Goal: Complete application form: Complete application form

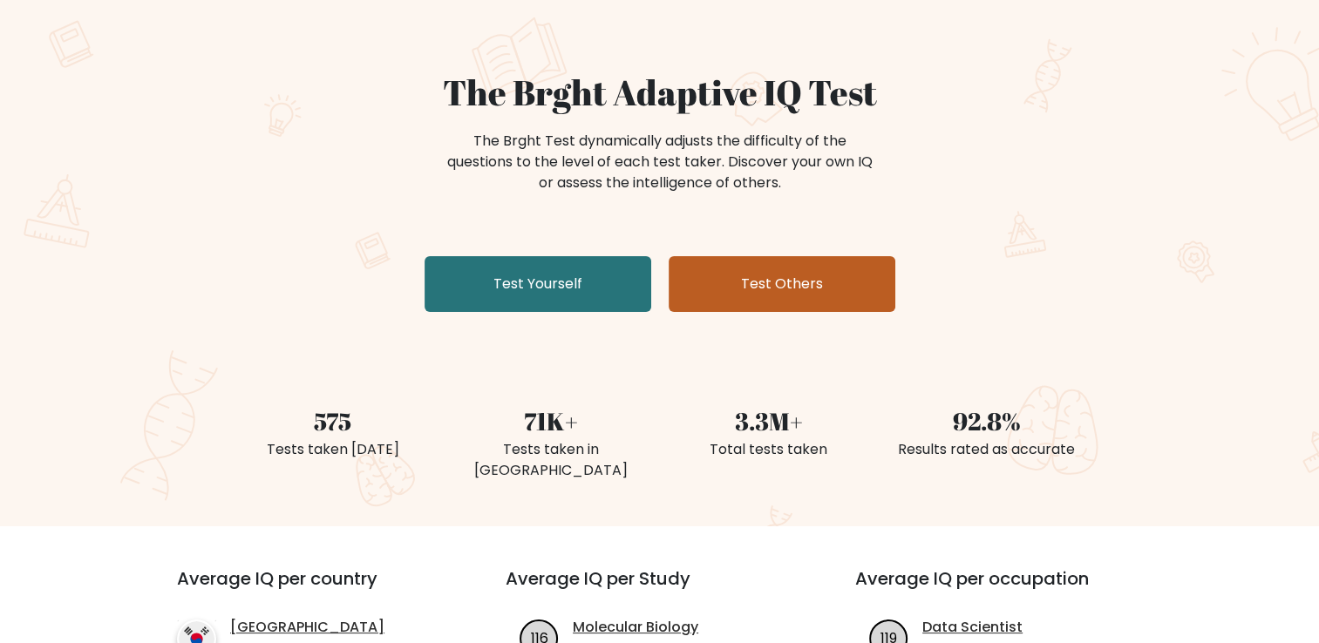
scroll to position [174, 0]
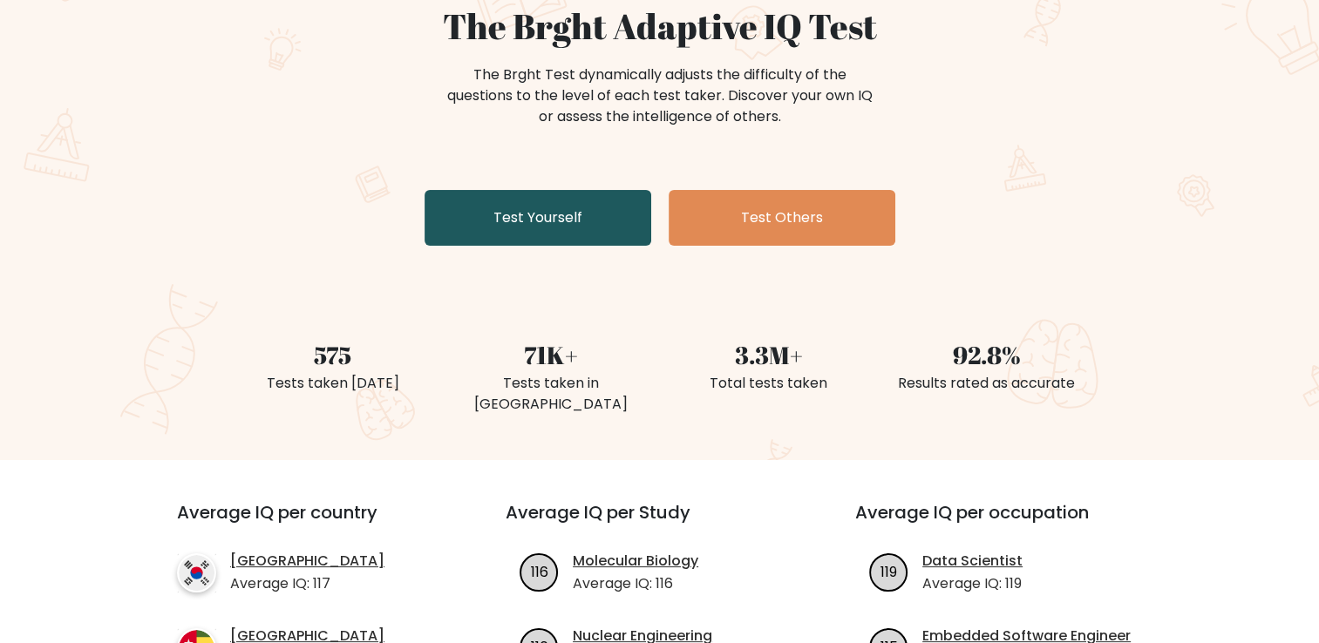
click at [580, 238] on link "Test Yourself" at bounding box center [538, 218] width 227 height 56
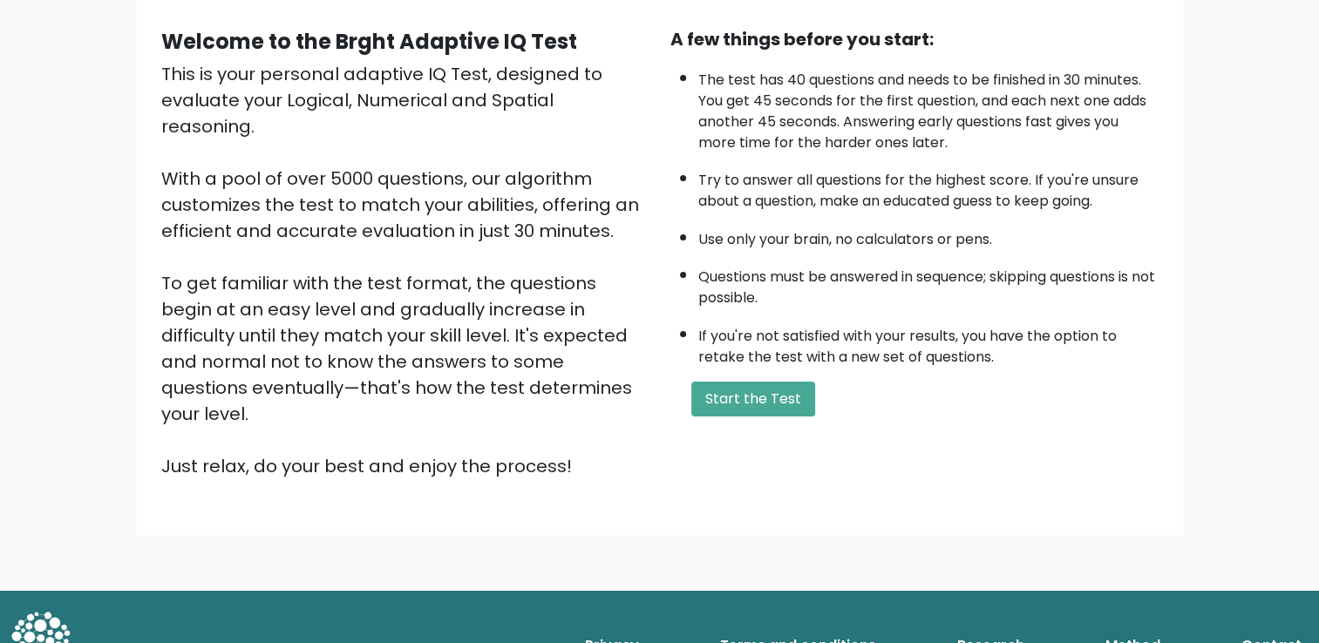
scroll to position [154, 0]
click at [757, 395] on button "Start the Test" at bounding box center [753, 398] width 124 height 35
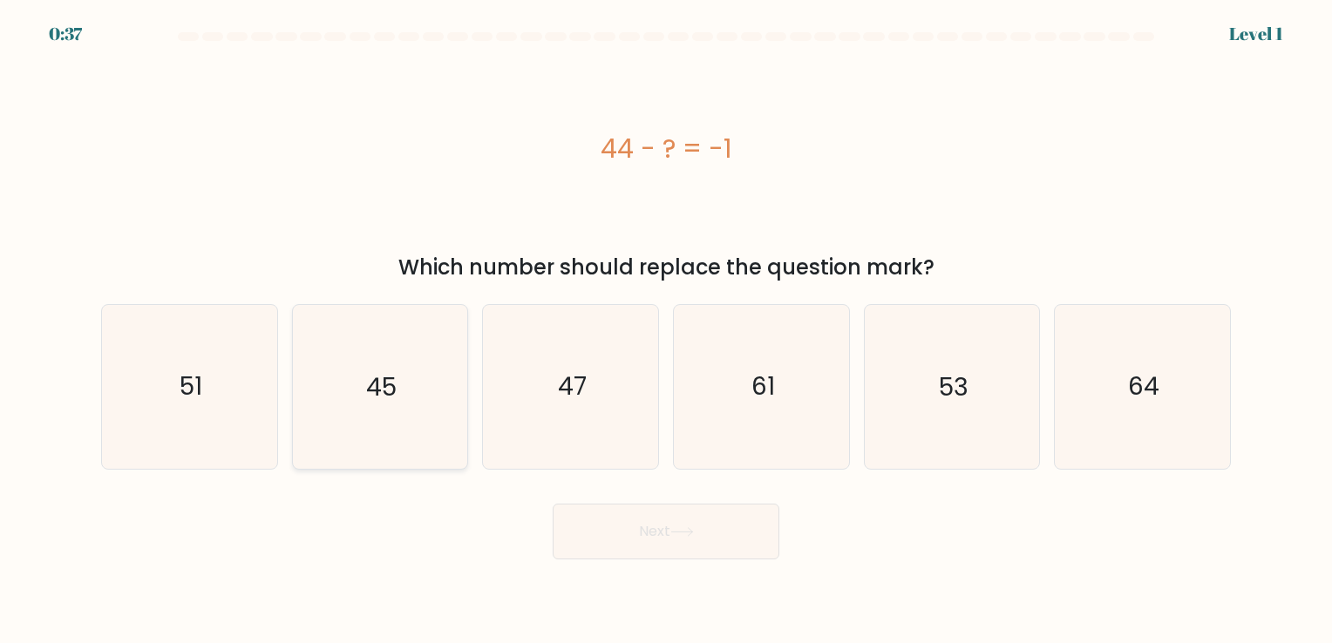
click at [450, 380] on icon "45" at bounding box center [379, 386] width 163 height 163
click at [666, 330] on input "b. 45" at bounding box center [666, 326] width 1 height 9
radio input "true"
click at [666, 528] on button "Next" at bounding box center [666, 532] width 227 height 56
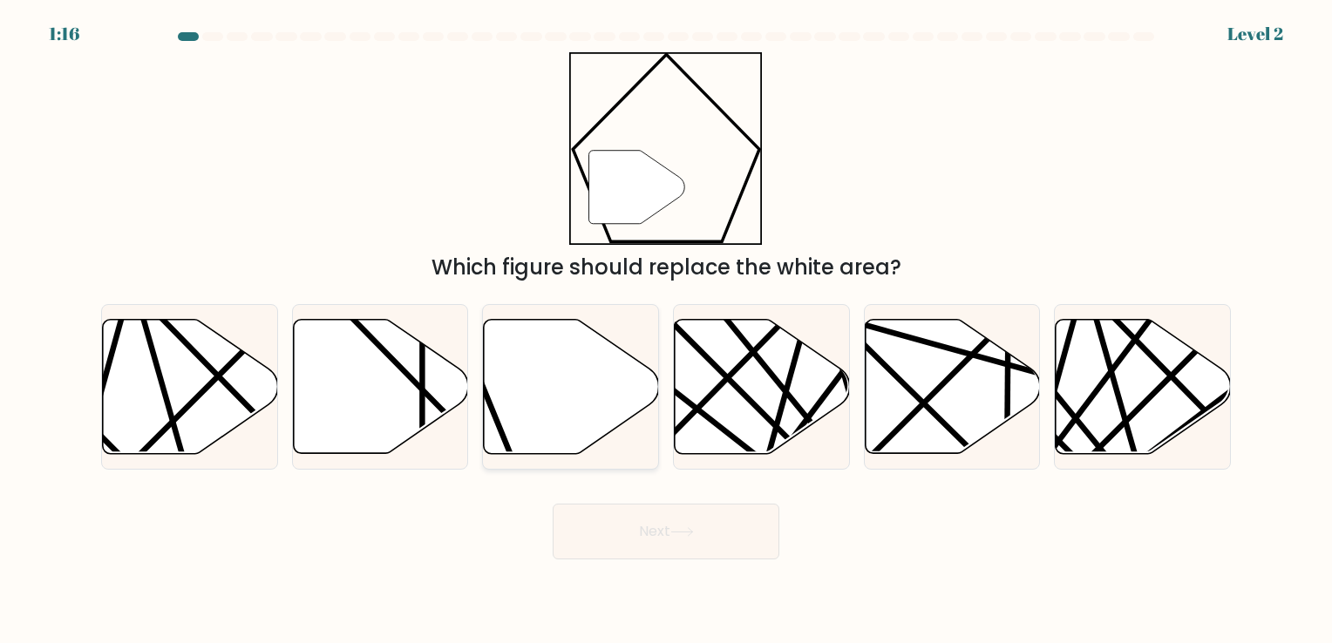
click at [550, 423] on icon at bounding box center [571, 386] width 175 height 134
click at [666, 330] on input "c." at bounding box center [666, 326] width 1 height 9
radio input "true"
click at [676, 529] on icon at bounding box center [682, 532] width 24 height 10
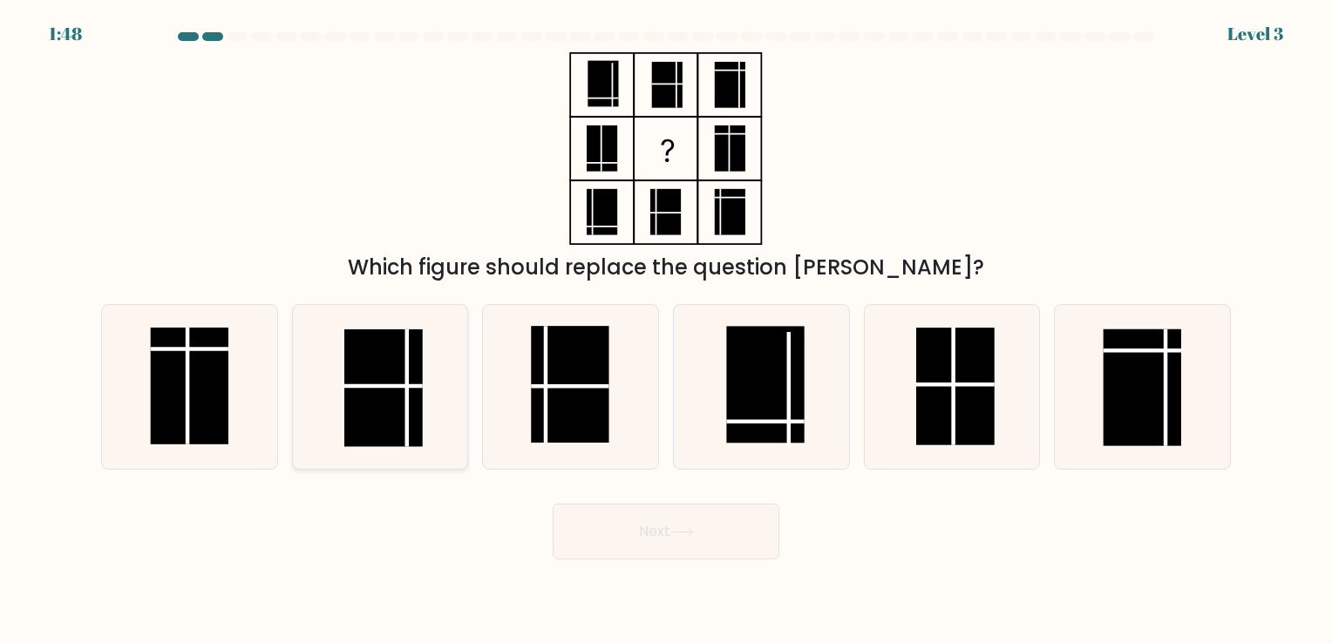
click at [401, 381] on rect at bounding box center [383, 388] width 78 height 117
click at [666, 330] on input "b." at bounding box center [666, 326] width 1 height 9
radio input "true"
click at [966, 394] on rect at bounding box center [955, 386] width 78 height 117
click at [667, 330] on input "e." at bounding box center [666, 326] width 1 height 9
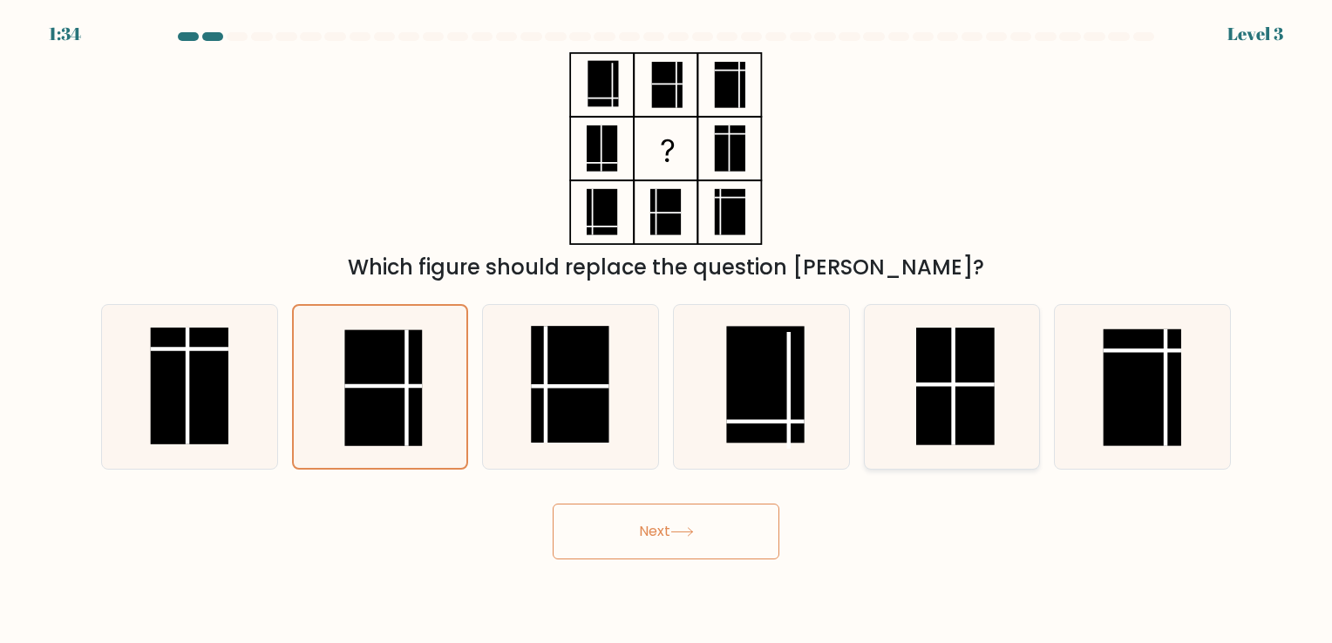
radio input "true"
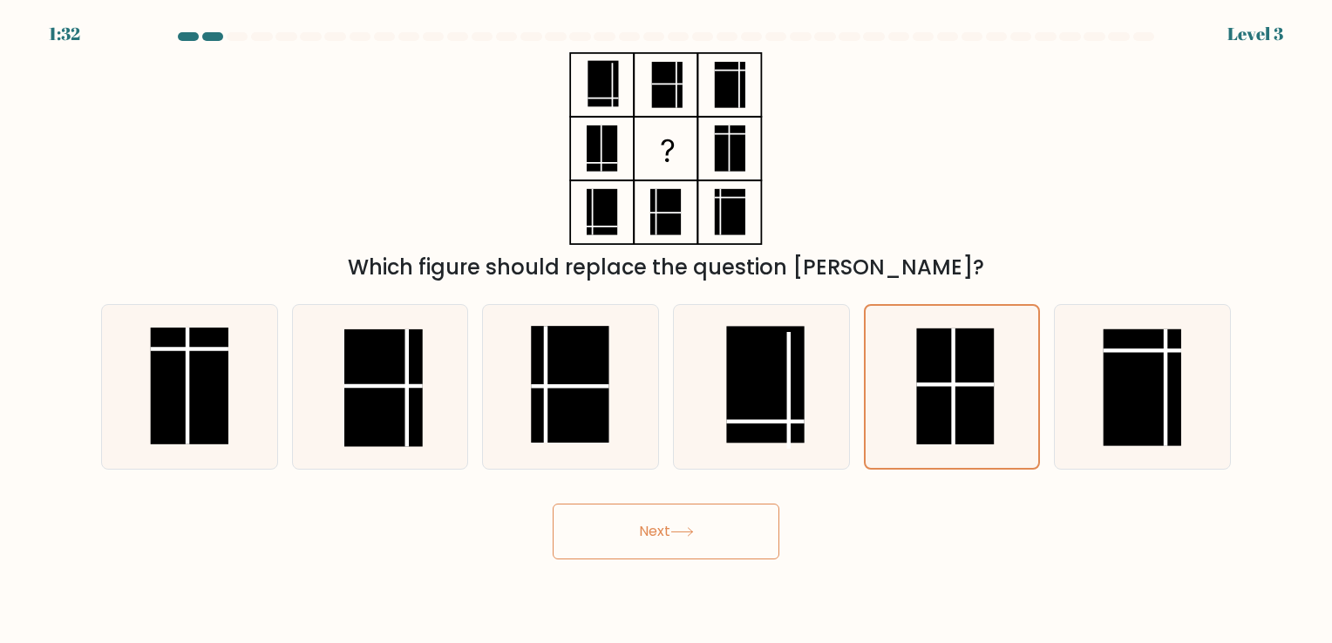
click at [649, 536] on button "Next" at bounding box center [666, 532] width 227 height 56
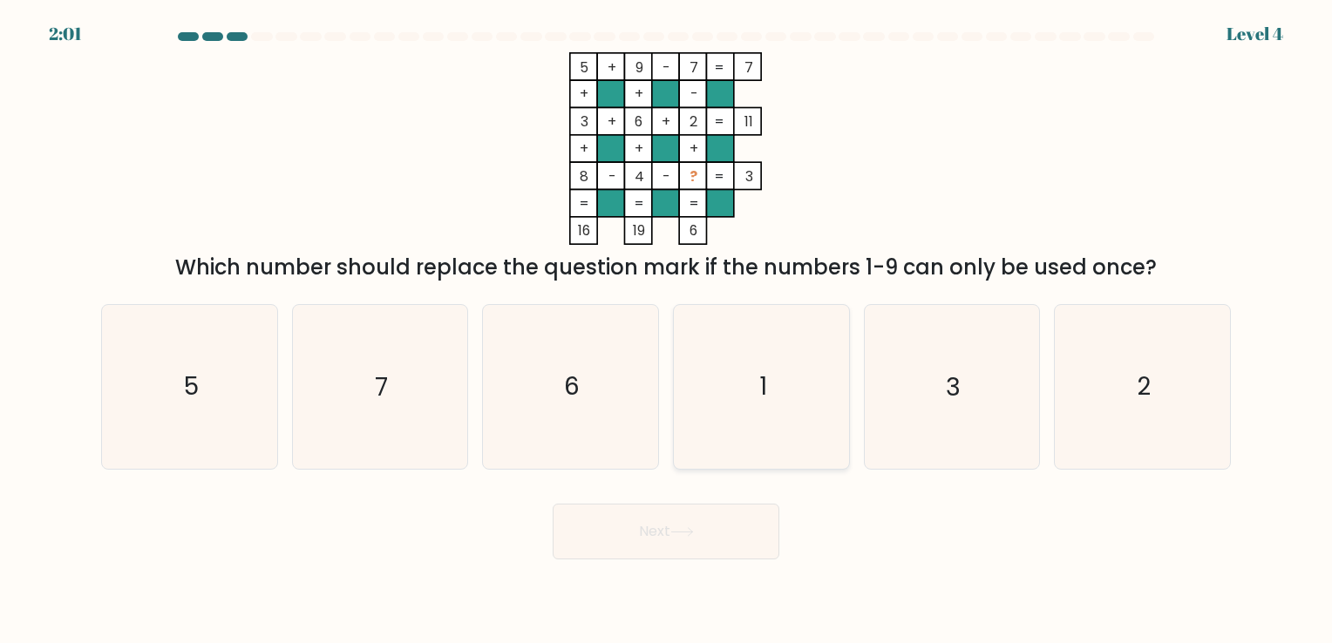
click at [778, 391] on icon "1" at bounding box center [761, 386] width 163 height 163
click at [667, 330] on input "d. 1" at bounding box center [666, 326] width 1 height 9
radio input "true"
click at [709, 533] on button "Next" at bounding box center [666, 532] width 227 height 56
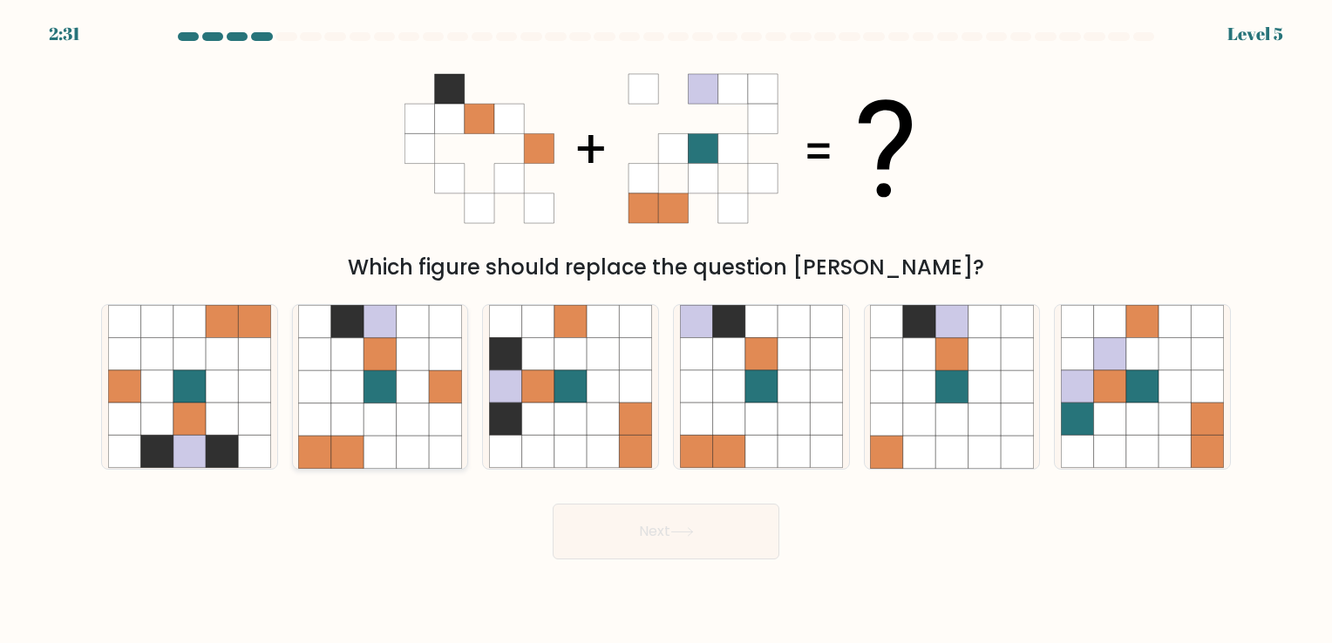
click at [356, 377] on icon at bounding box center [347, 386] width 32 height 32
click at [666, 330] on input "b." at bounding box center [666, 326] width 1 height 9
radio input "true"
click at [668, 520] on button "Next" at bounding box center [666, 532] width 227 height 56
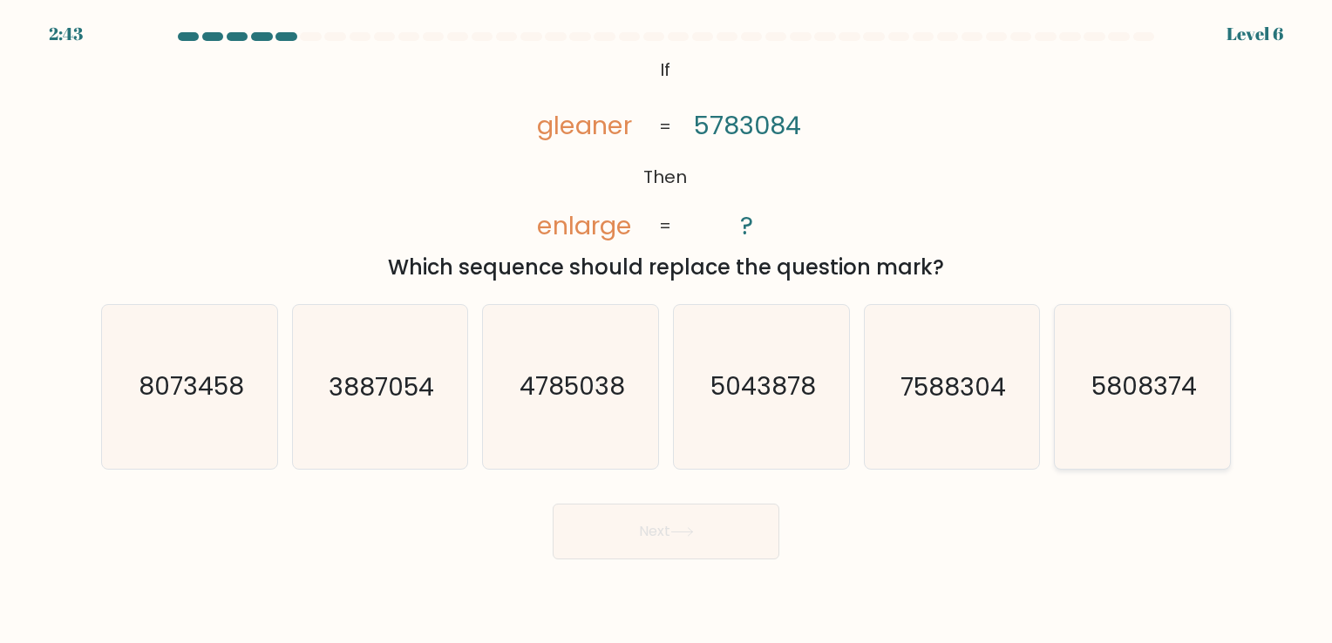
click at [1077, 387] on icon "5808374" at bounding box center [1142, 386] width 163 height 163
click at [667, 330] on input "f. 5808374" at bounding box center [666, 326] width 1 height 9
radio input "true"
click at [701, 548] on button "Next" at bounding box center [666, 532] width 227 height 56
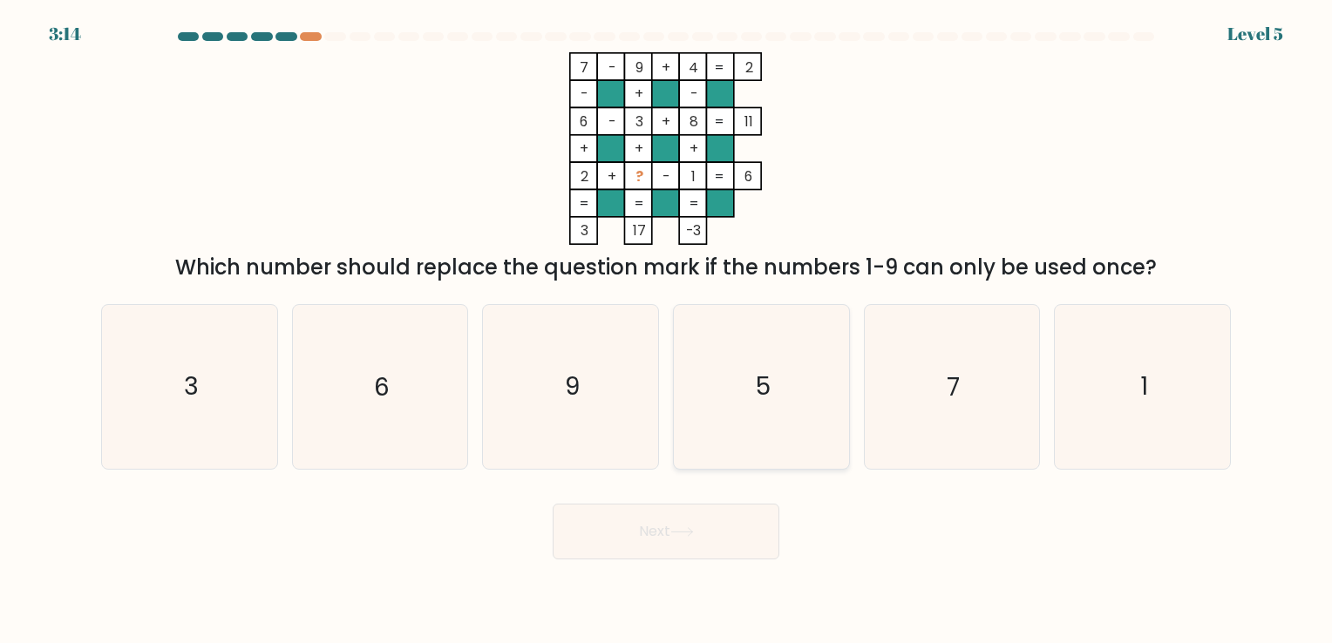
click at [771, 392] on icon "5" at bounding box center [761, 386] width 163 height 163
click at [667, 330] on input "d. 5" at bounding box center [666, 326] width 1 height 9
radio input "true"
click at [707, 543] on button "Next" at bounding box center [666, 532] width 227 height 56
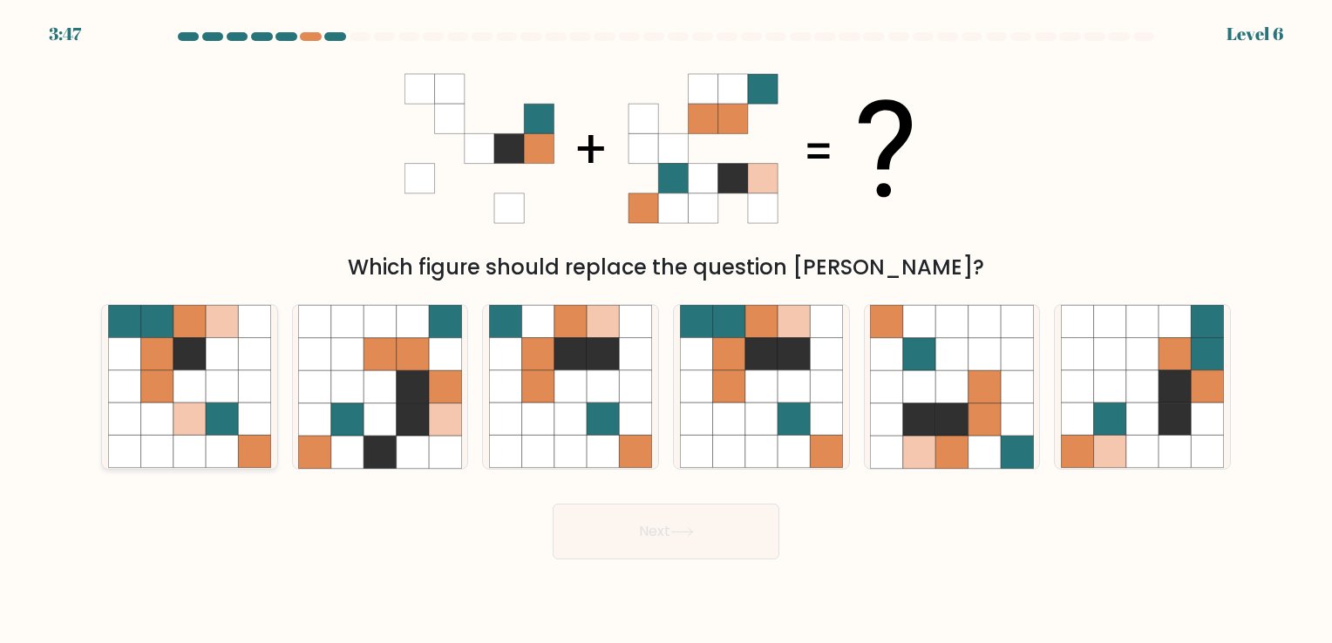
click at [162, 364] on icon at bounding box center [156, 354] width 32 height 32
click at [666, 330] on input "a." at bounding box center [666, 326] width 1 height 9
radio input "true"
click at [676, 535] on icon at bounding box center [682, 532] width 24 height 10
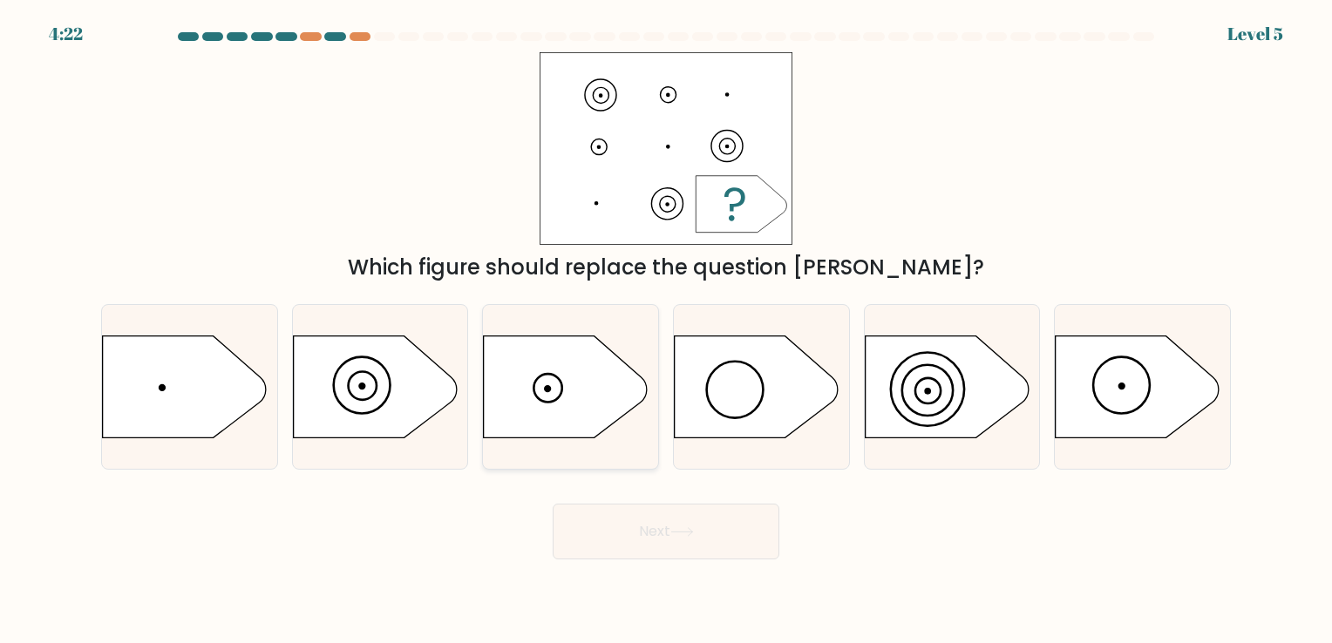
click at [548, 389] on circle at bounding box center [548, 388] width 5 height 5
click at [666, 330] on input "c." at bounding box center [666, 326] width 1 height 9
radio input "true"
click at [687, 550] on button "Next" at bounding box center [666, 532] width 227 height 56
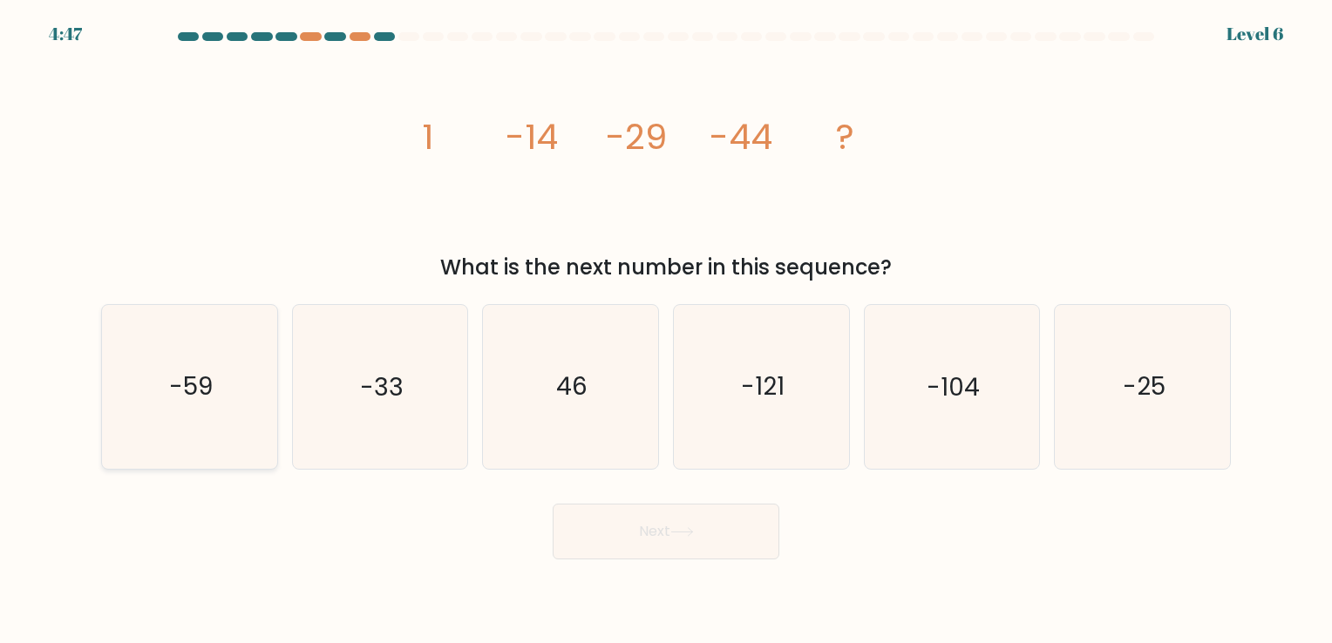
click at [201, 378] on text "-59" at bounding box center [191, 387] width 44 height 34
click at [666, 330] on input "a. -59" at bounding box center [666, 326] width 1 height 9
radio input "true"
click at [657, 539] on button "Next" at bounding box center [666, 532] width 227 height 56
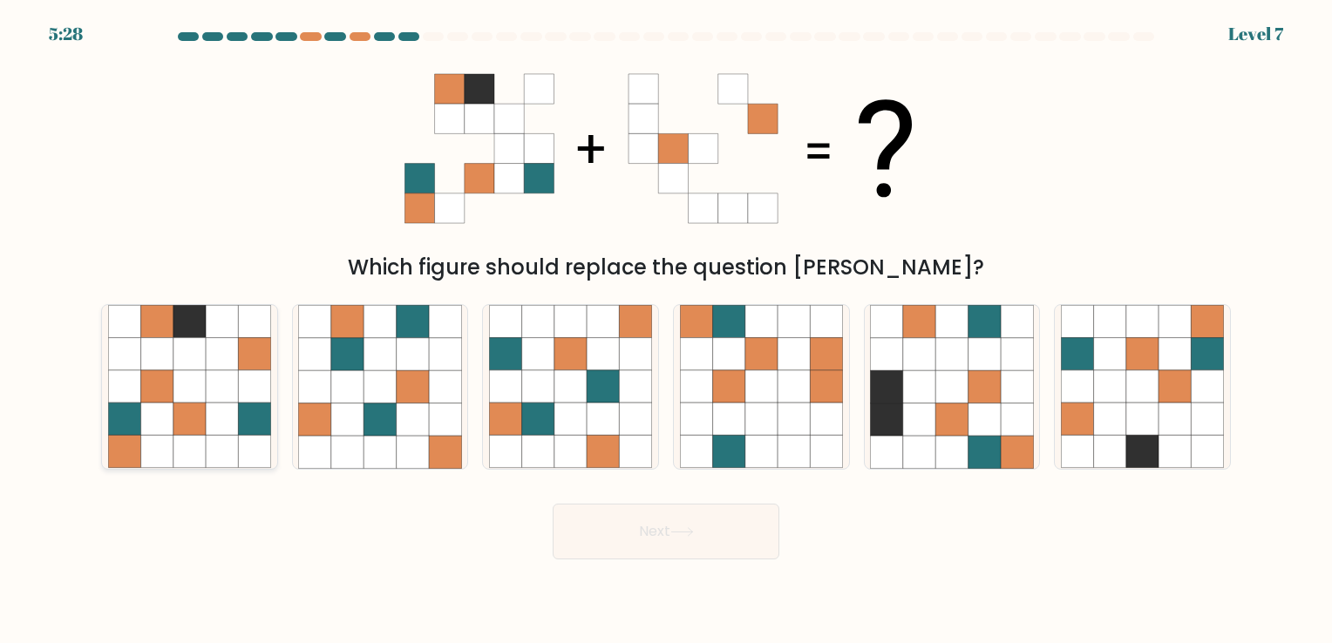
click at [187, 398] on icon at bounding box center [189, 386] width 32 height 32
click at [666, 330] on input "a." at bounding box center [666, 326] width 1 height 9
radio input "true"
click at [635, 521] on button "Next" at bounding box center [666, 532] width 227 height 56
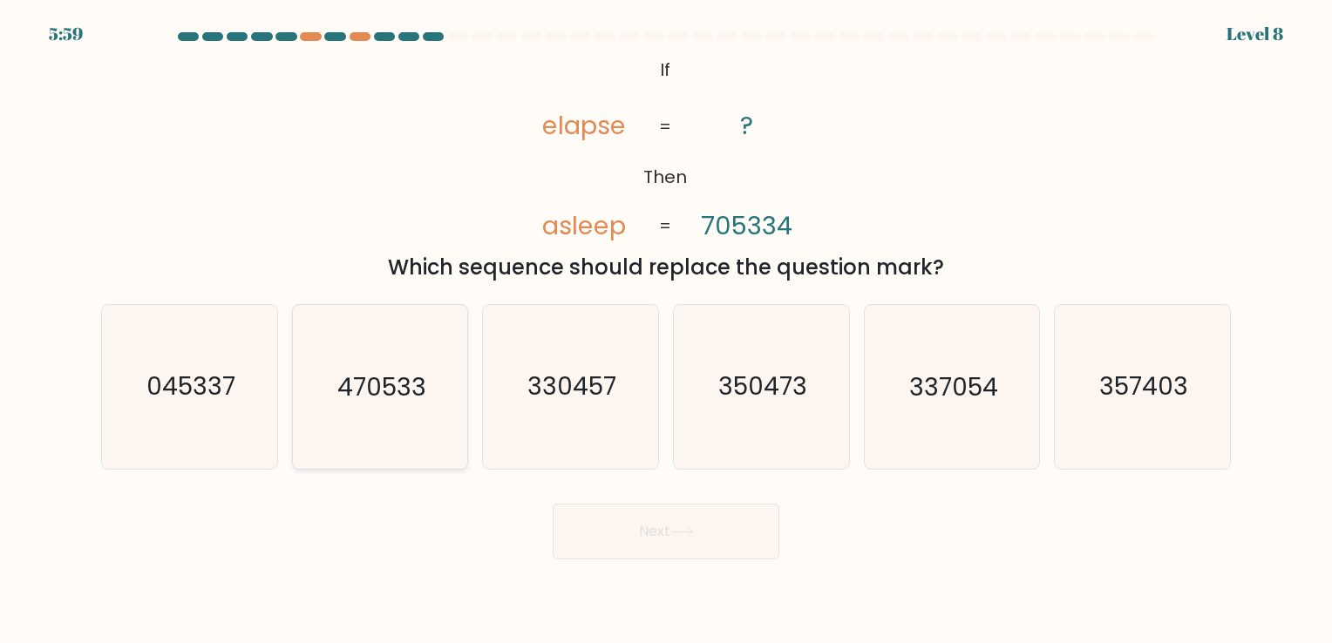
click at [377, 404] on icon "470533" at bounding box center [379, 386] width 163 height 163
click at [666, 330] on input "b. 470533" at bounding box center [666, 326] width 1 height 9
radio input "true"
click at [724, 521] on button "Next" at bounding box center [666, 532] width 227 height 56
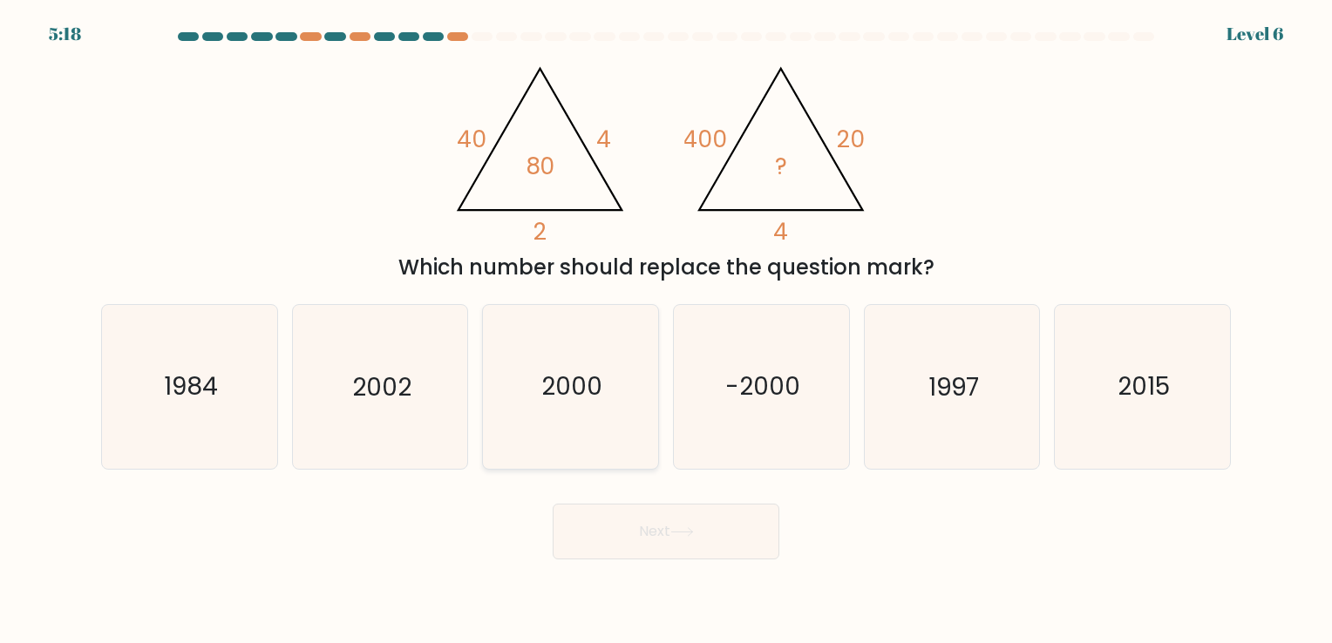
click at [547, 408] on icon "2000" at bounding box center [570, 386] width 163 height 163
click at [666, 330] on input "c. 2000" at bounding box center [666, 326] width 1 height 9
radio input "true"
click at [649, 539] on button "Next" at bounding box center [666, 532] width 227 height 56
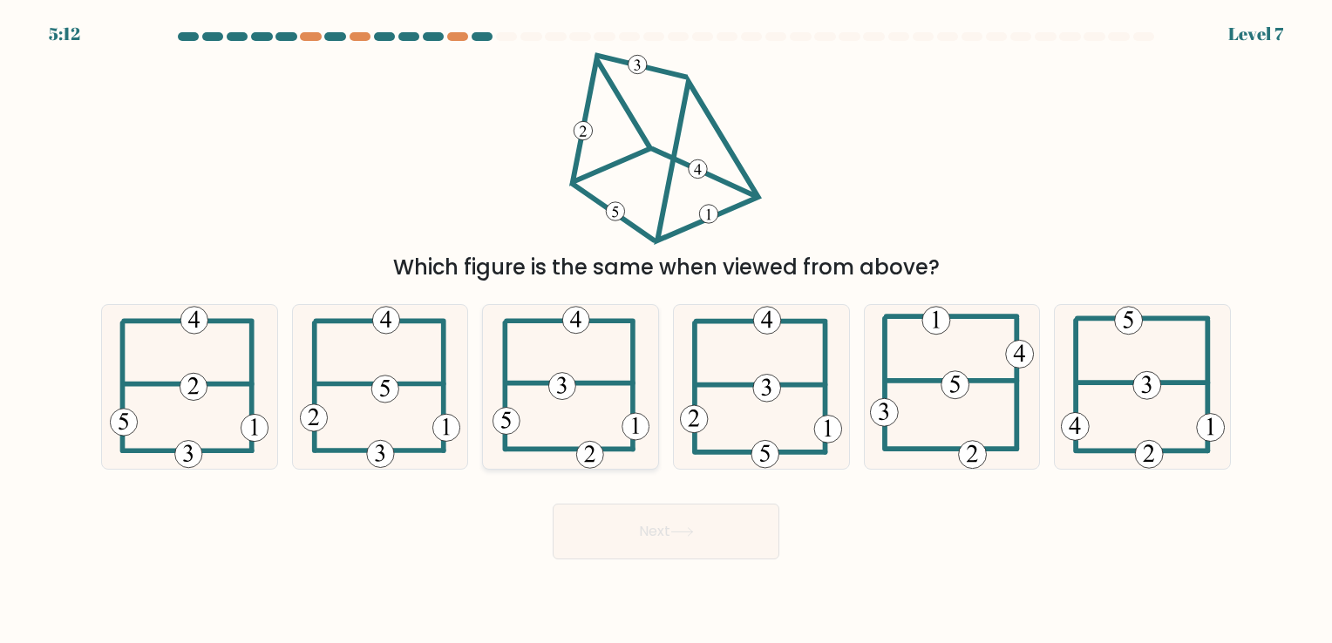
click at [572, 426] on icon at bounding box center [571, 386] width 157 height 163
click at [666, 330] on input "c." at bounding box center [666, 326] width 1 height 9
radio input "true"
click at [618, 516] on button "Next" at bounding box center [666, 532] width 227 height 56
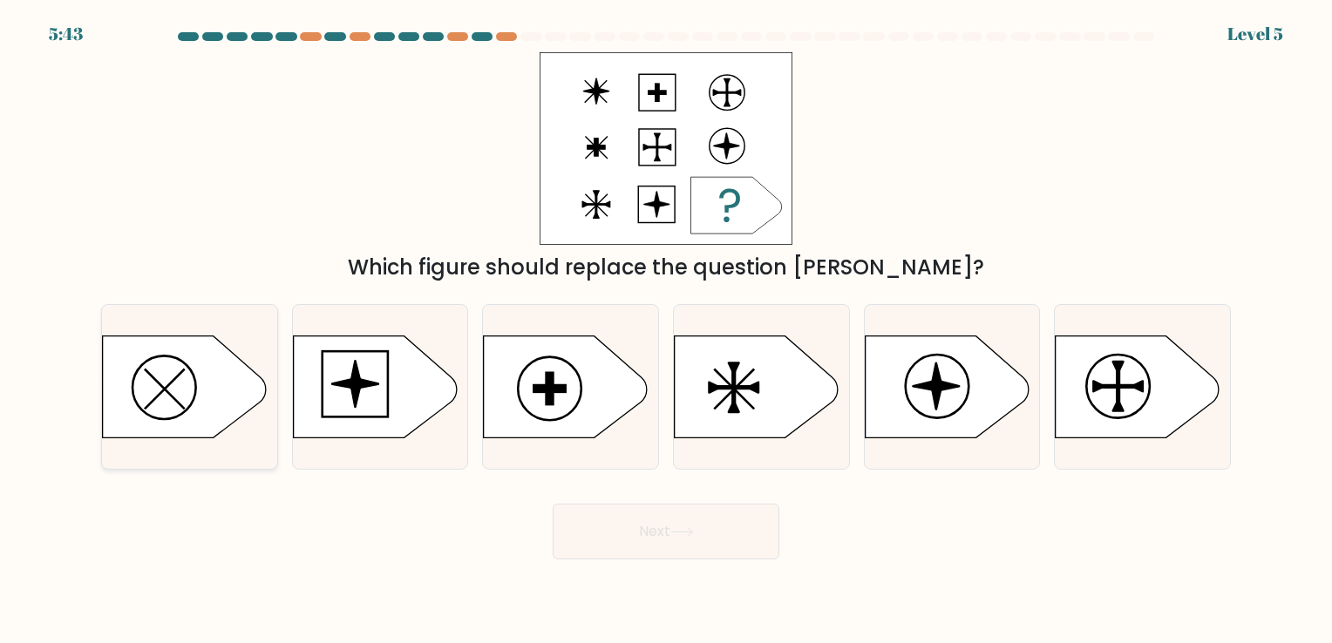
click at [197, 374] on icon at bounding box center [185, 387] width 164 height 102
click at [666, 330] on input "a." at bounding box center [666, 326] width 1 height 9
radio input "true"
click at [635, 535] on button "Next" at bounding box center [666, 532] width 227 height 56
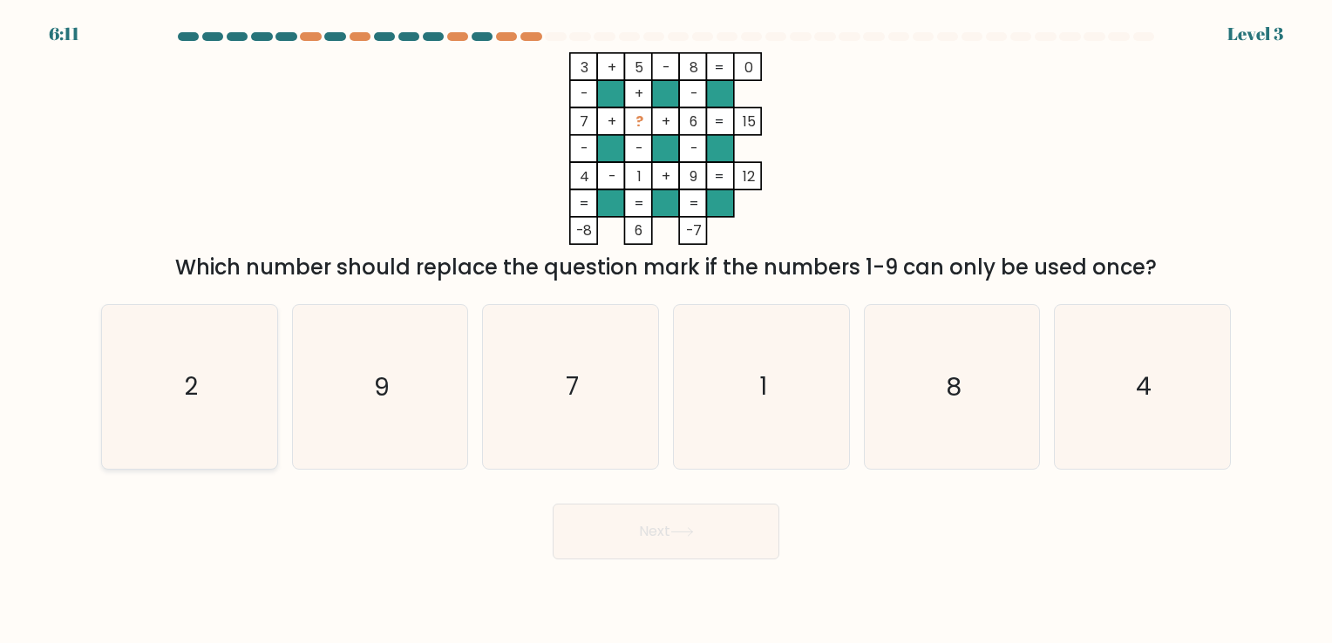
click at [255, 403] on icon "2" at bounding box center [189, 386] width 163 height 163
click at [666, 330] on input "a. 2" at bounding box center [666, 326] width 1 height 9
radio input "true"
click at [697, 539] on button "Next" at bounding box center [666, 532] width 227 height 56
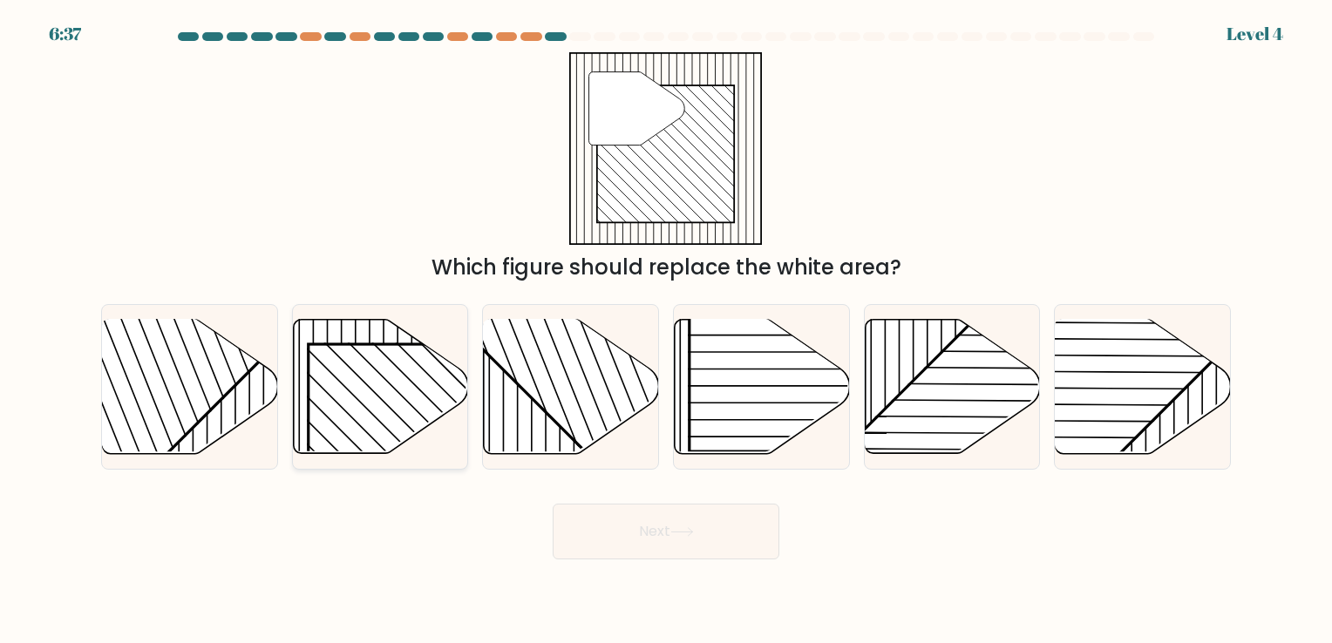
click at [404, 378] on rect at bounding box center [433, 469] width 251 height 251
click at [666, 330] on input "b." at bounding box center [666, 326] width 1 height 9
radio input "true"
click at [642, 547] on button "Next" at bounding box center [666, 532] width 227 height 56
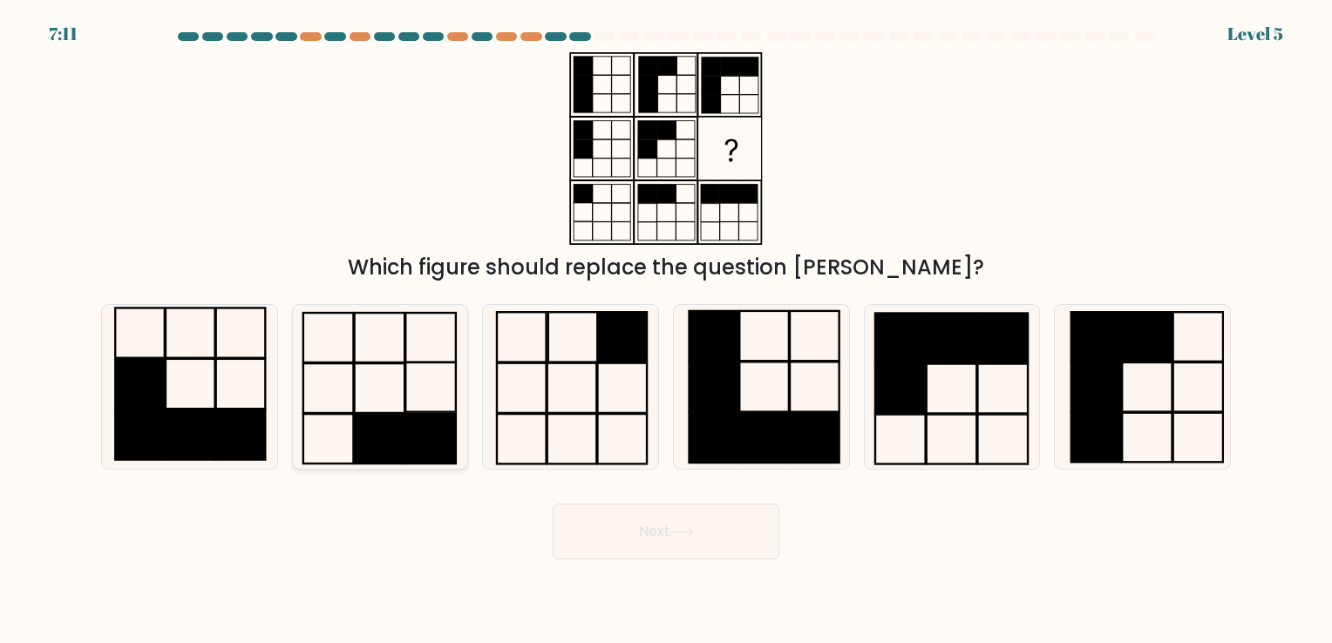
click at [431, 411] on rect at bounding box center [430, 388] width 50 height 50
click at [666, 330] on input "b." at bounding box center [666, 326] width 1 height 9
radio input "true"
click at [617, 521] on button "Next" at bounding box center [666, 532] width 227 height 56
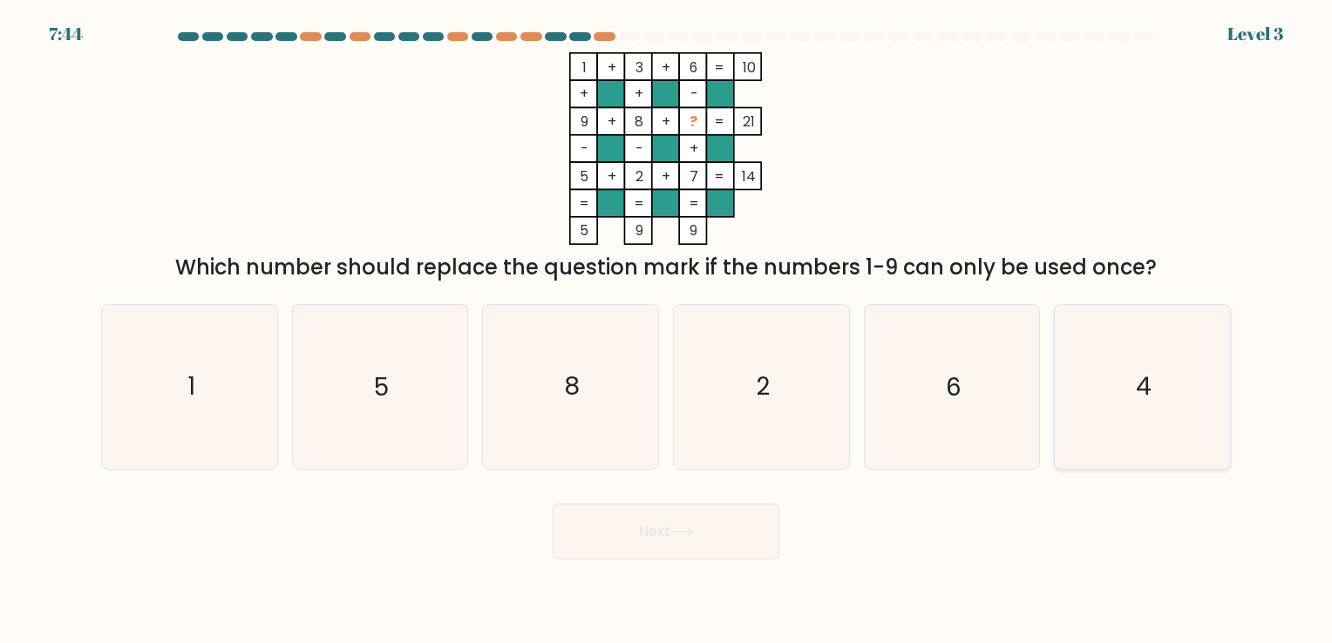
click at [1117, 370] on icon "4" at bounding box center [1142, 386] width 163 height 163
click at [667, 330] on input "f. 4" at bounding box center [666, 326] width 1 height 9
radio input "true"
click at [711, 542] on button "Next" at bounding box center [666, 532] width 227 height 56
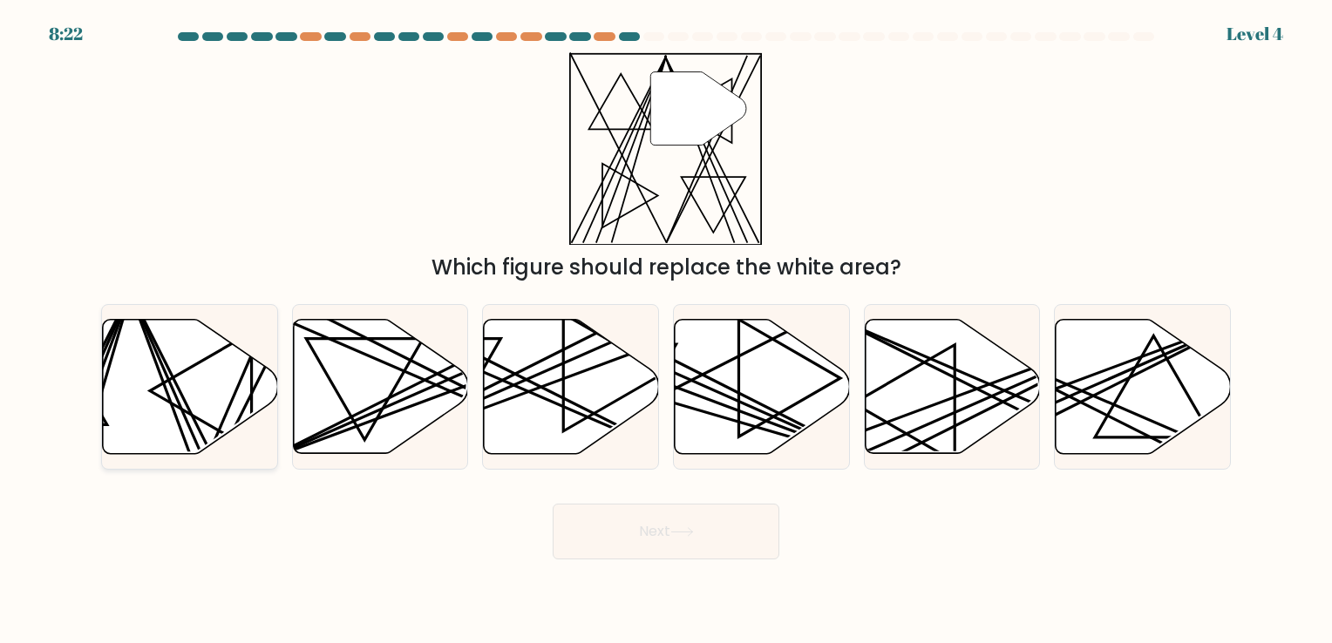
click at [153, 399] on icon at bounding box center [190, 386] width 175 height 134
click at [666, 330] on input "a." at bounding box center [666, 326] width 1 height 9
radio input "true"
click at [730, 526] on button "Next" at bounding box center [666, 532] width 227 height 56
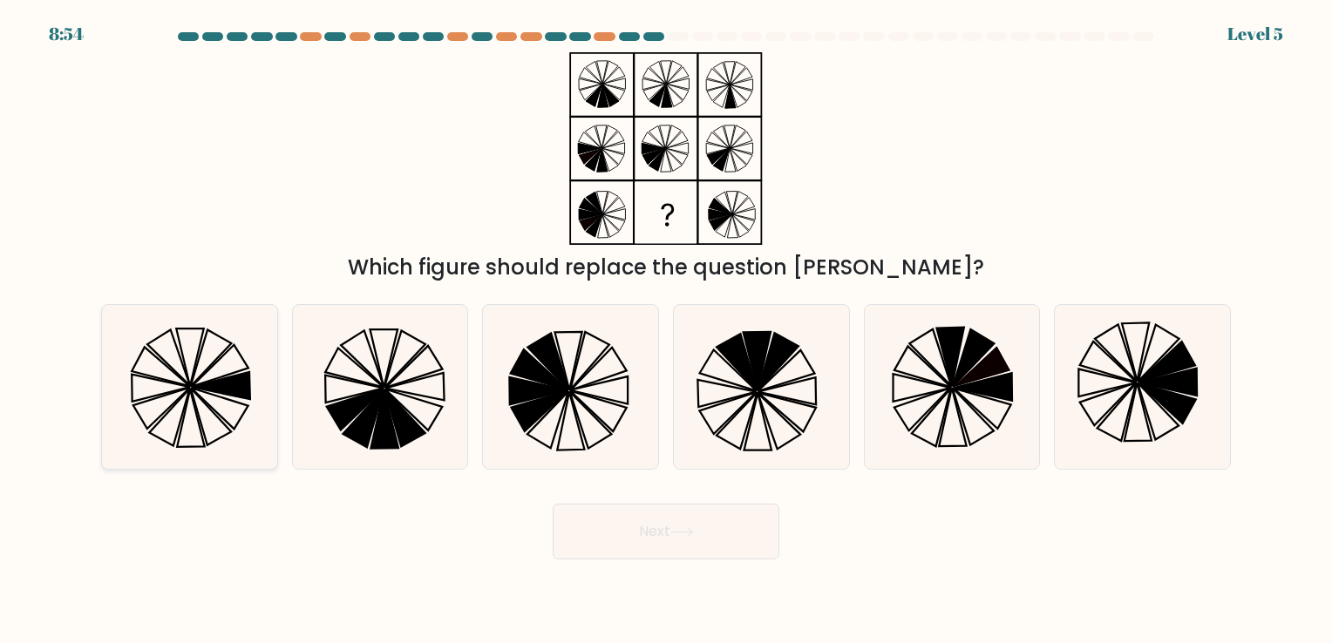
click at [223, 400] on icon at bounding box center [189, 386] width 163 height 163
click at [666, 330] on input "a." at bounding box center [666, 326] width 1 height 9
radio input "true"
click at [709, 551] on button "Next" at bounding box center [666, 532] width 227 height 56
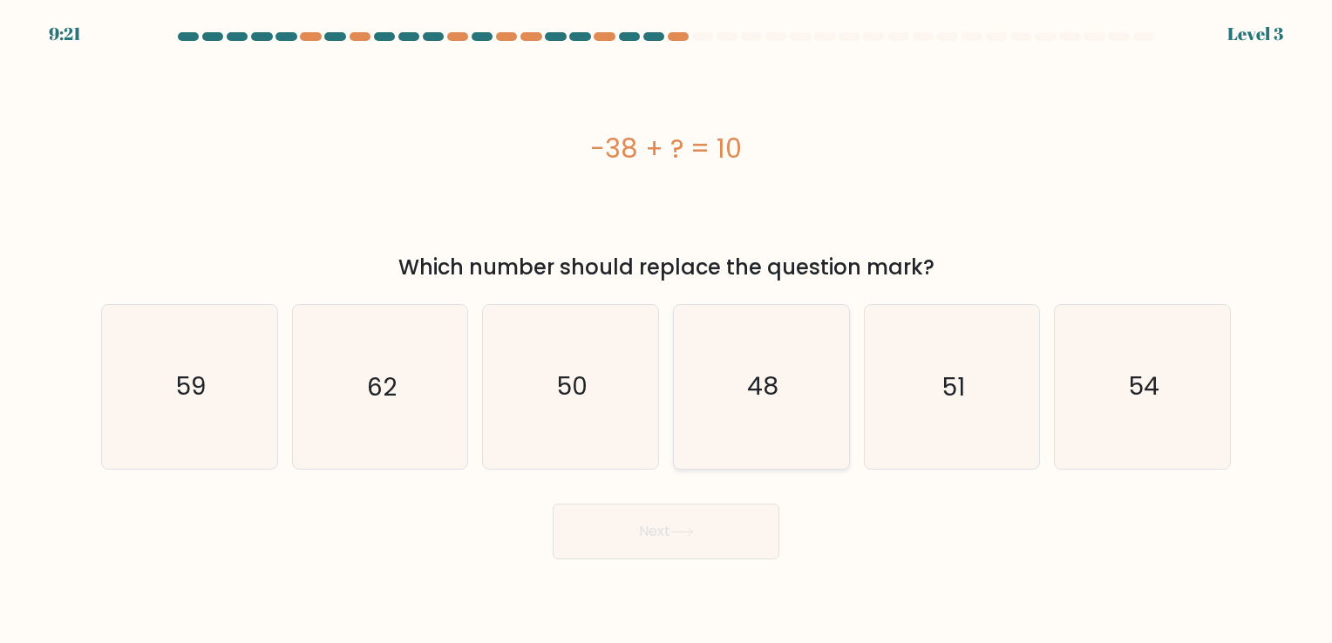
click at [743, 421] on icon "48" at bounding box center [761, 386] width 163 height 163
click at [667, 330] on input "d. 48" at bounding box center [666, 326] width 1 height 9
radio input "true"
click at [702, 533] on button "Next" at bounding box center [666, 532] width 227 height 56
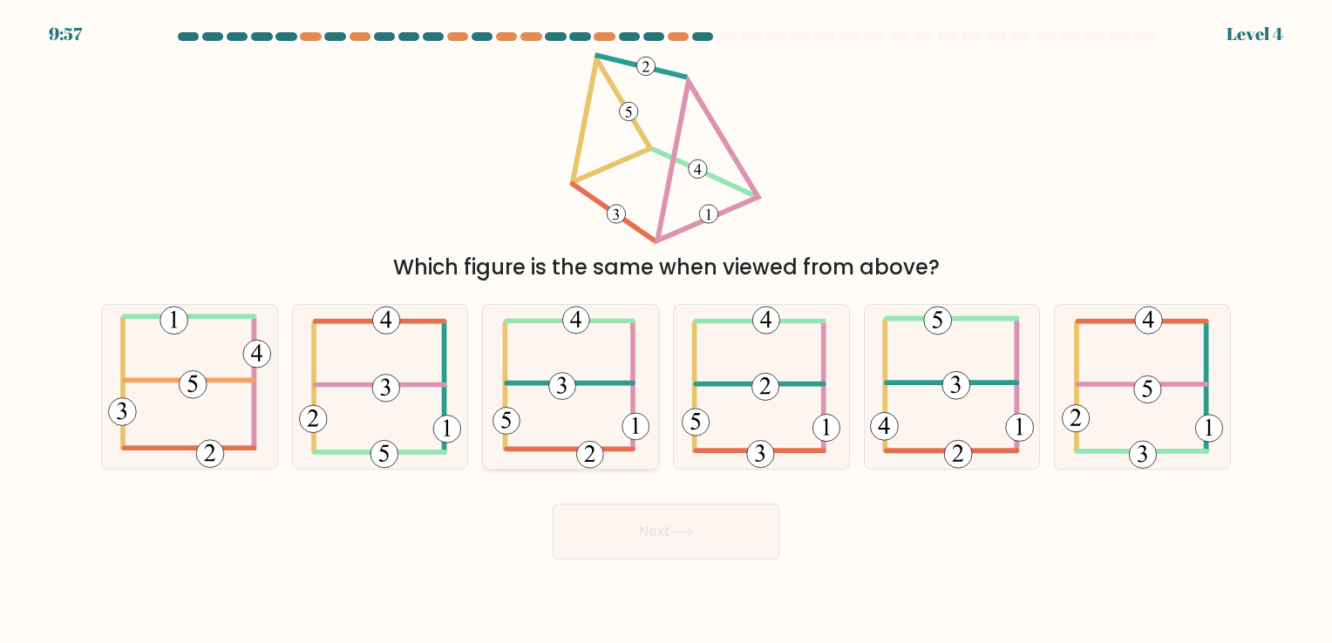
click at [615, 392] on icon at bounding box center [571, 386] width 157 height 163
click at [666, 330] on input "c." at bounding box center [666, 326] width 1 height 9
radio input "true"
click at [658, 514] on button "Next" at bounding box center [666, 532] width 227 height 56
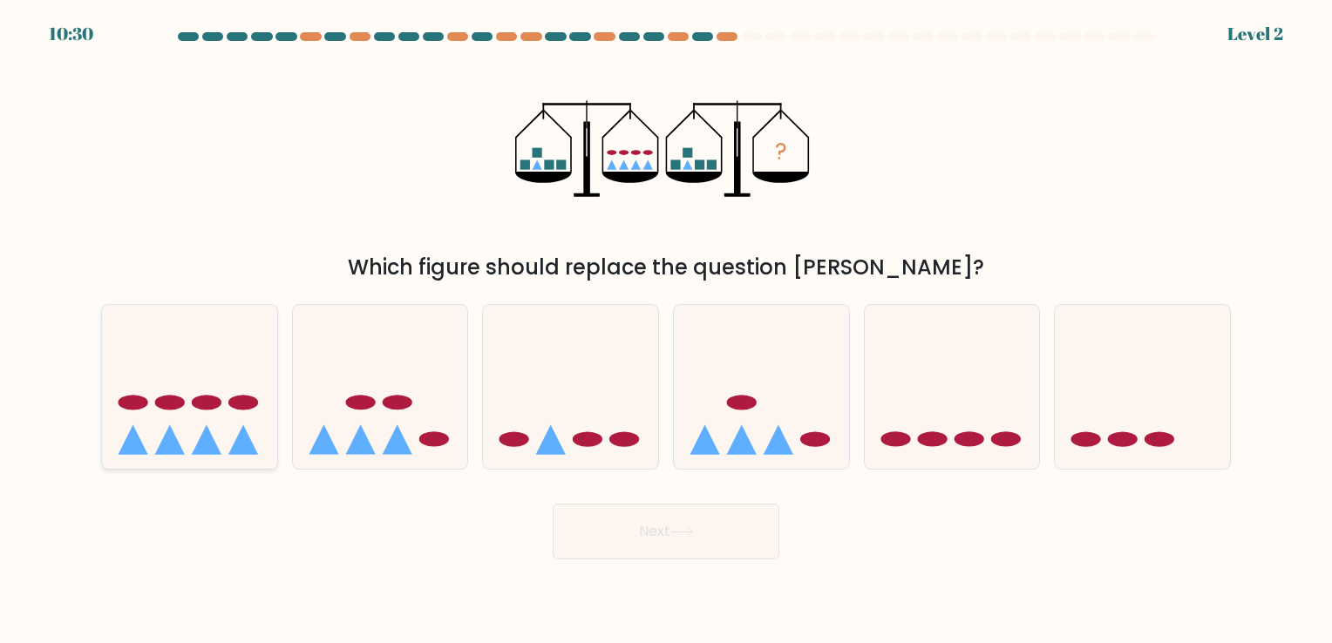
click at [199, 428] on icon at bounding box center [189, 387] width 175 height 145
click at [666, 330] on input "a." at bounding box center [666, 326] width 1 height 9
radio input "true"
click at [618, 518] on button "Next" at bounding box center [666, 532] width 227 height 56
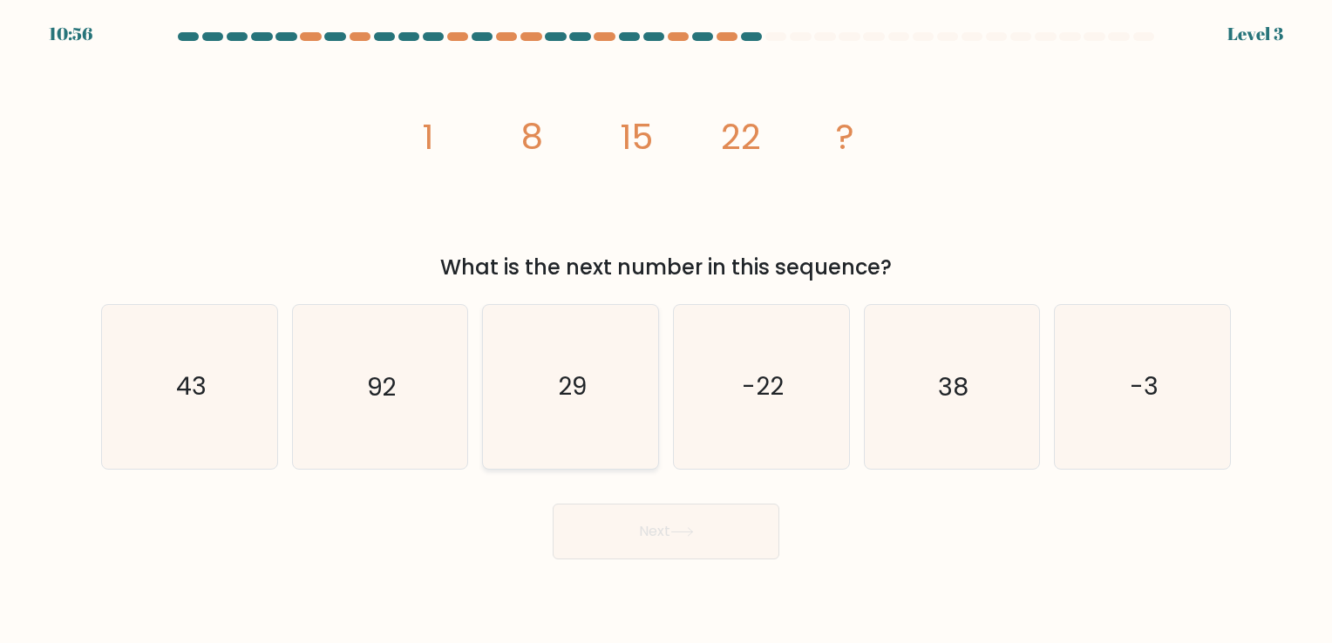
click at [564, 395] on text "29" at bounding box center [572, 387] width 29 height 34
click at [666, 330] on input "c. 29" at bounding box center [666, 326] width 1 height 9
radio input "true"
click at [607, 523] on button "Next" at bounding box center [666, 532] width 227 height 56
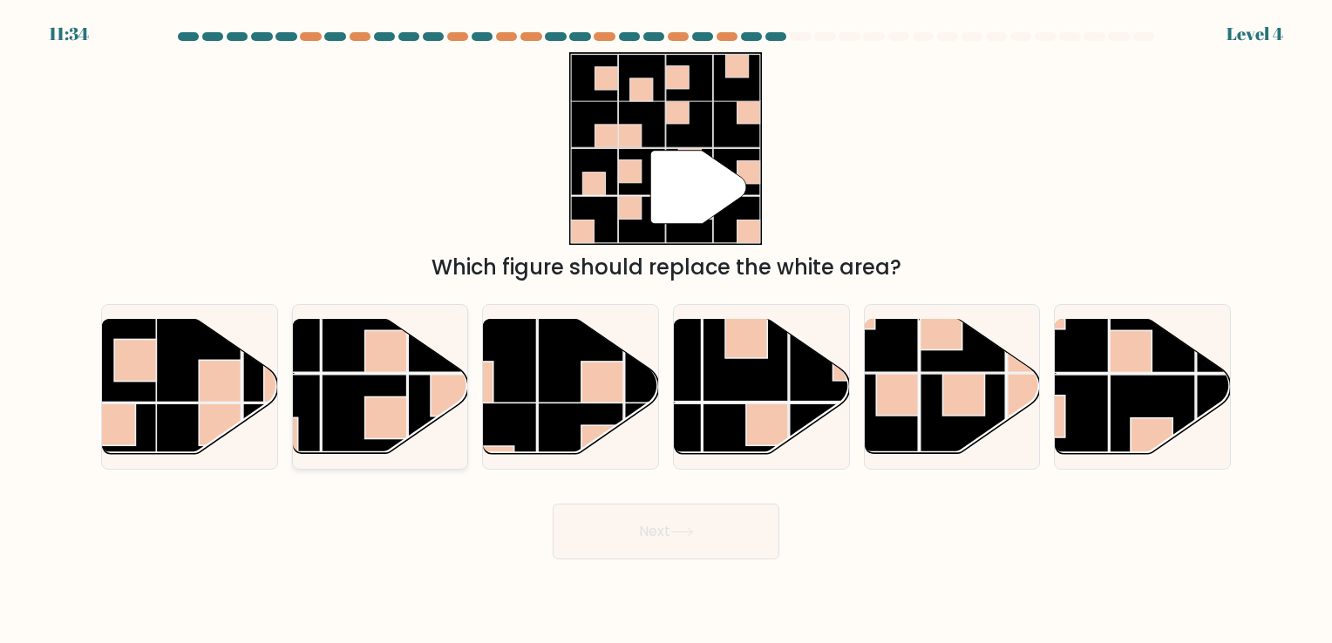
click at [322, 382] on rect at bounding box center [364, 417] width 85 height 85
click at [666, 330] on input "b." at bounding box center [666, 326] width 1 height 9
radio input "true"
click at [649, 553] on button "Next" at bounding box center [666, 532] width 227 height 56
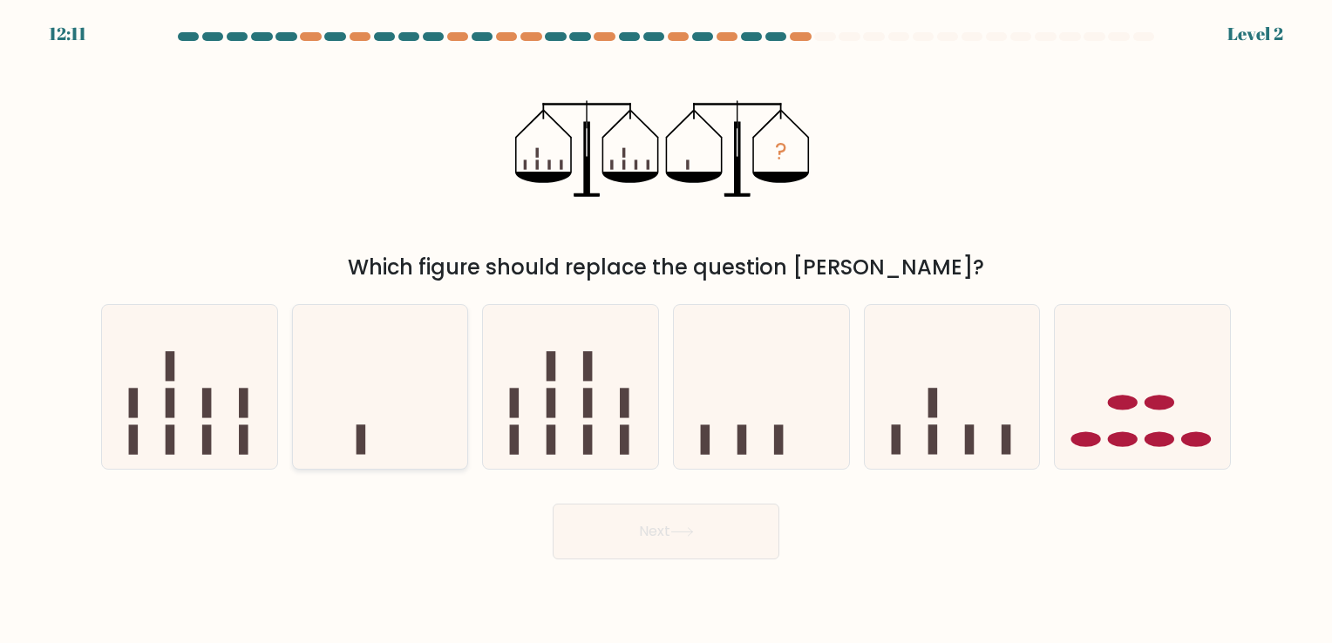
click at [387, 431] on icon at bounding box center [380, 387] width 175 height 145
click at [666, 330] on input "b." at bounding box center [666, 326] width 1 height 9
radio input "true"
click at [657, 539] on button "Next" at bounding box center [666, 532] width 227 height 56
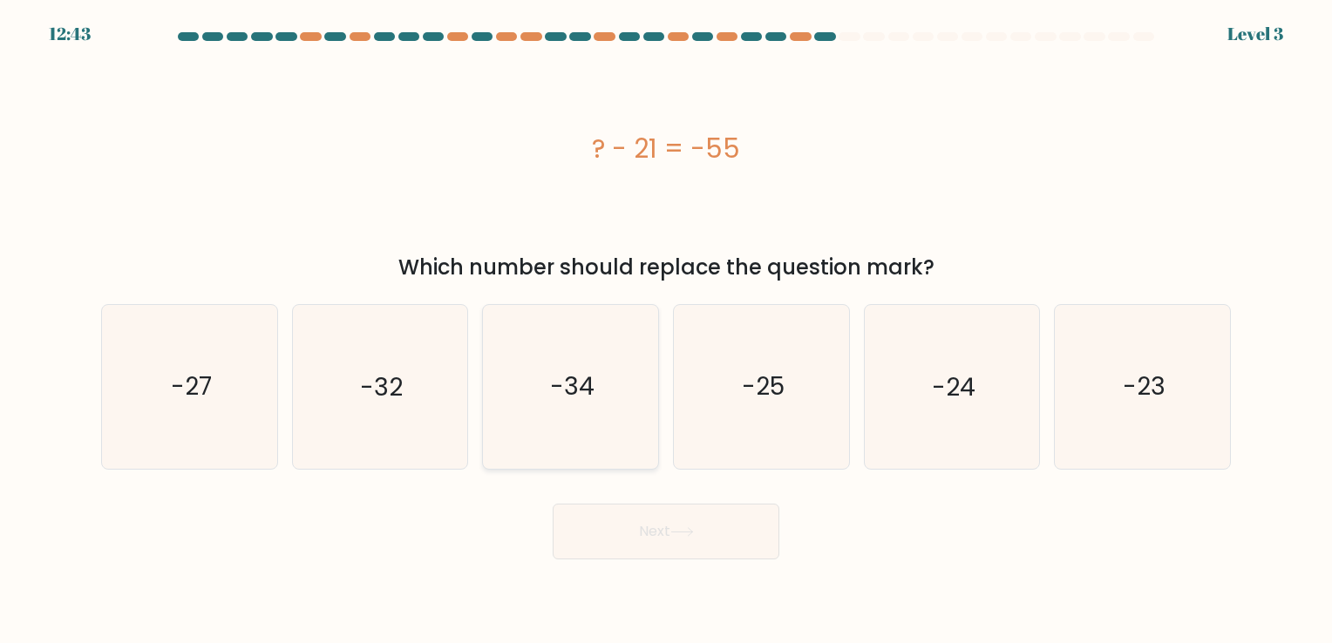
click at [528, 370] on icon "-34" at bounding box center [570, 386] width 163 height 163
click at [666, 330] on input "c. -34" at bounding box center [666, 326] width 1 height 9
radio input "true"
click at [675, 532] on icon at bounding box center [682, 532] width 24 height 10
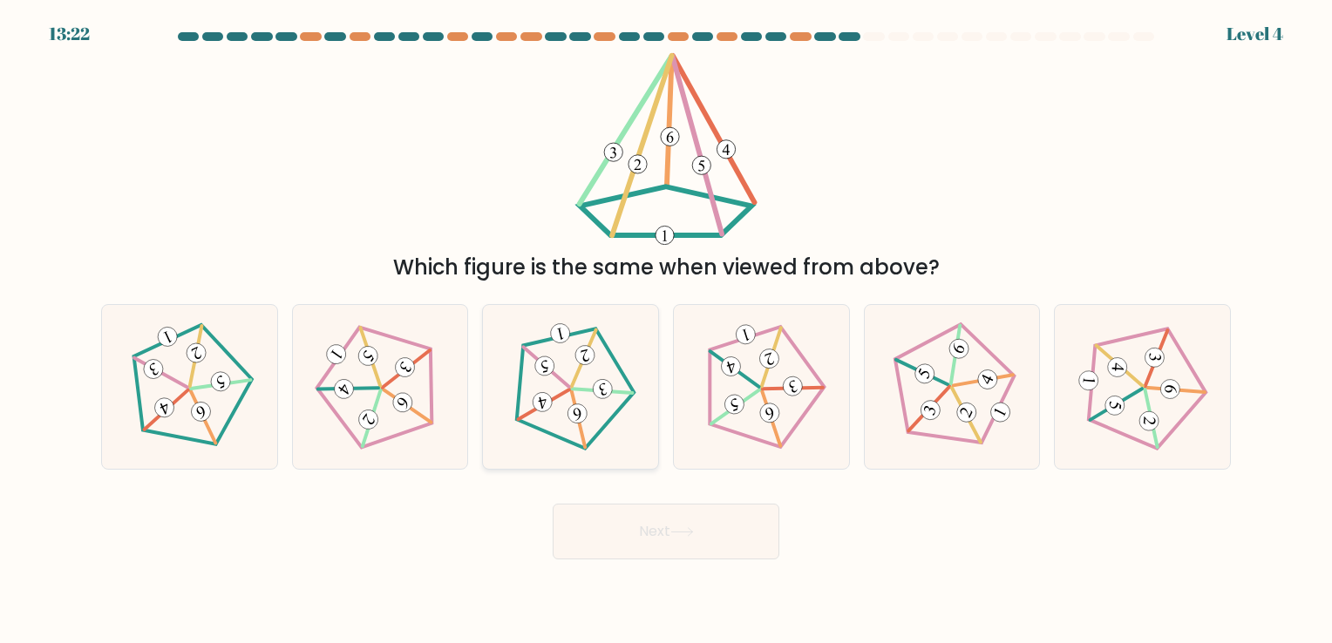
click at [512, 421] on icon at bounding box center [571, 387] width 131 height 131
click at [666, 330] on input "c." at bounding box center [666, 326] width 1 height 9
radio input "true"
click at [645, 550] on button "Next" at bounding box center [666, 532] width 227 height 56
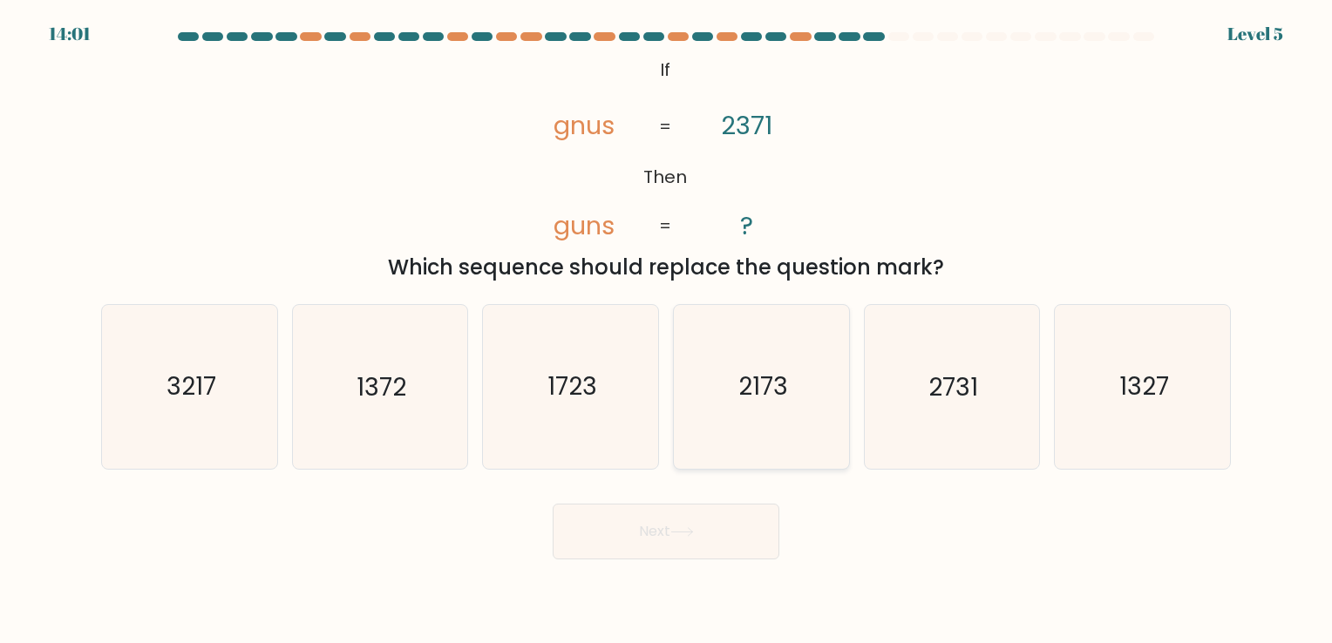
click at [809, 389] on icon "2173" at bounding box center [761, 386] width 163 height 163
click at [667, 330] on input "d. 2173" at bounding box center [666, 326] width 1 height 9
radio input "true"
click at [545, 375] on icon "1723" at bounding box center [570, 386] width 163 height 163
click at [666, 330] on input "c. 1723" at bounding box center [666, 326] width 1 height 9
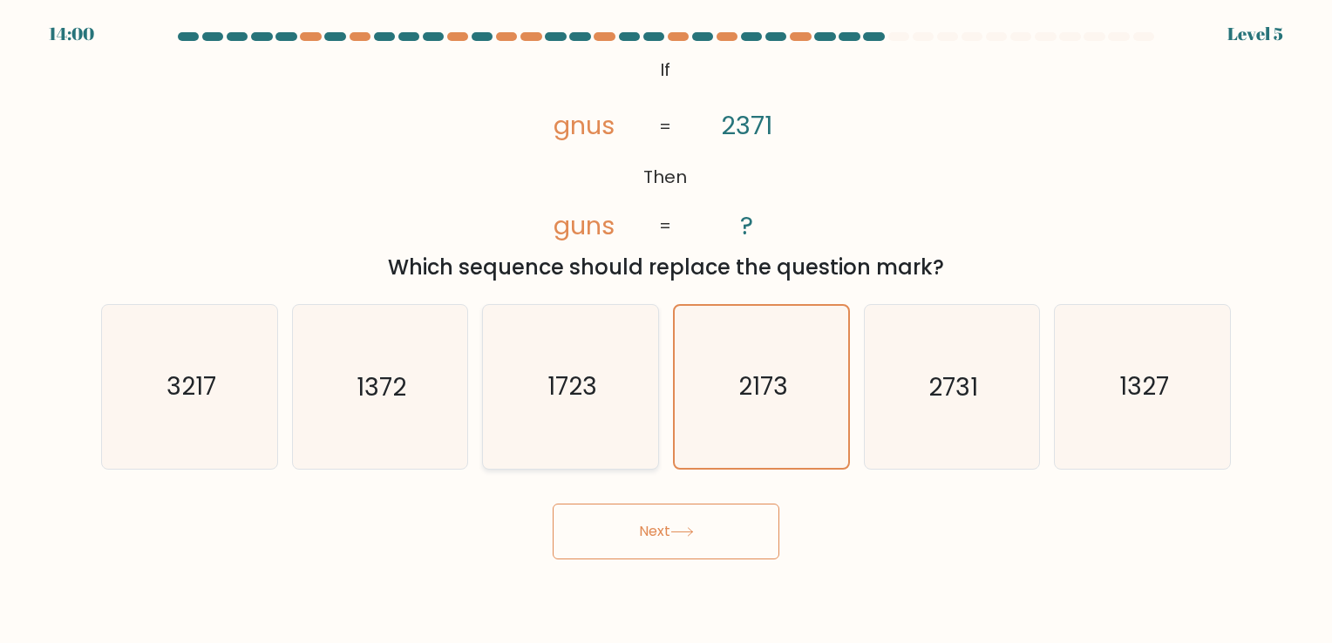
radio input "true"
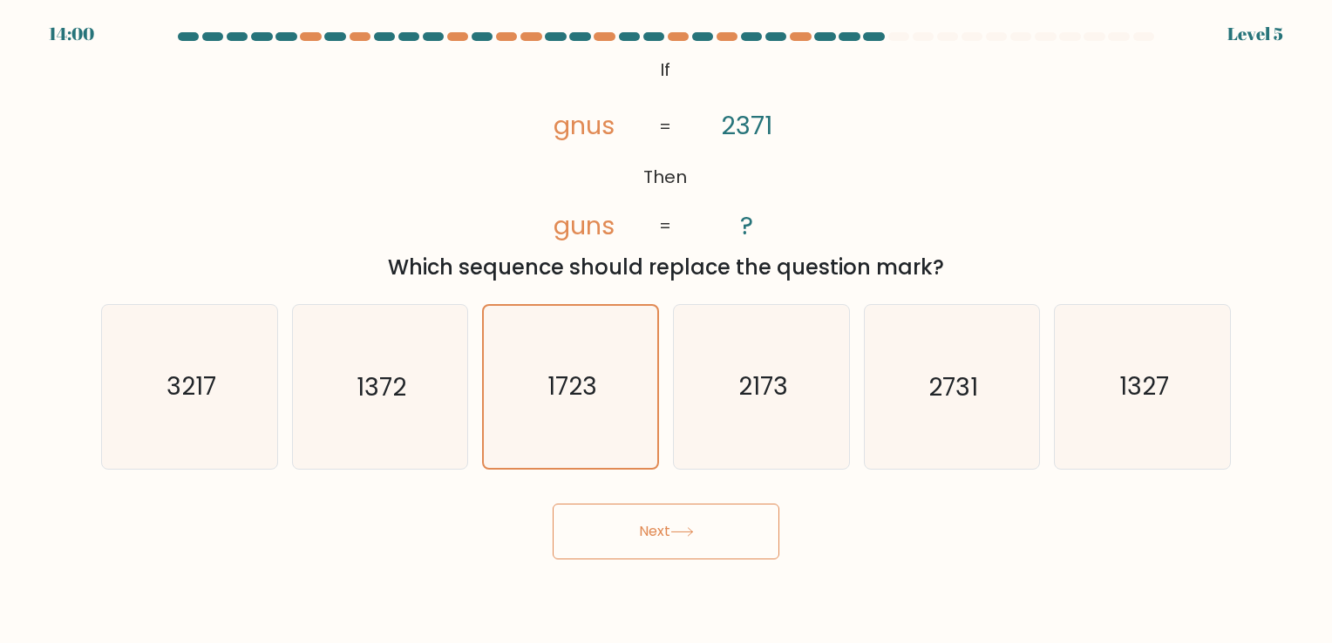
click at [608, 514] on button "Next" at bounding box center [666, 532] width 227 height 56
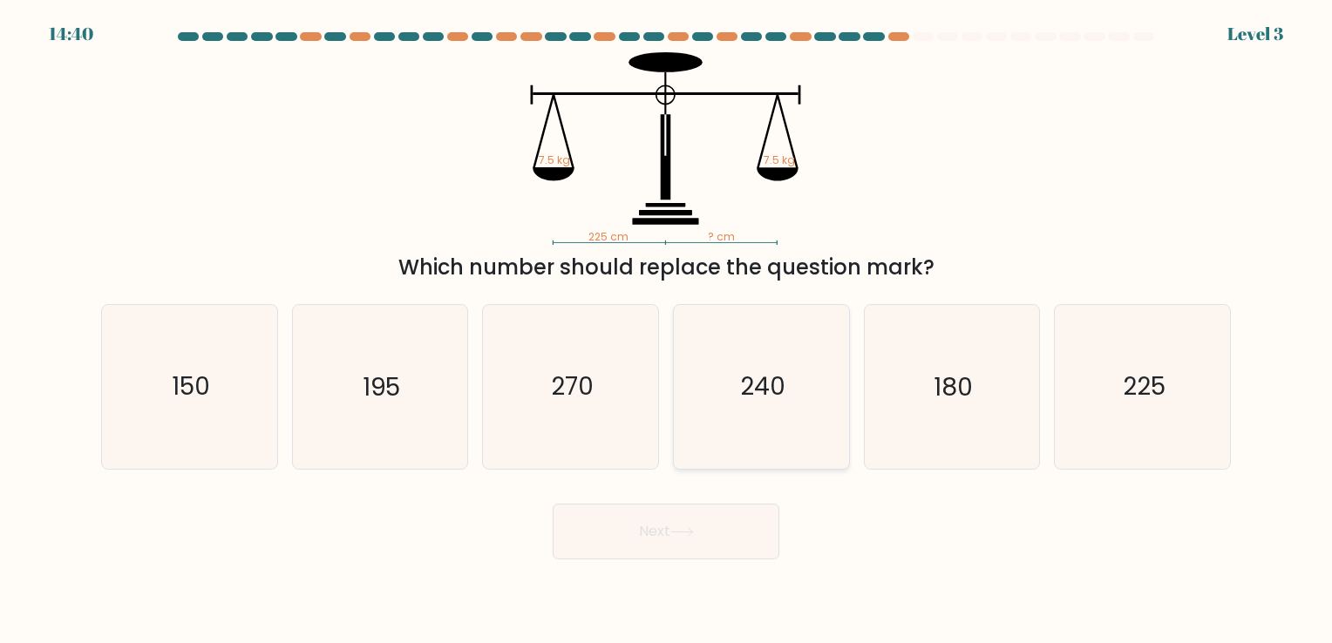
click at [767, 427] on icon "240" at bounding box center [761, 386] width 163 height 163
click at [667, 330] on input "d. 240" at bounding box center [666, 326] width 1 height 9
radio input "true"
click at [729, 511] on button "Next" at bounding box center [666, 532] width 227 height 56
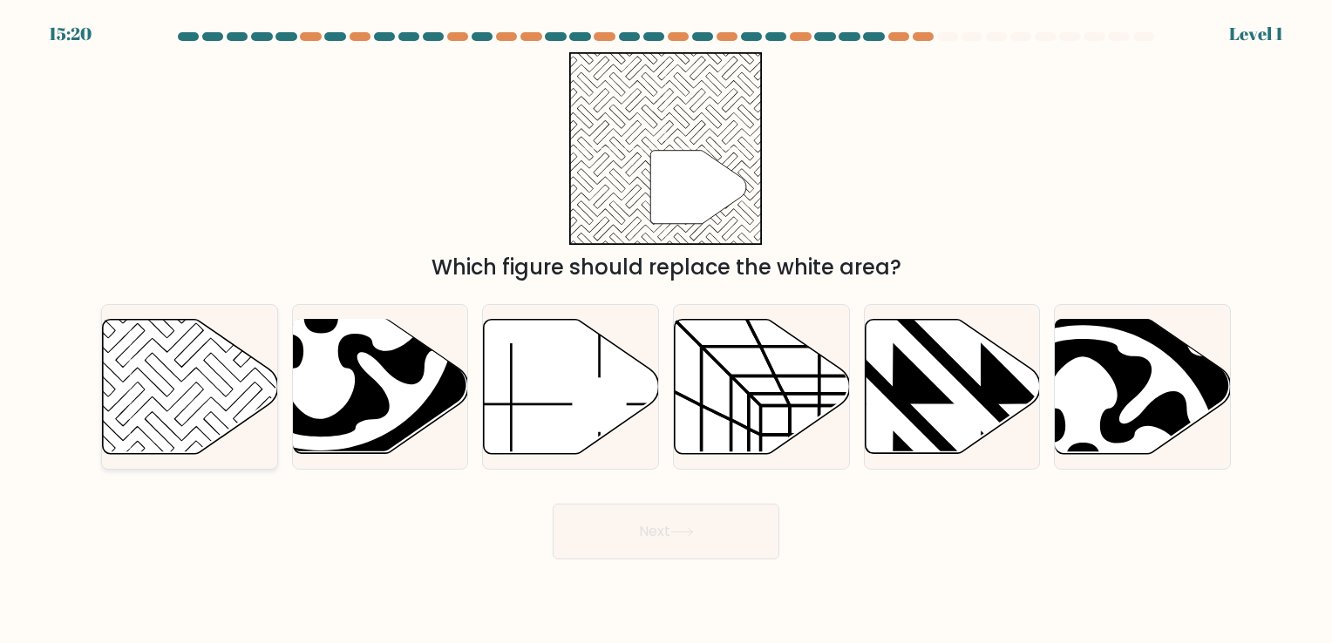
drag, startPoint x: 213, startPoint y: 361, endPoint x: 221, endPoint y: 364, distance: 9.4
click at [219, 364] on icon at bounding box center [190, 386] width 175 height 134
click at [666, 330] on input "a." at bounding box center [666, 326] width 1 height 9
radio input "true"
click at [707, 561] on body "15:19 Level 1" at bounding box center [666, 321] width 1332 height 643
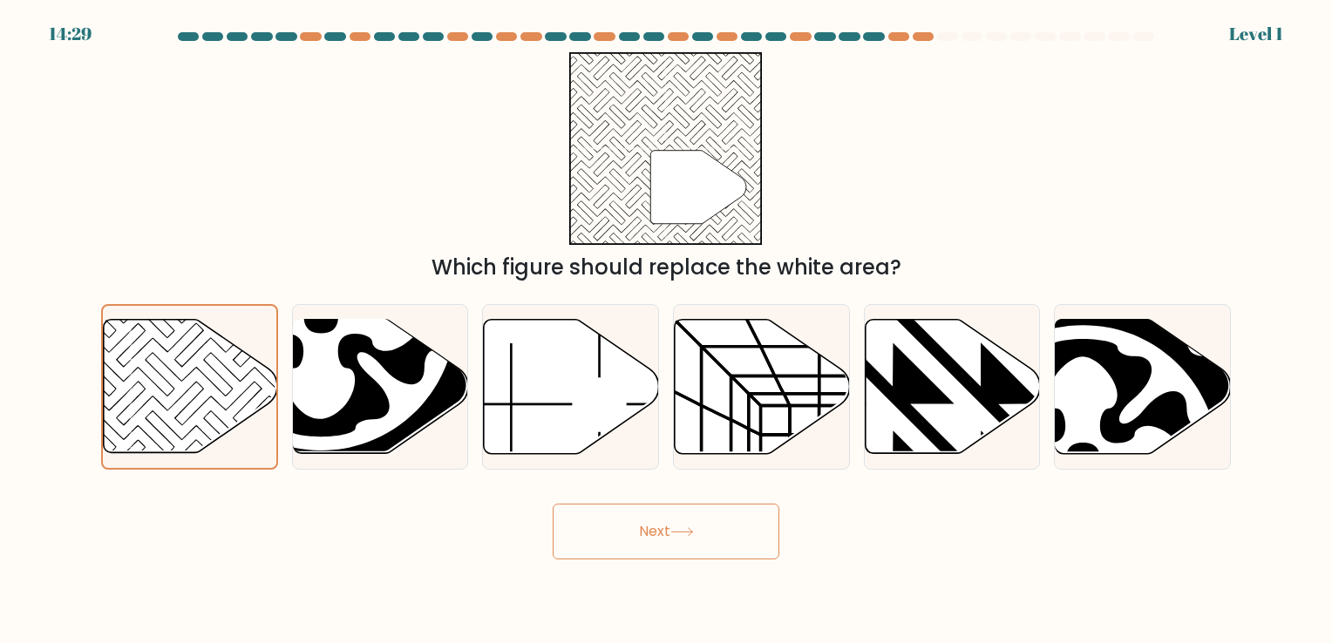
click at [610, 546] on button "Next" at bounding box center [666, 532] width 227 height 56
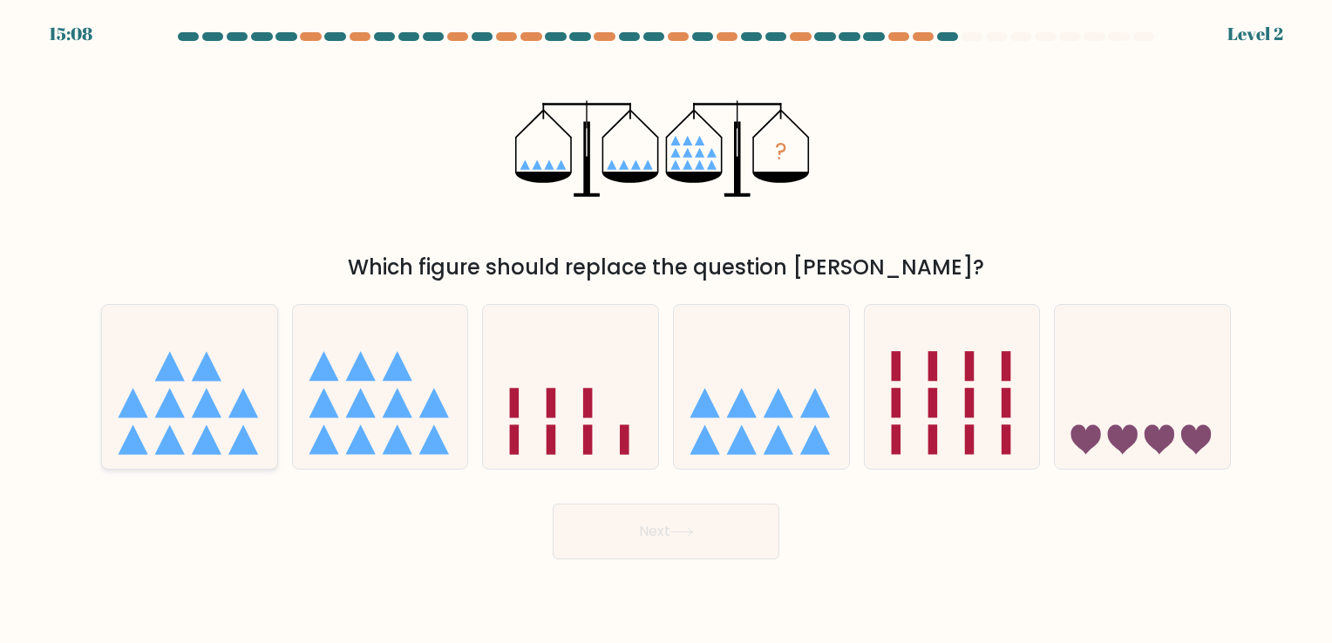
click at [202, 417] on icon at bounding box center [207, 403] width 30 height 30
click at [666, 330] on input "a." at bounding box center [666, 326] width 1 height 9
radio input "true"
click at [394, 418] on icon at bounding box center [398, 403] width 30 height 30
click at [666, 330] on input "b." at bounding box center [666, 326] width 1 height 9
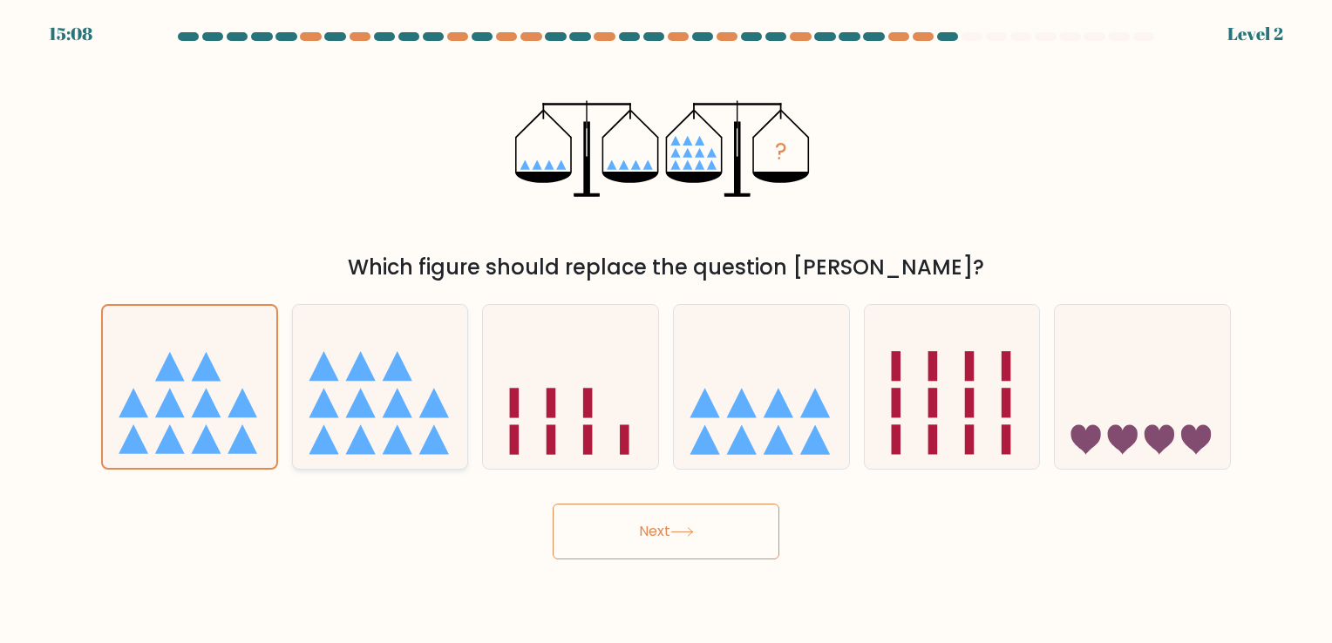
radio input "true"
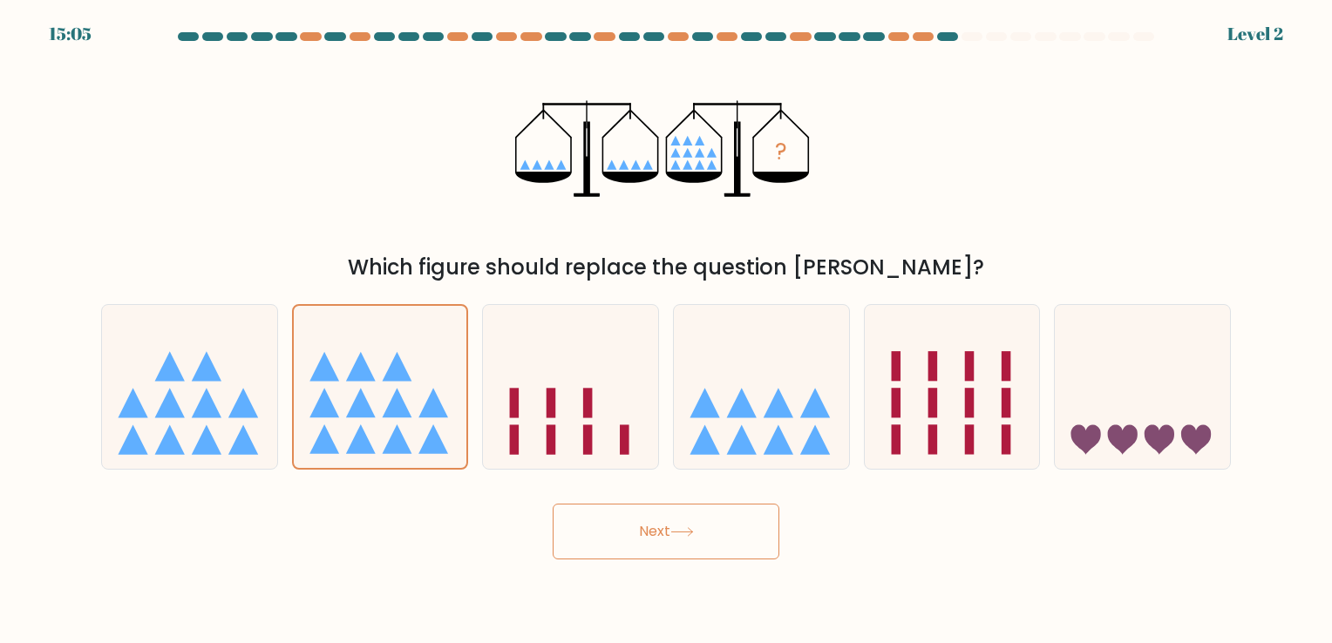
click at [626, 531] on button "Next" at bounding box center [666, 532] width 227 height 56
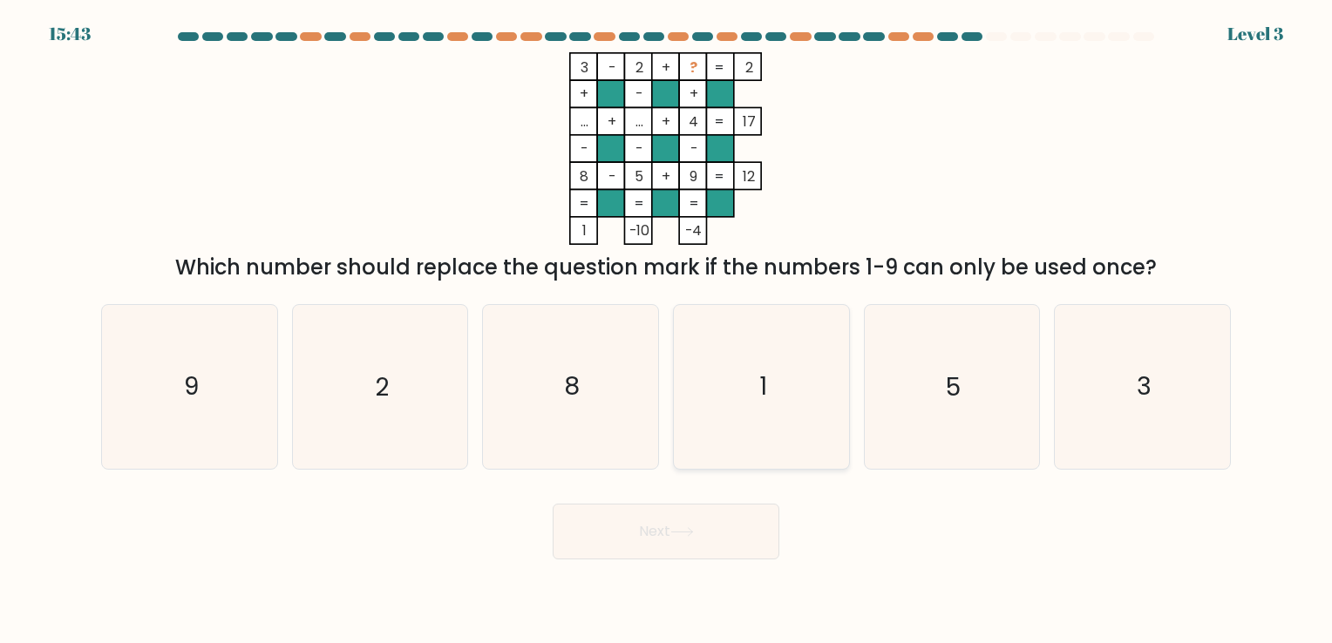
click at [756, 384] on icon "1" at bounding box center [761, 386] width 163 height 163
click at [667, 330] on input "d. 1" at bounding box center [666, 326] width 1 height 9
radio input "true"
click at [735, 553] on button "Next" at bounding box center [666, 532] width 227 height 56
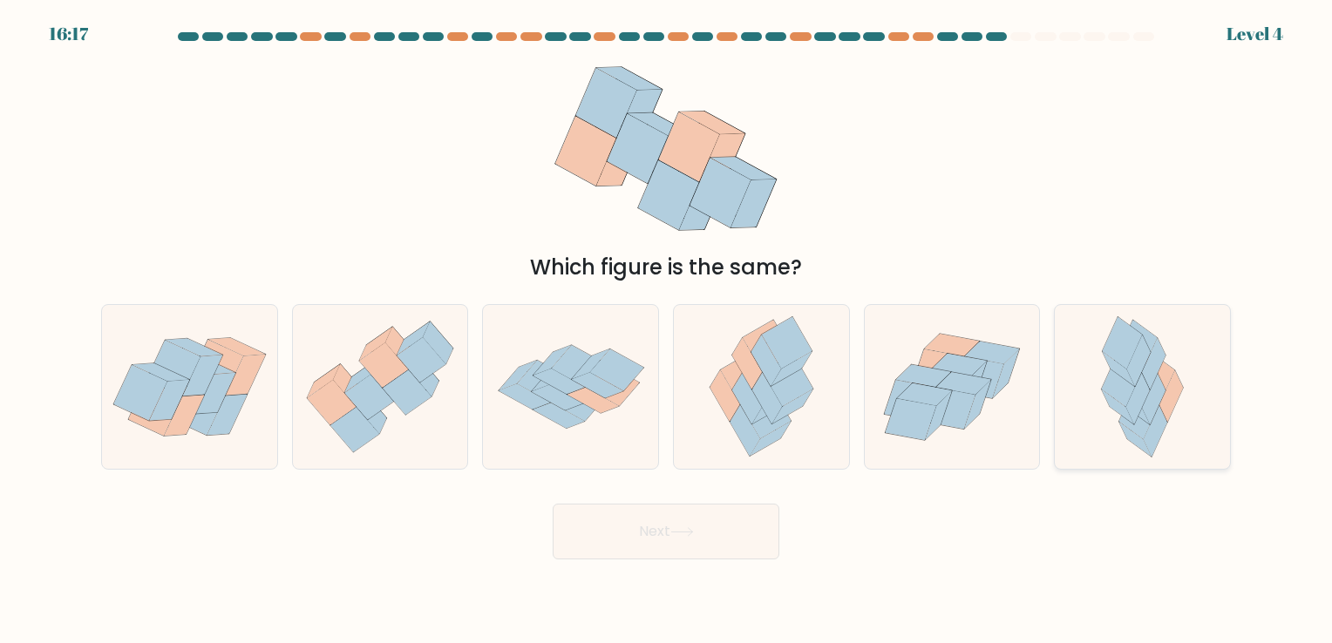
click at [1118, 376] on icon at bounding box center [1121, 380] width 39 height 51
click at [667, 330] on input "f." at bounding box center [666, 326] width 1 height 9
radio input "true"
click at [139, 412] on icon at bounding box center [139, 392] width 53 height 55
click at [666, 330] on input "a." at bounding box center [666, 326] width 1 height 9
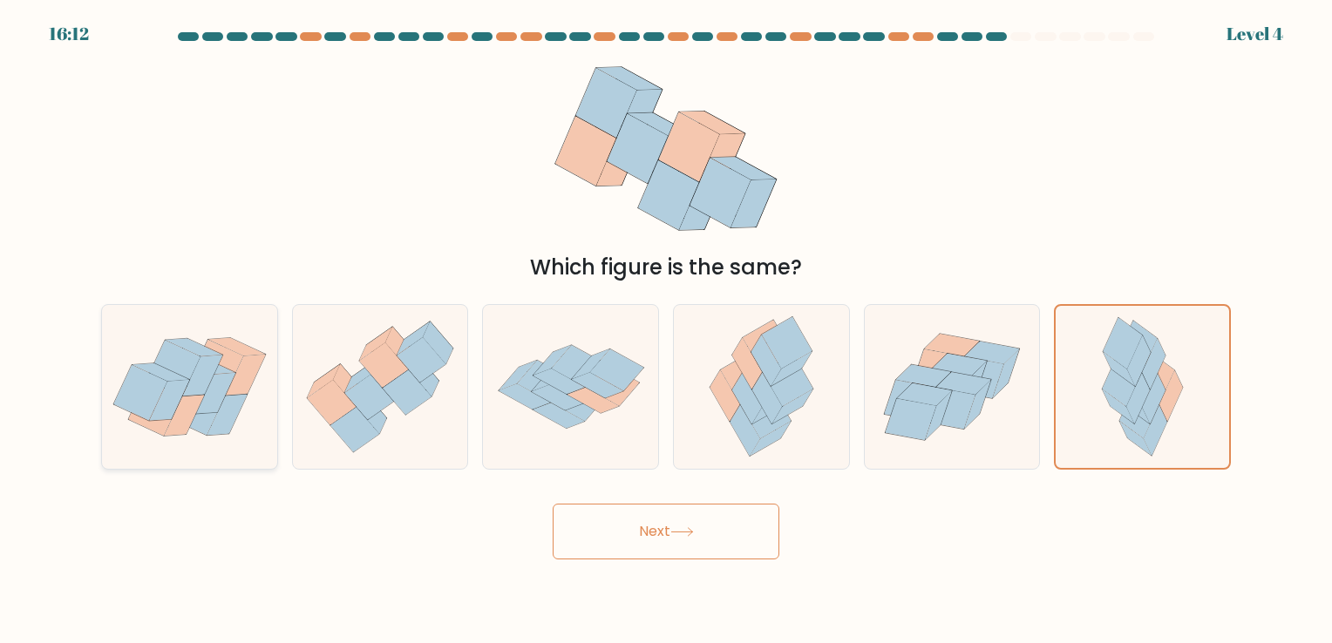
radio input "true"
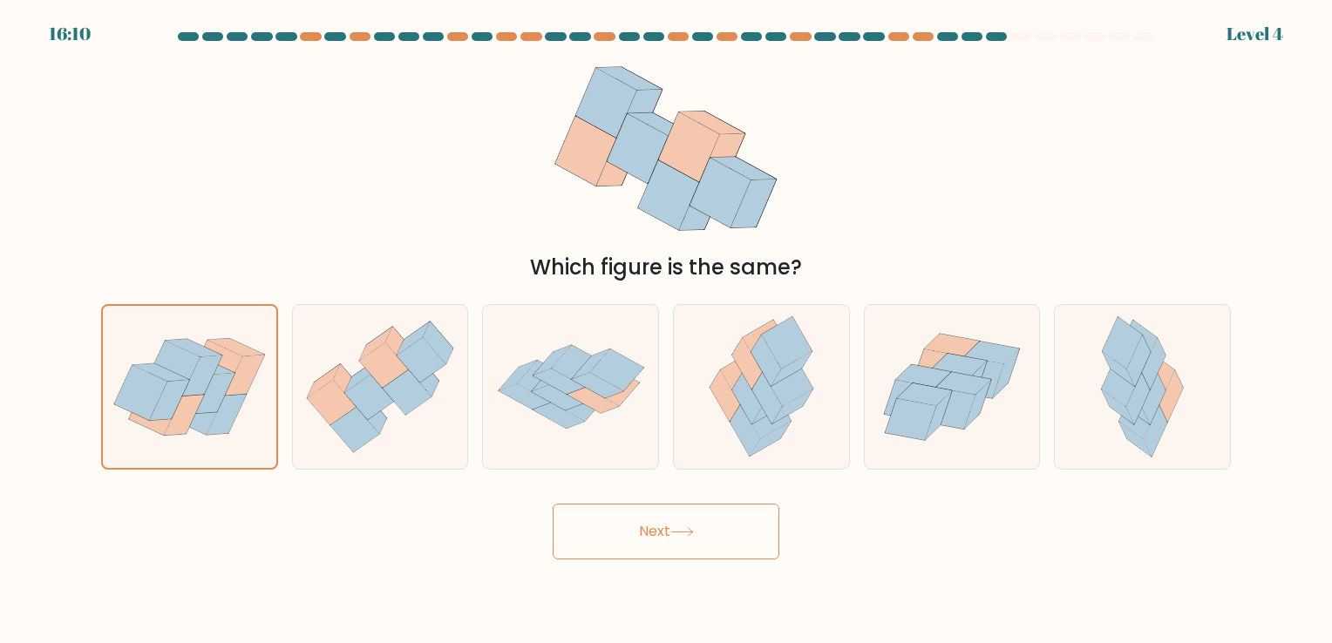
click at [655, 539] on button "Next" at bounding box center [666, 532] width 227 height 56
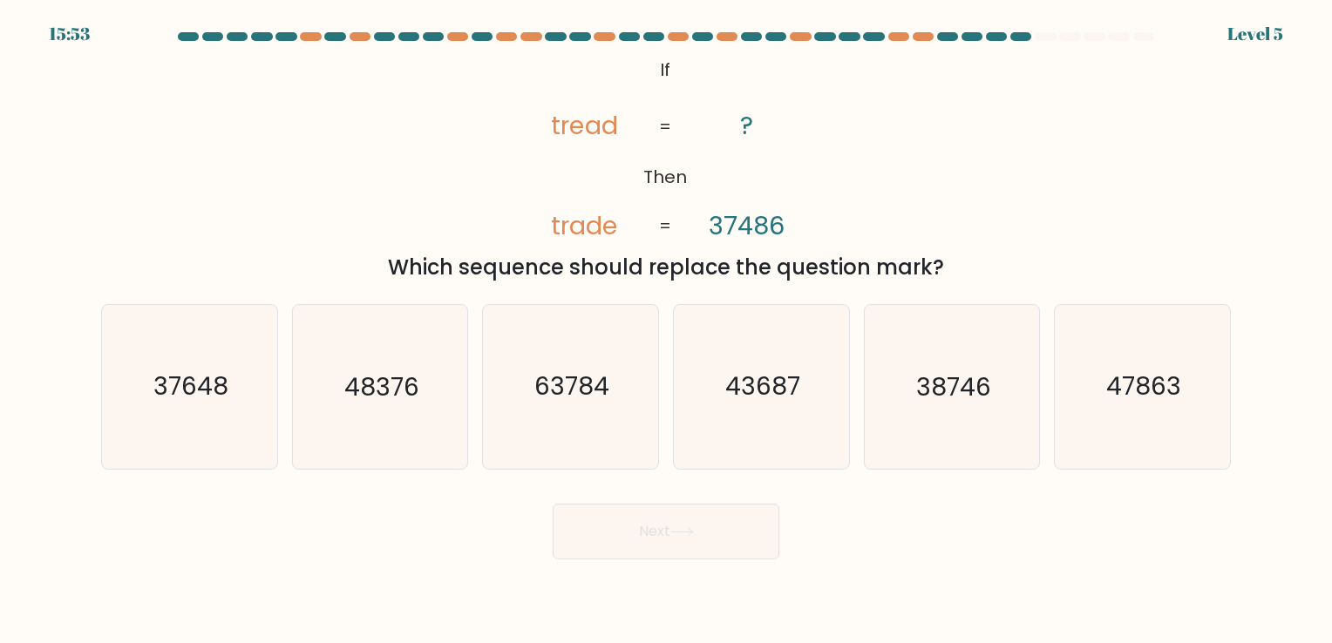
click at [278, 396] on div "a. 37648" at bounding box center [189, 386] width 191 height 165
click at [250, 412] on icon "37648" at bounding box center [189, 386] width 163 height 163
click at [666, 330] on input "a. 37648" at bounding box center [666, 326] width 1 height 9
radio input "true"
click at [741, 549] on button "Next" at bounding box center [666, 532] width 227 height 56
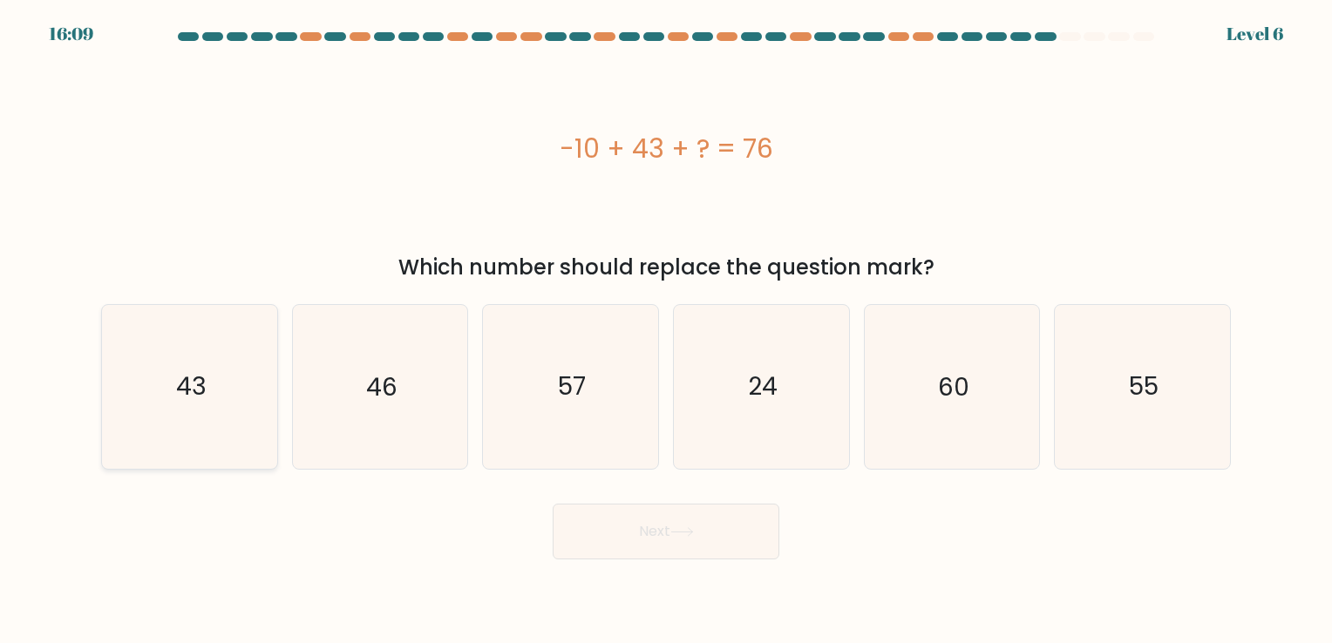
drag, startPoint x: 152, startPoint y: 461, endPoint x: 171, endPoint y: 446, distance: 24.2
click at [153, 459] on icon "43" at bounding box center [189, 386] width 163 height 163
click at [666, 330] on input "a. 43" at bounding box center [666, 326] width 1 height 9
radio input "true"
click at [688, 566] on body "16:08 Level 6" at bounding box center [666, 321] width 1332 height 643
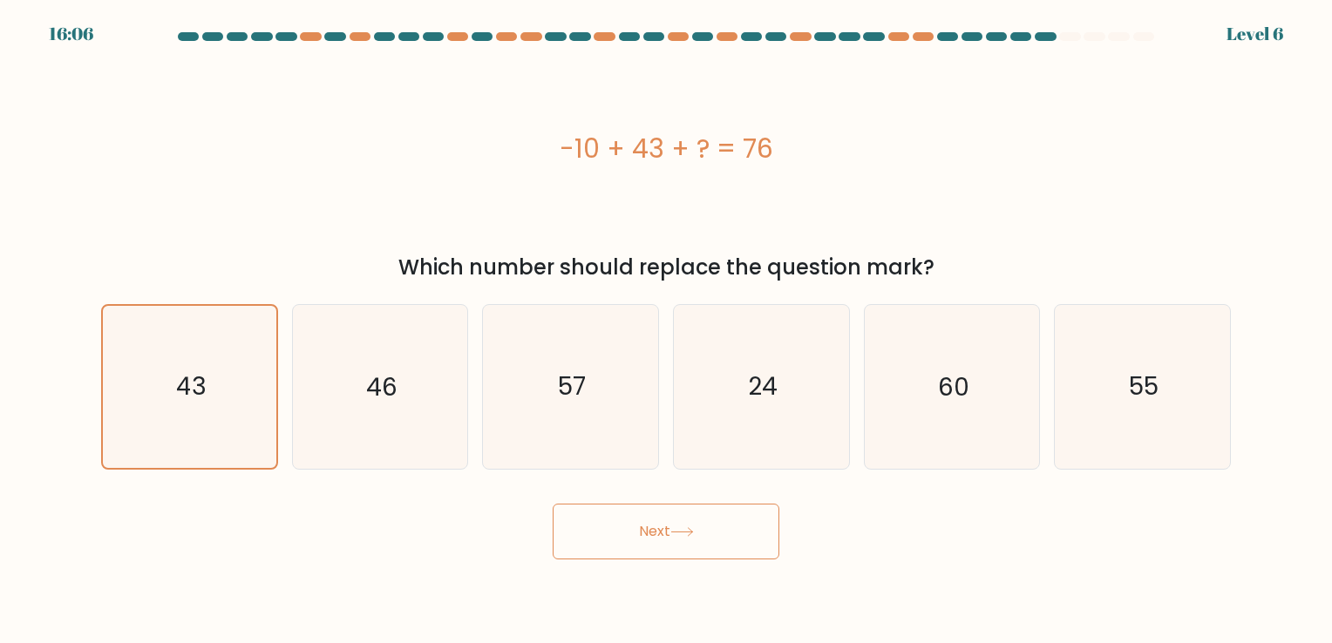
click at [690, 548] on button "Next" at bounding box center [666, 532] width 227 height 56
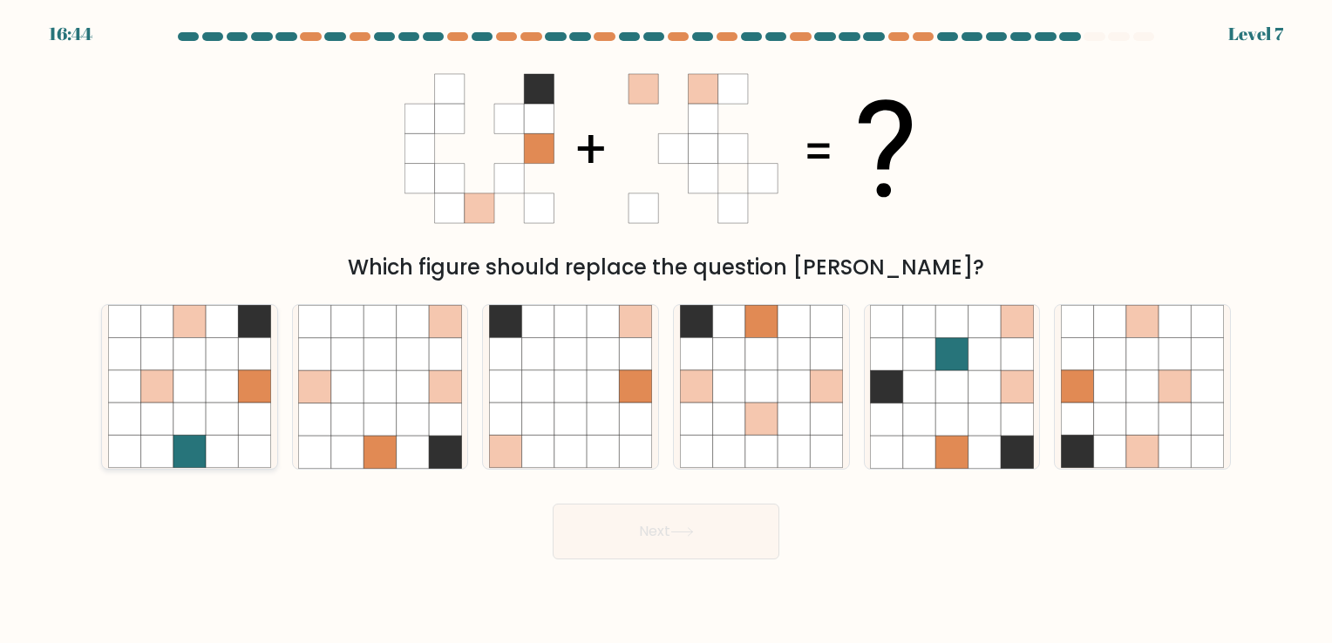
click at [249, 422] on icon at bounding box center [254, 420] width 32 height 32
click at [666, 330] on input "a." at bounding box center [666, 326] width 1 height 9
radio input "true"
click at [620, 530] on button "Next" at bounding box center [666, 532] width 227 height 56
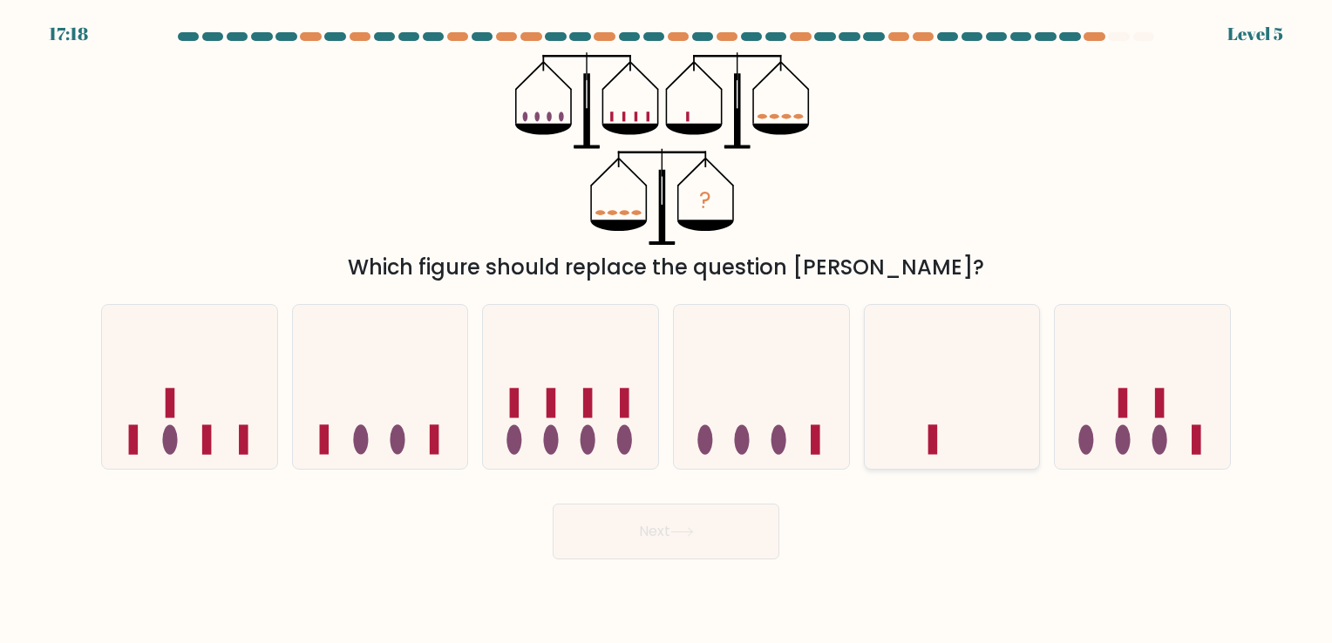
click at [973, 424] on icon at bounding box center [952, 387] width 175 height 145
click at [667, 330] on input "e." at bounding box center [666, 326] width 1 height 9
radio input "true"
click at [731, 546] on button "Next" at bounding box center [666, 532] width 227 height 56
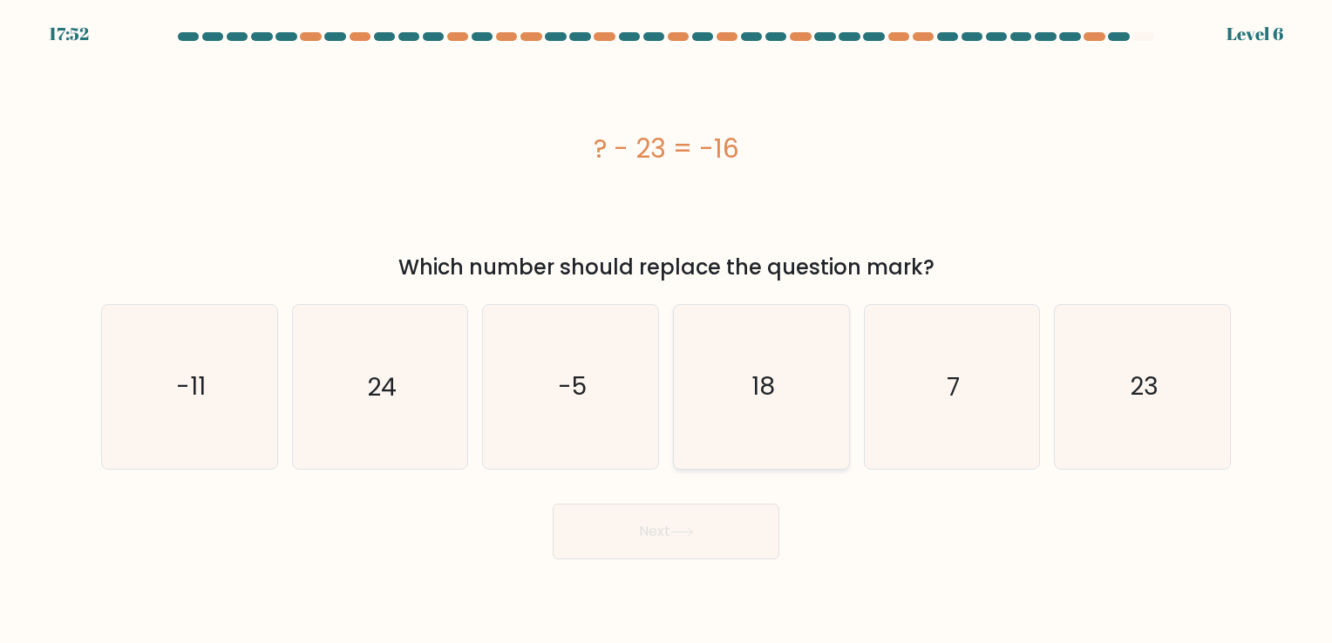
click at [730, 387] on icon "18" at bounding box center [761, 386] width 163 height 163
click at [667, 330] on input "d. 18" at bounding box center [666, 326] width 1 height 9
radio input "true"
click at [715, 539] on button "Next" at bounding box center [666, 532] width 227 height 56
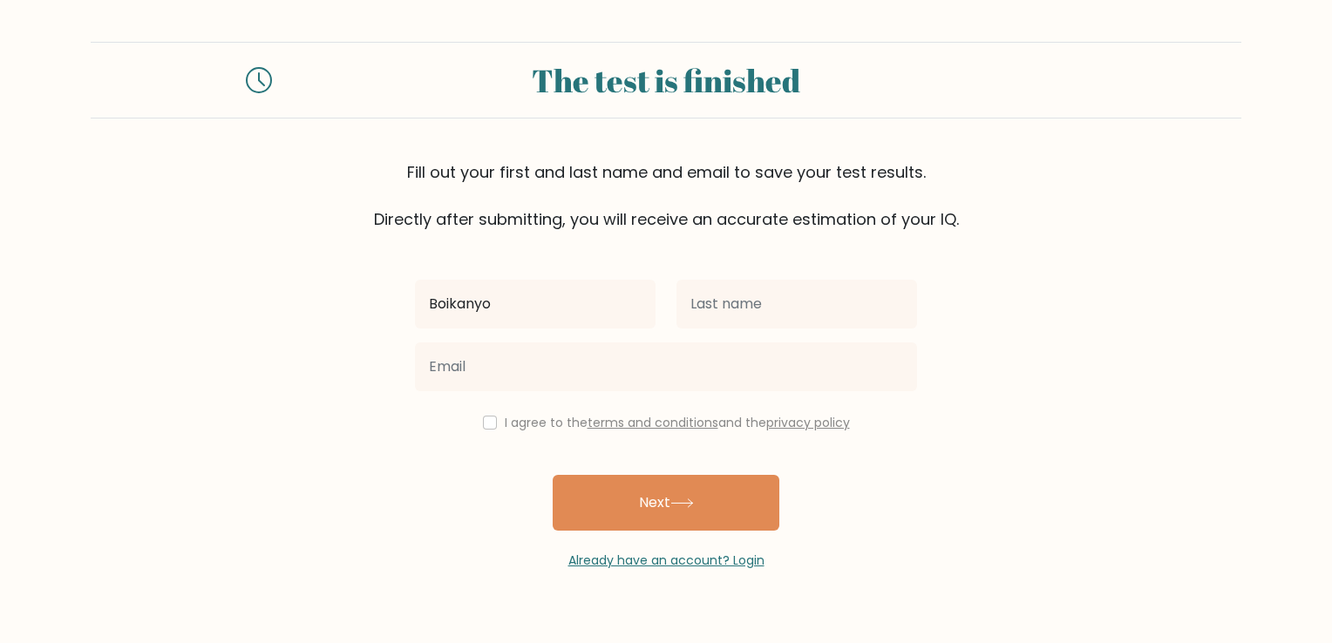
type input "Boikanyo"
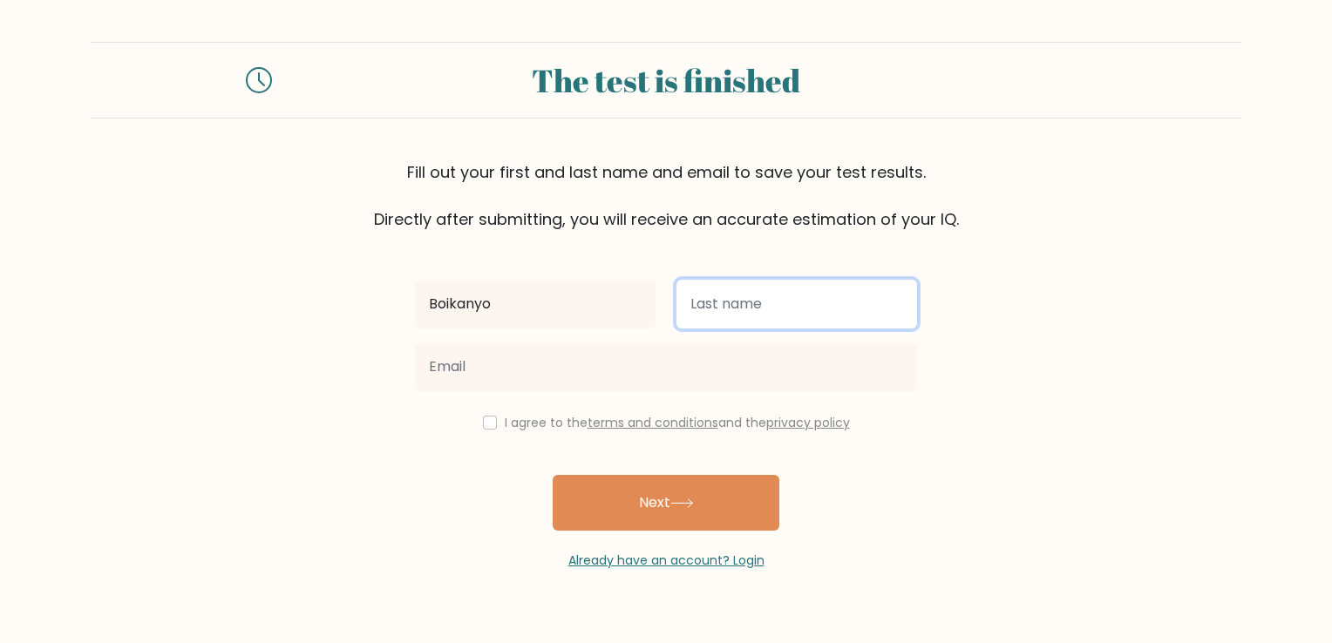
click at [770, 302] on input "text" at bounding box center [796, 304] width 241 height 49
type input "Khosana"
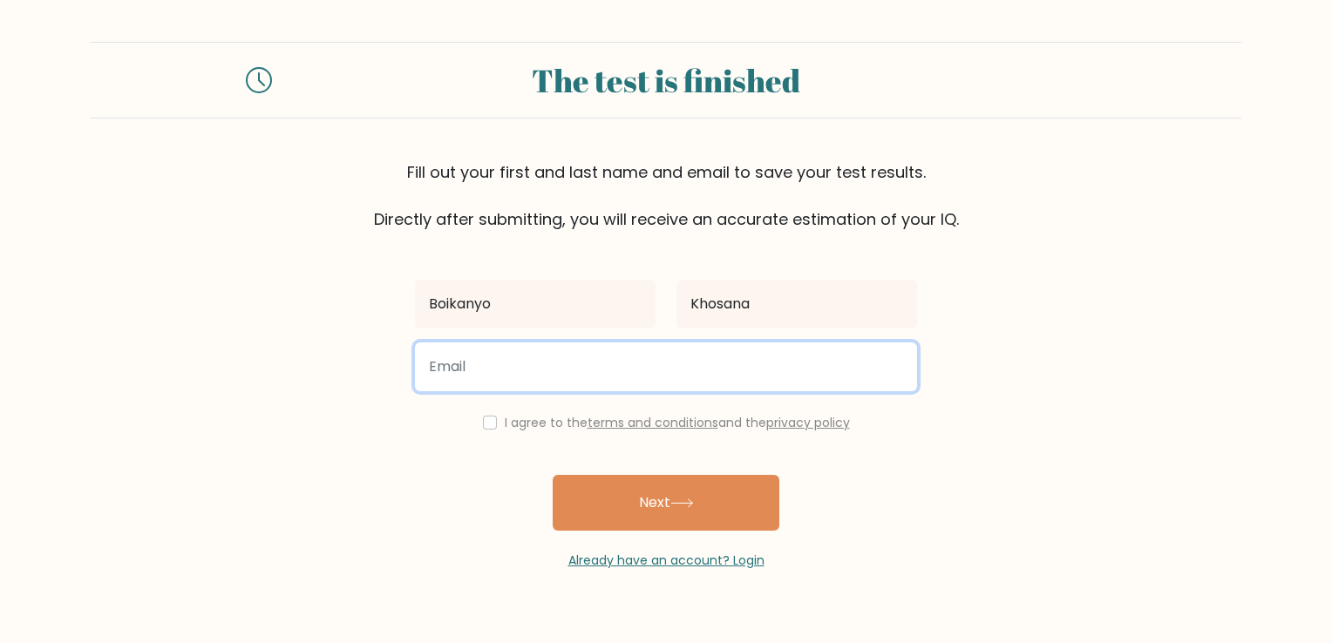
click at [549, 353] on input "email" at bounding box center [666, 367] width 502 height 49
type input "kanosi534@gmail.com"
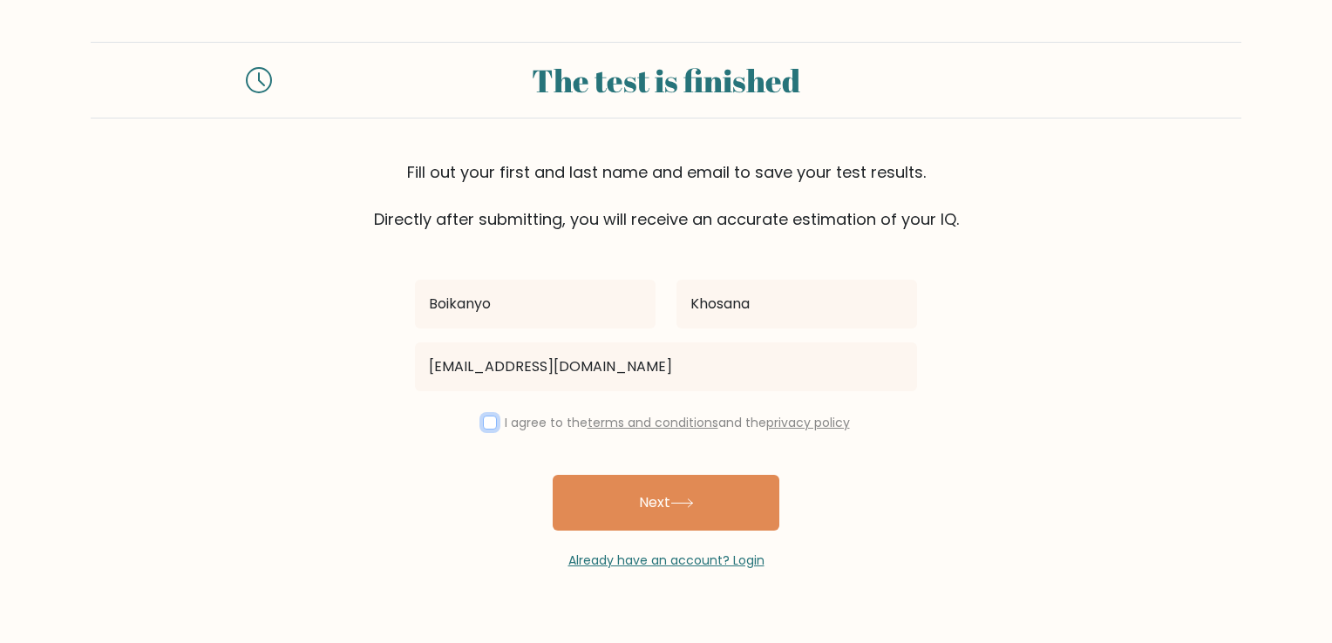
click at [488, 419] on input "checkbox" at bounding box center [490, 423] width 14 height 14
checkbox input "true"
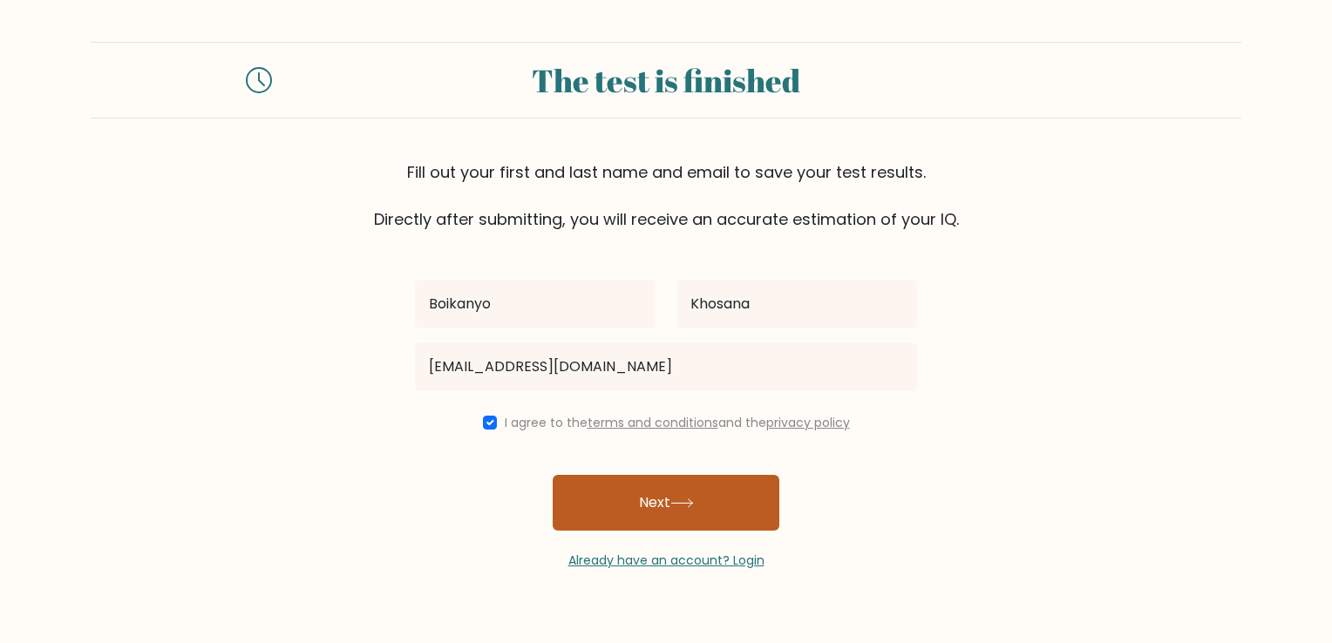
click at [621, 503] on button "Next" at bounding box center [666, 503] width 227 height 56
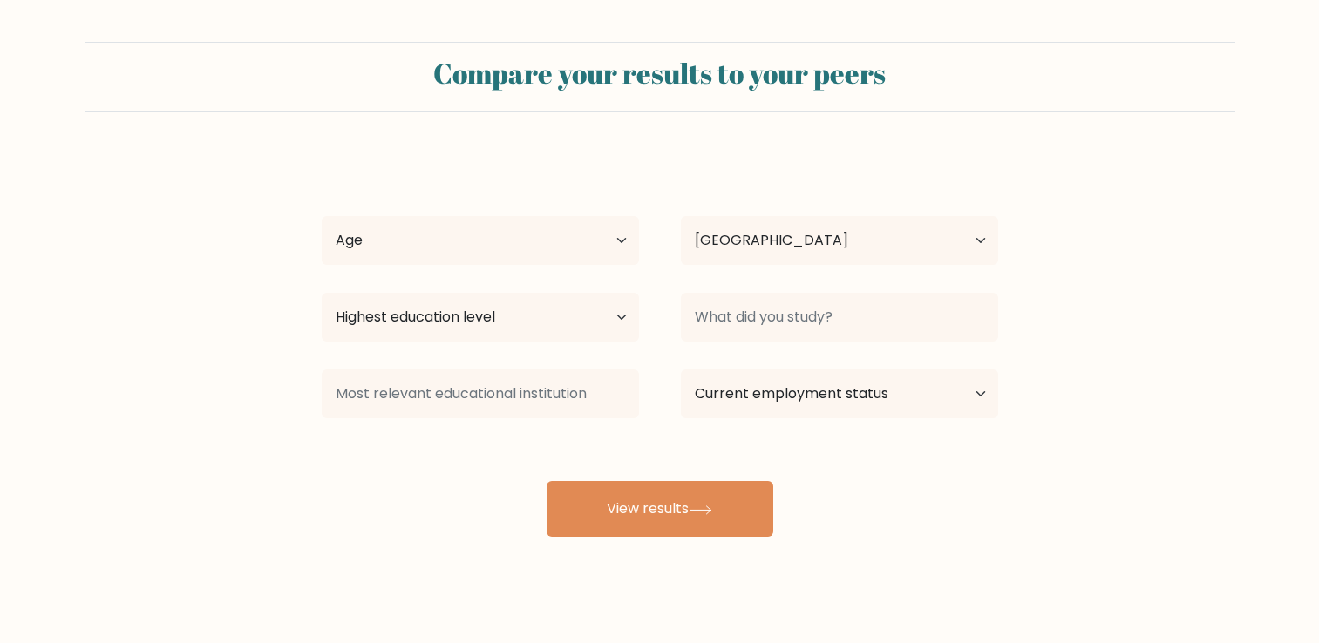
select select "ZA"
click at [611, 247] on select "Age Under 18 years old 18-24 years old 25-34 years old 35-44 years old 45-54 ye…" at bounding box center [480, 240] width 317 height 49
select select "18_24"
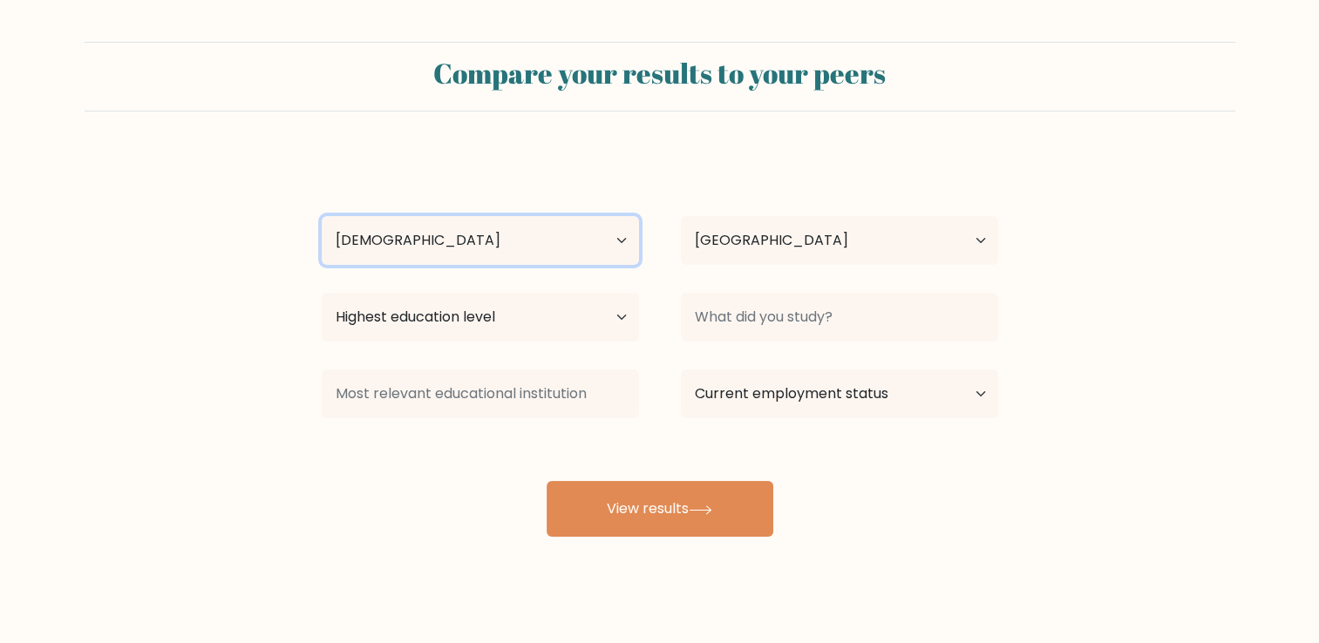
click at [322, 216] on select "Age Under 18 years old 18-24 years old 25-34 years old 35-44 years old 45-54 ye…" at bounding box center [480, 240] width 317 height 49
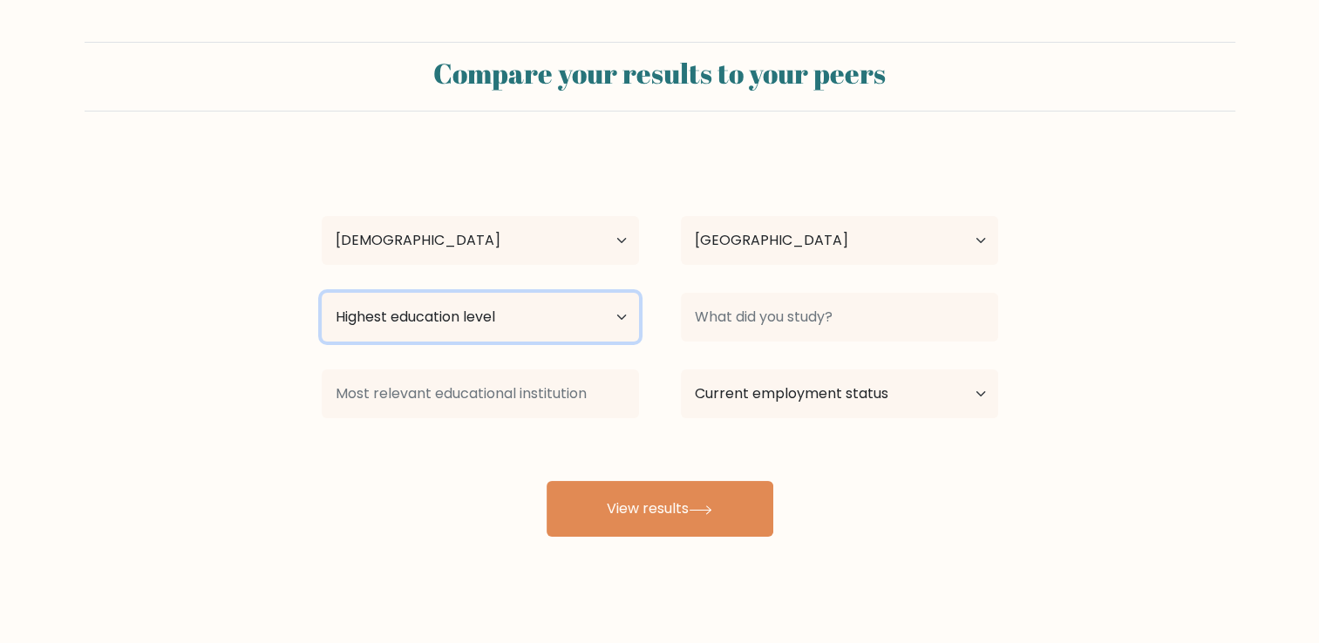
click at [588, 320] on select "Highest education level No schooling Primary Lower Secondary Upper Secondary Oc…" at bounding box center [480, 317] width 317 height 49
select select "bachelors_degree"
click at [322, 293] on select "Highest education level No schooling Primary Lower Secondary Upper Secondary Oc…" at bounding box center [480, 317] width 317 height 49
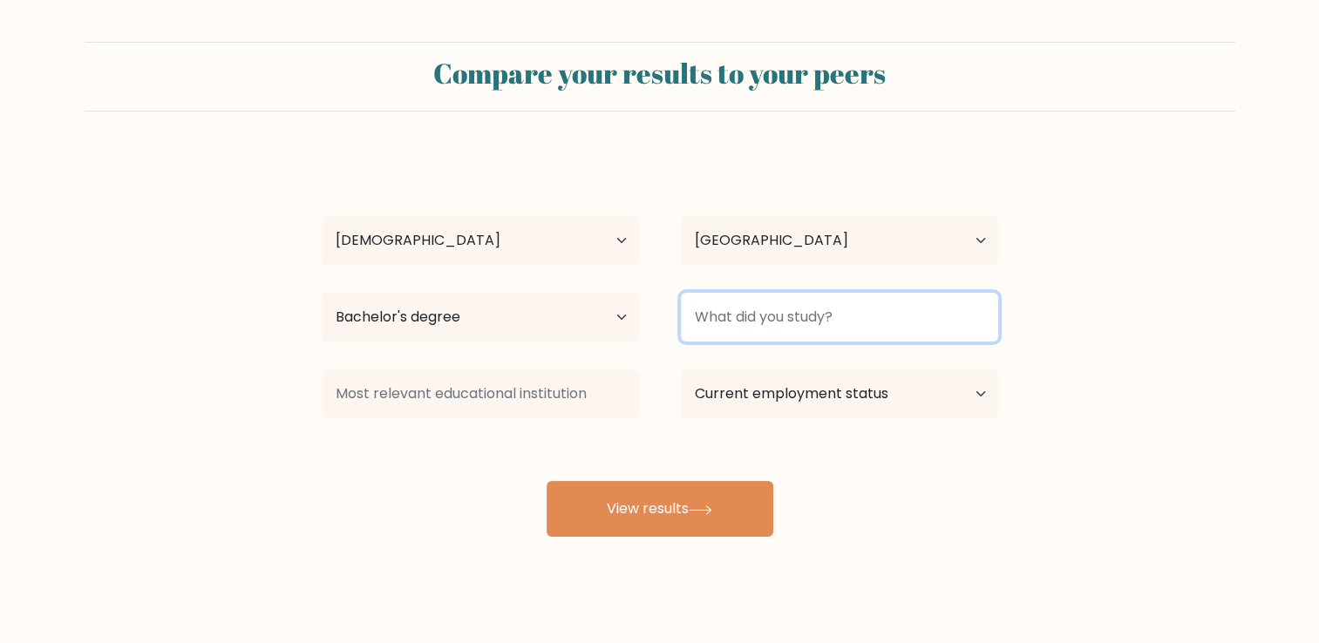
click at [826, 308] on input at bounding box center [839, 317] width 317 height 49
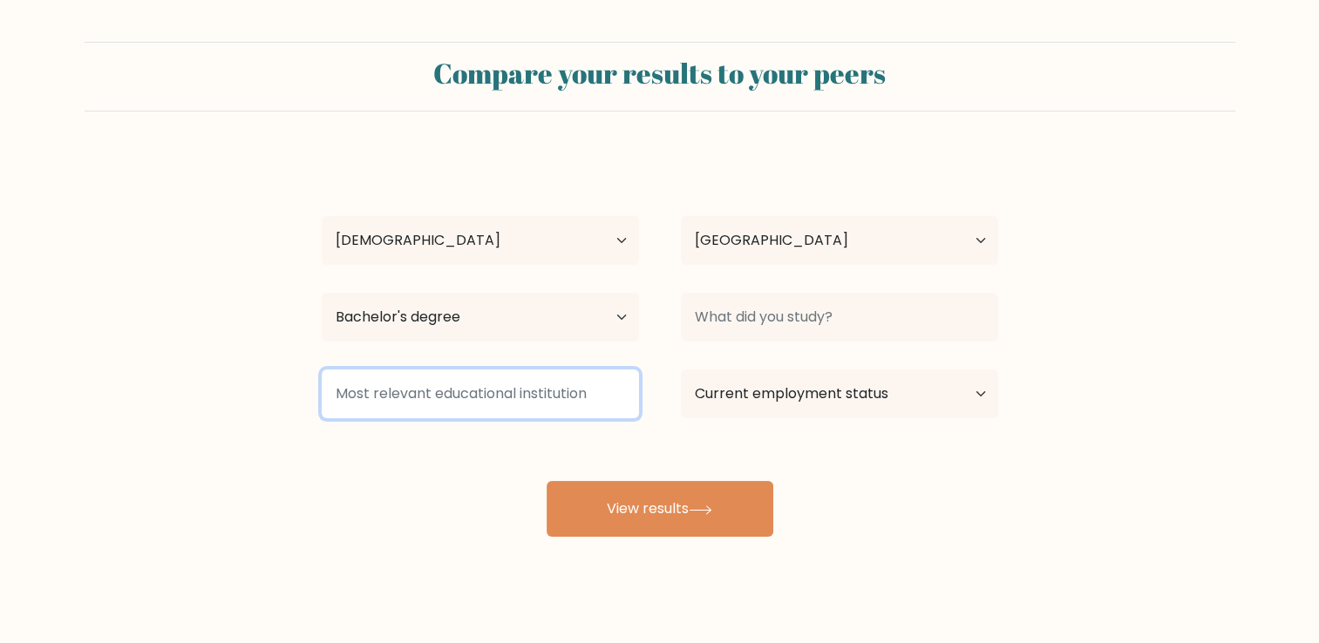
click at [564, 405] on input at bounding box center [480, 394] width 317 height 49
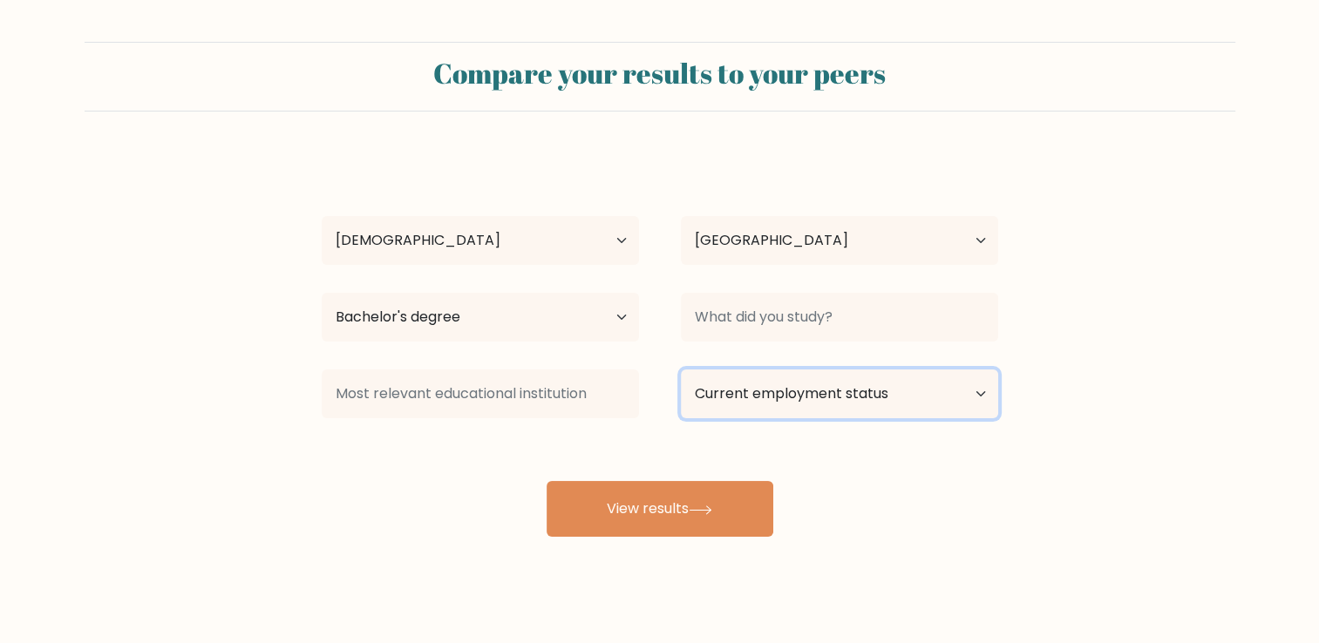
click at [869, 391] on select "Current employment status Employed Student Retired Other / prefer not to answer" at bounding box center [839, 394] width 317 height 49
select select "other"
click at [681, 370] on select "Current employment status Employed Student Retired Other / prefer not to answer" at bounding box center [839, 394] width 317 height 49
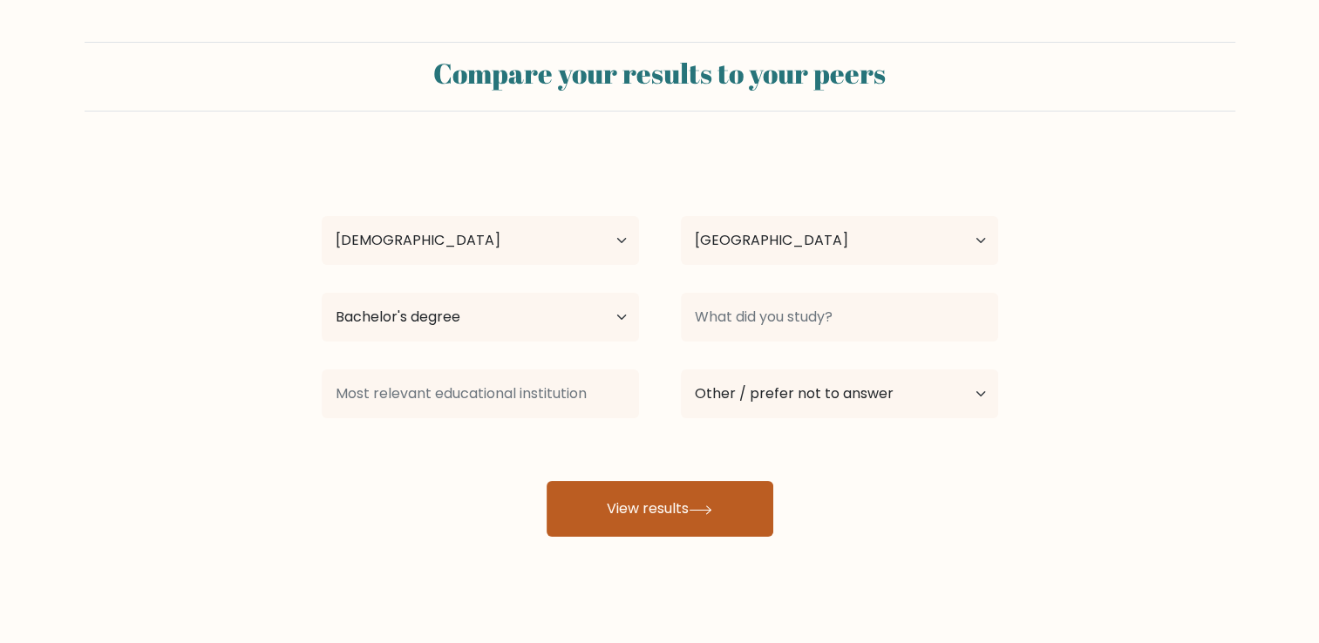
click at [732, 513] on button "View results" at bounding box center [660, 509] width 227 height 56
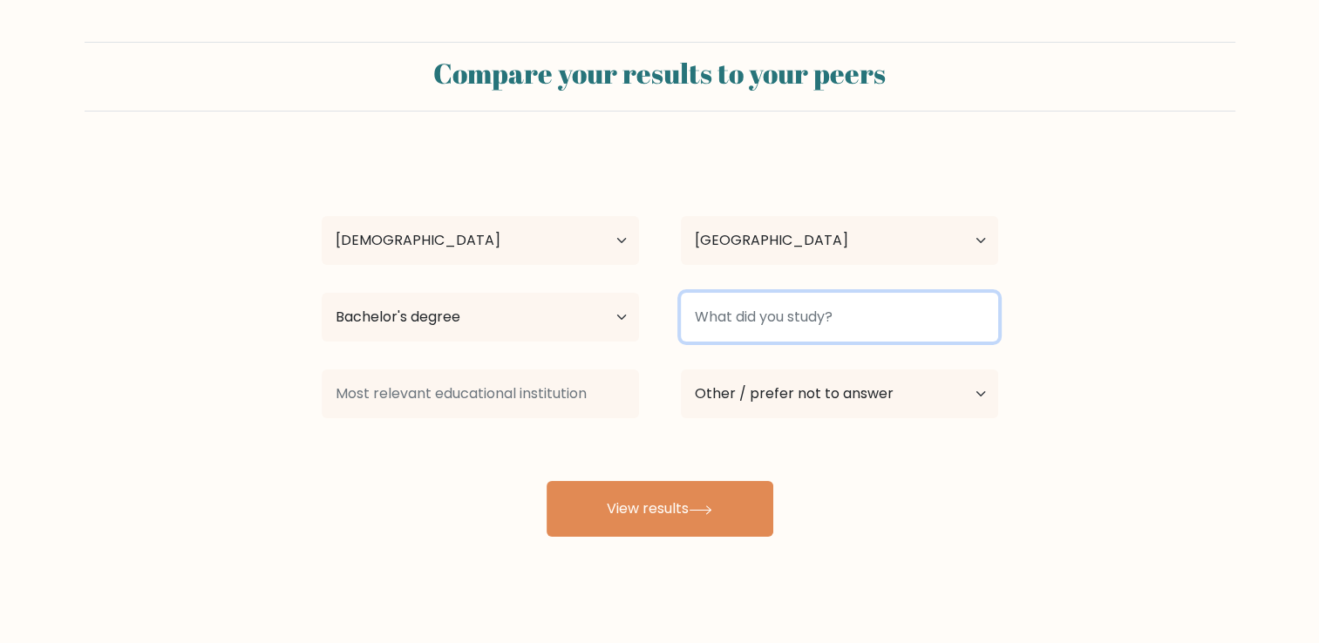
click at [744, 327] on input at bounding box center [839, 317] width 317 height 49
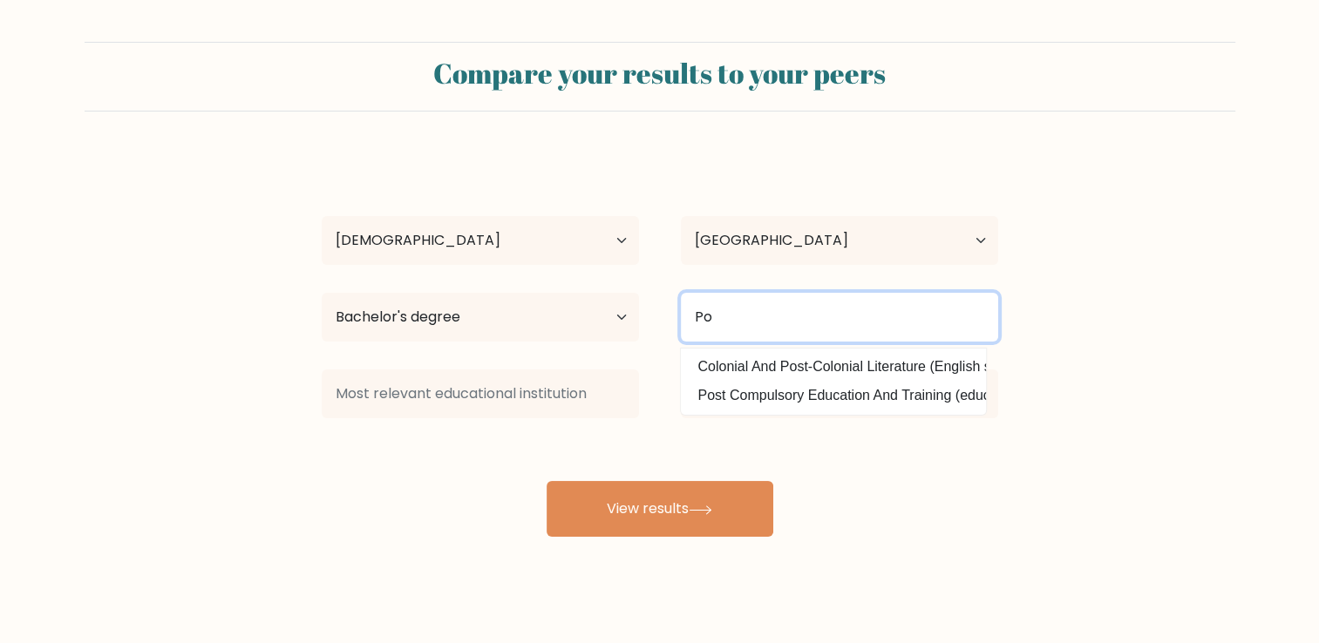
type input "P"
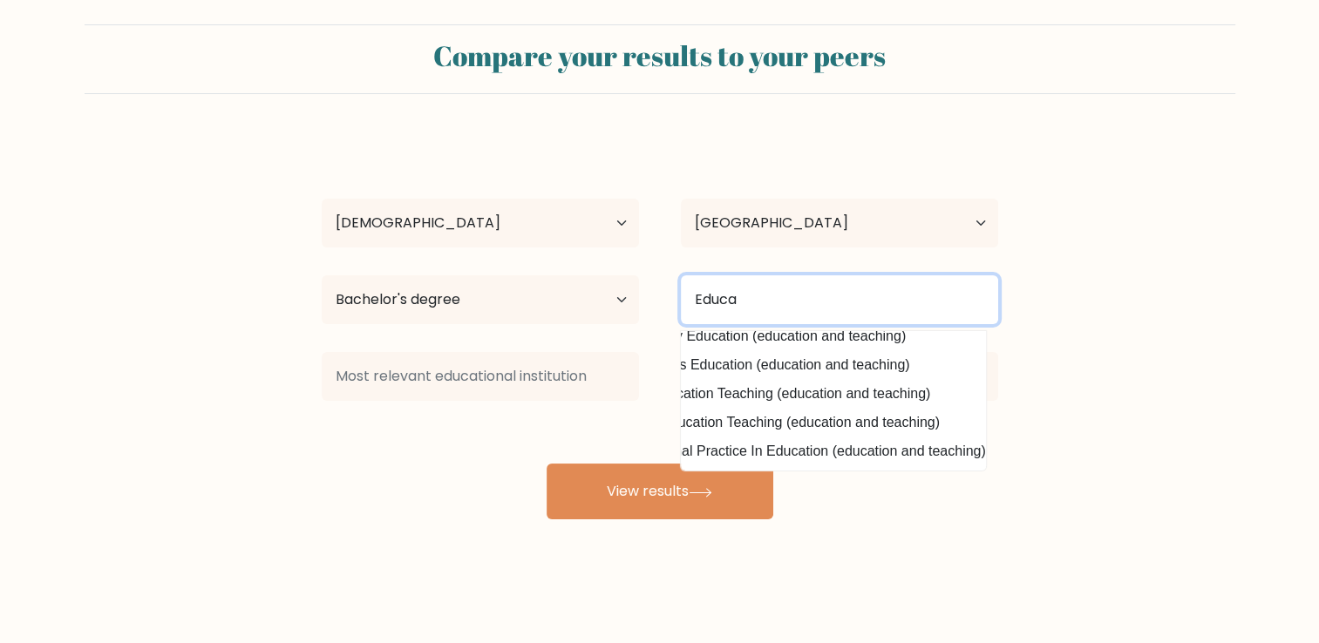
scroll to position [170, 0]
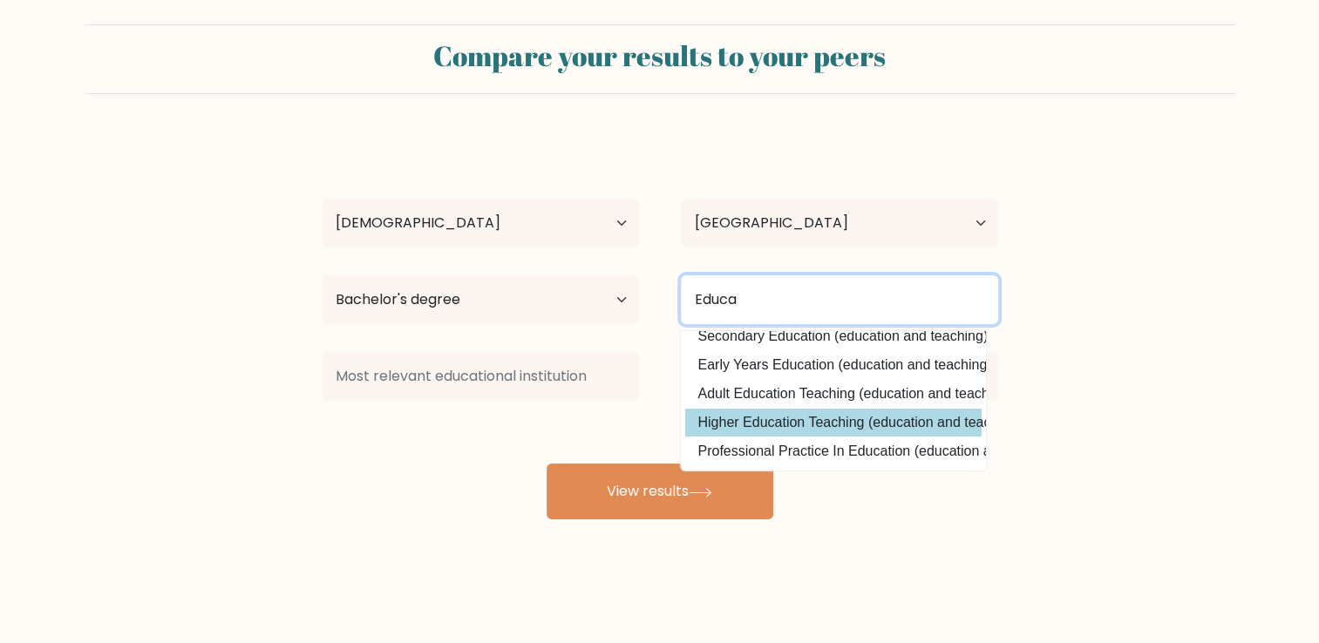
type input "Educa"
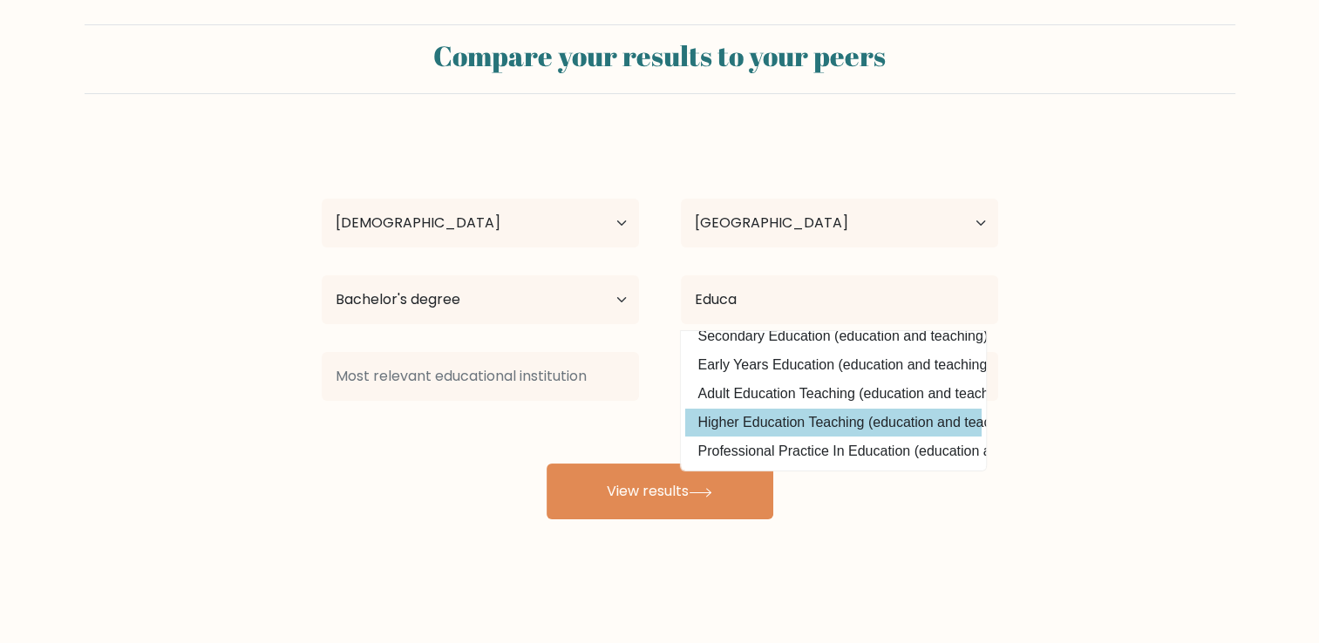
click at [801, 408] on div "Boikanyo Khosana Age Under 18 years old 18-24 years old 25-34 years old 35-44 y…" at bounding box center [659, 328] width 697 height 384
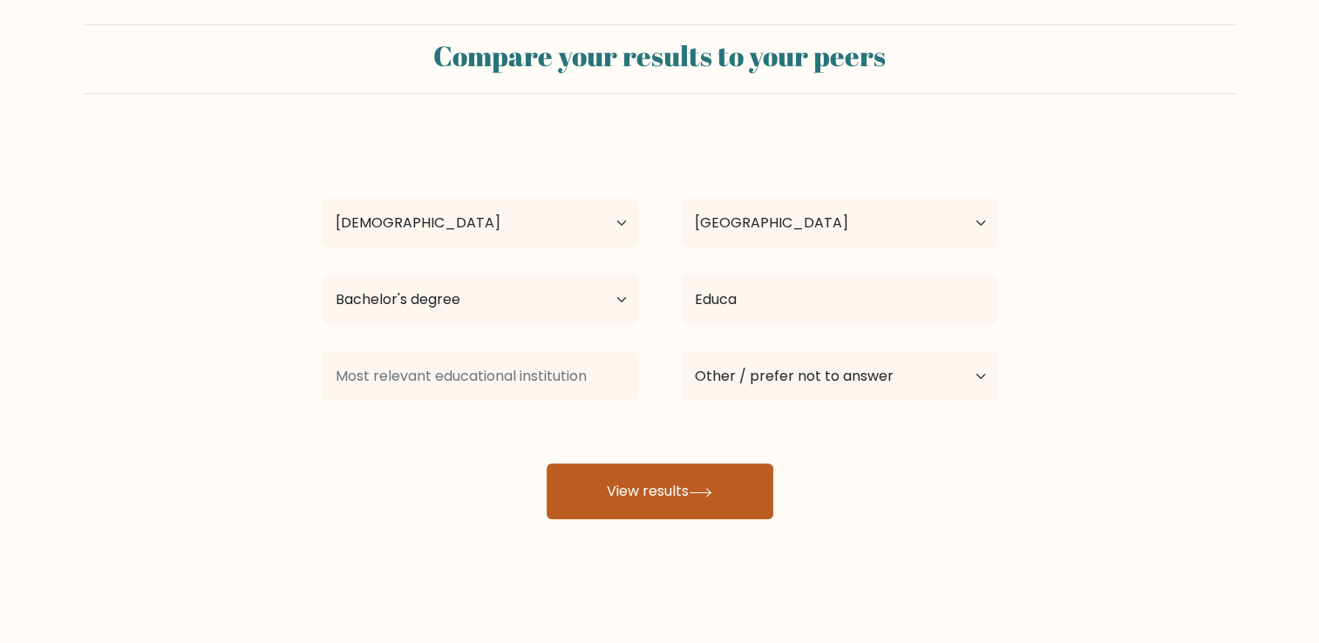
click at [690, 486] on button "View results" at bounding box center [660, 492] width 227 height 56
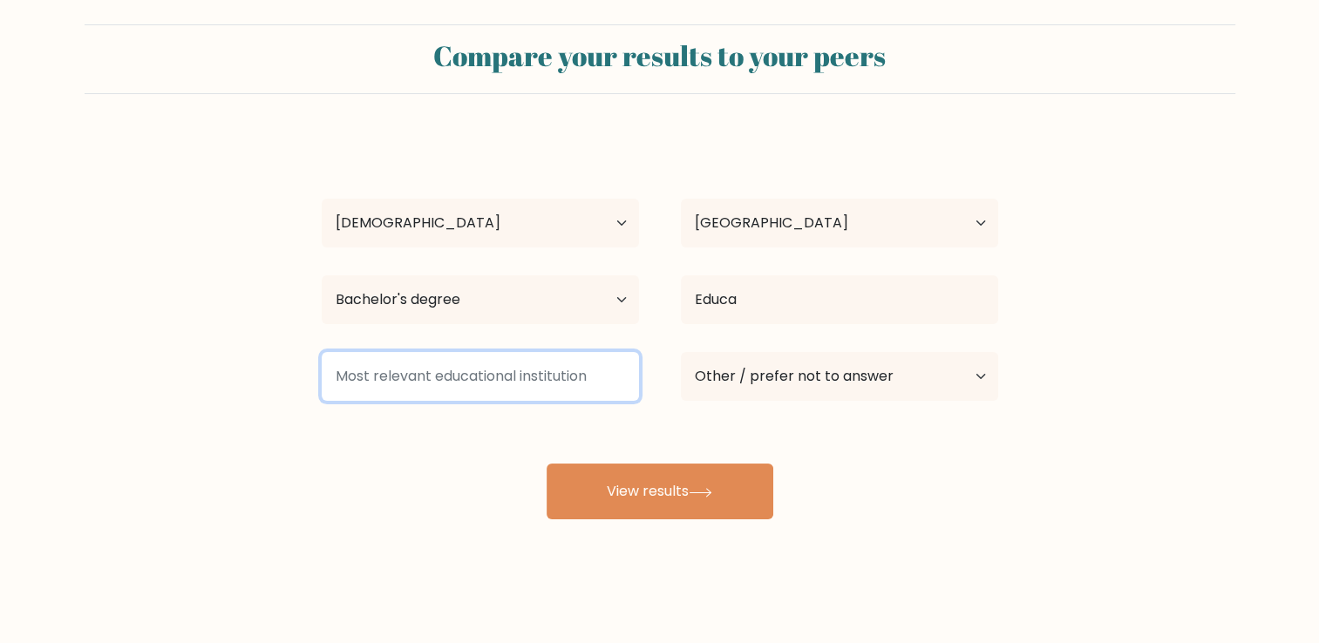
click at [436, 393] on input at bounding box center [480, 376] width 317 height 49
type input "T"
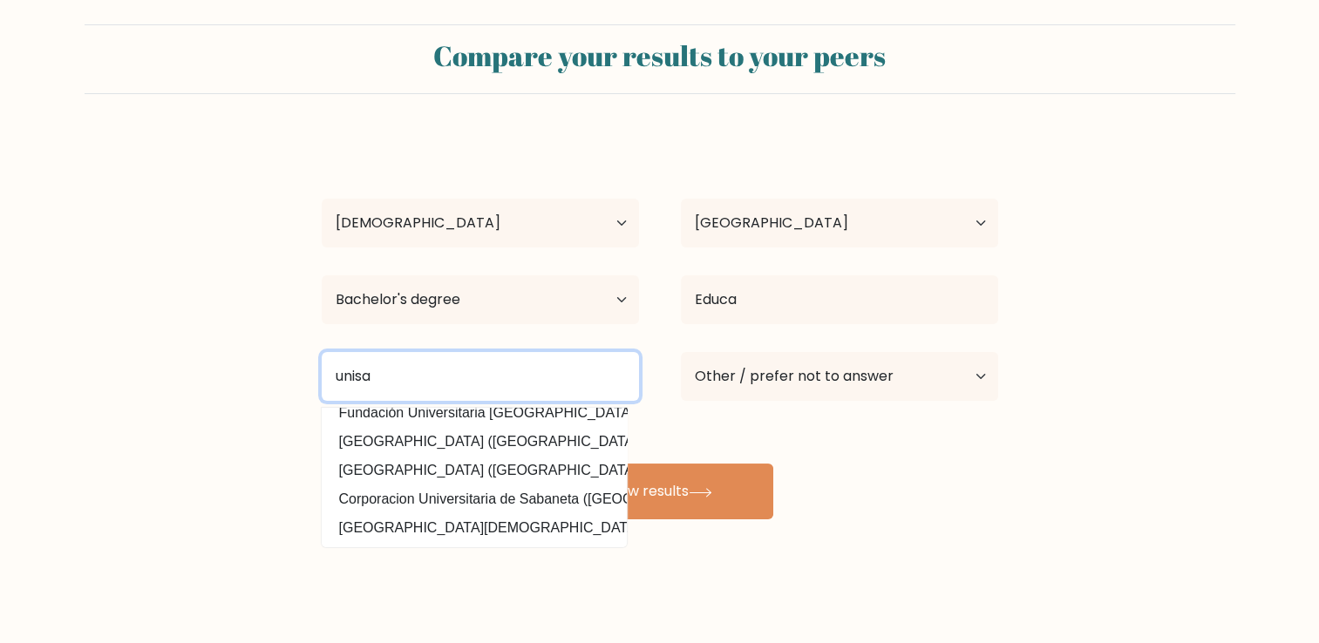
type input "unisa"
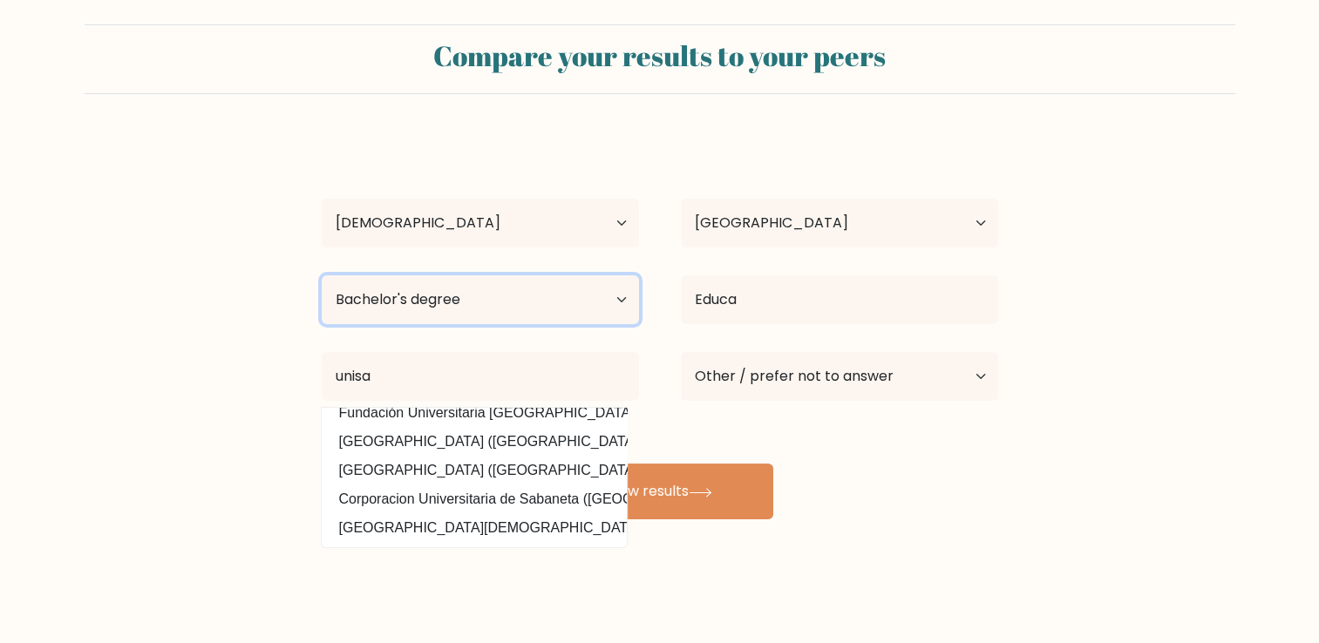
click at [551, 312] on select "Highest education level No schooling Primary Lower Secondary Upper Secondary Oc…" at bounding box center [480, 299] width 317 height 49
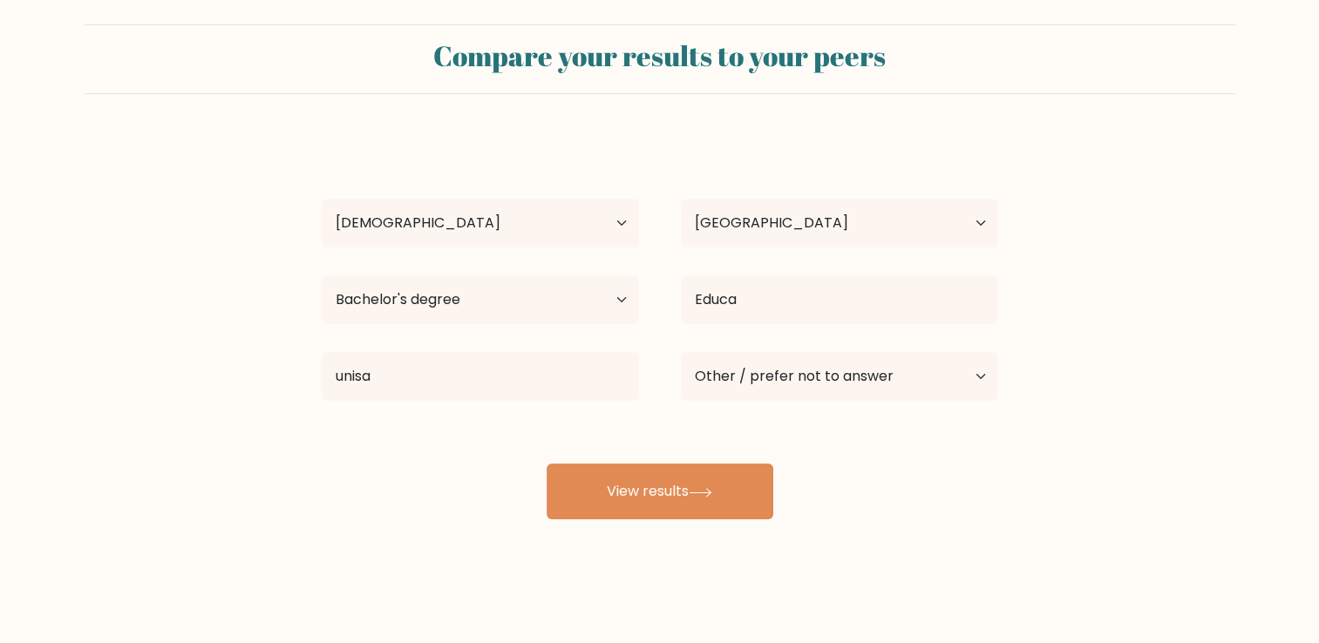
click at [771, 438] on div "Boikanyo Khosana Age Under 18 years old 18-24 years old 25-34 years old 35-44 y…" at bounding box center [659, 328] width 697 height 384
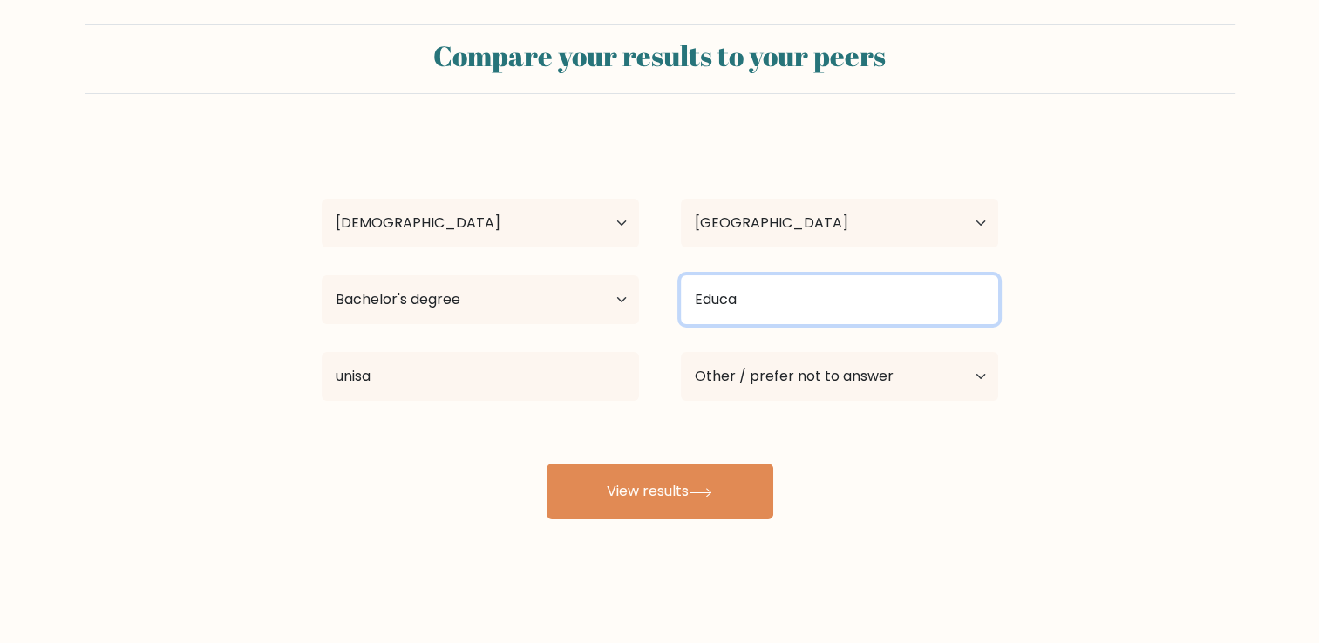
click at [788, 300] on input "Educa" at bounding box center [839, 299] width 317 height 49
drag, startPoint x: 758, startPoint y: 317, endPoint x: 634, endPoint y: 320, distance: 123.8
click at [634, 320] on div "Highest education level No schooling Primary Lower Secondary Upper Secondary Oc…" at bounding box center [660, 299] width 718 height 63
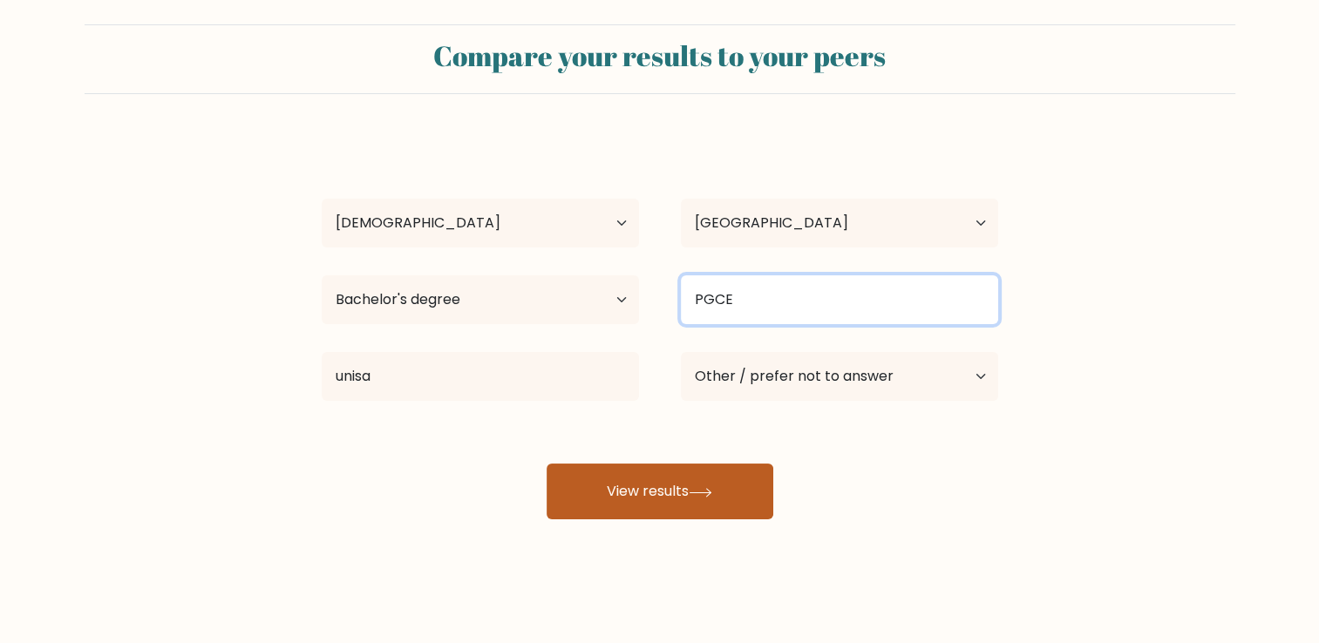
type input "PGCE"
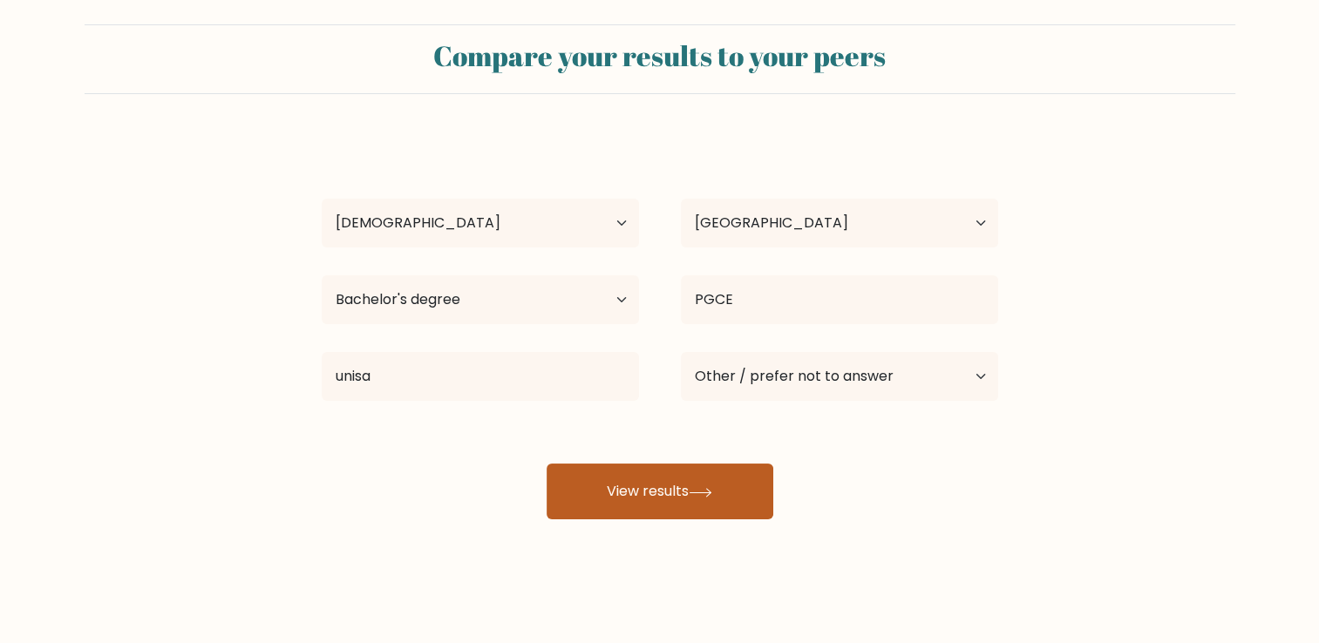
click at [722, 498] on button "View results" at bounding box center [660, 492] width 227 height 56
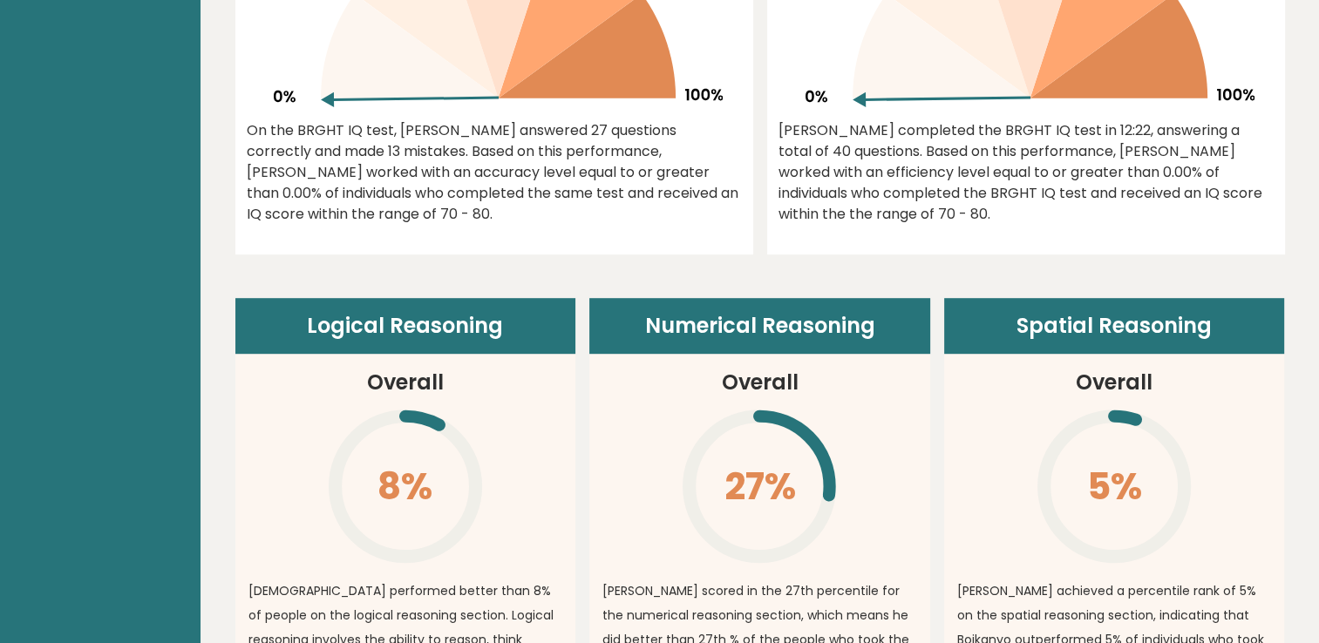
scroll to position [959, 0]
